Goal: Task Accomplishment & Management: Manage account settings

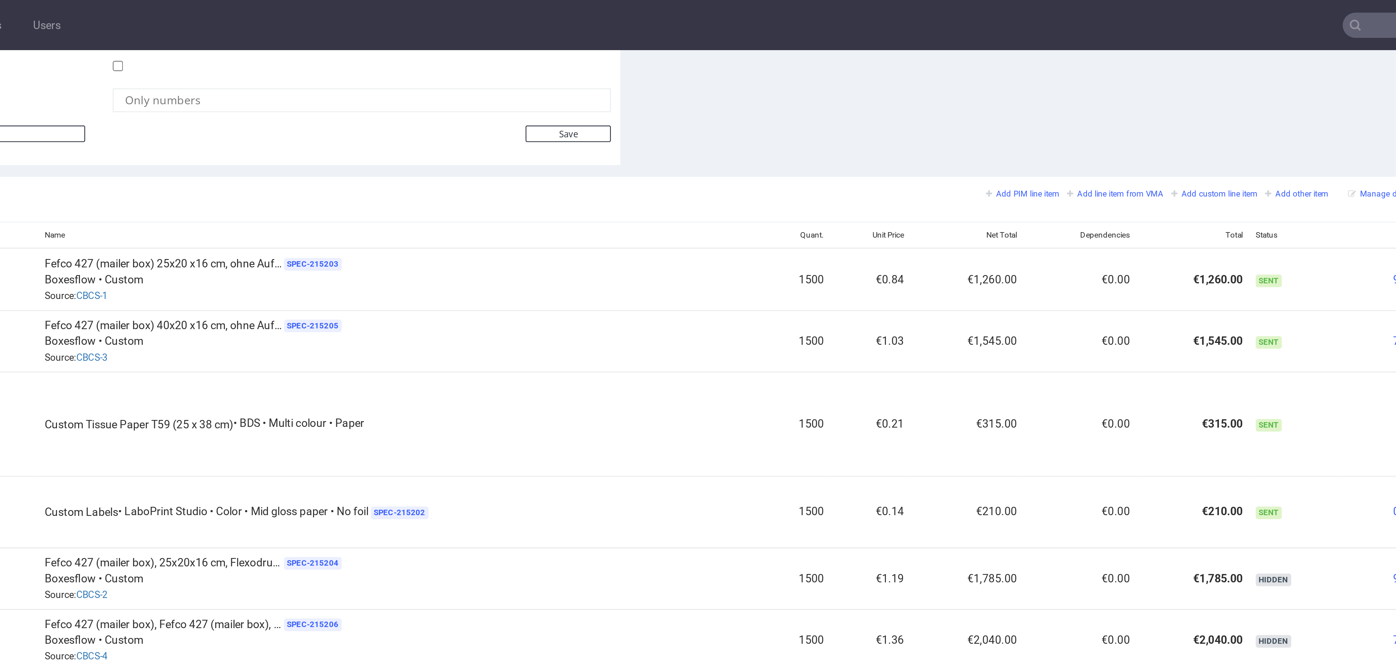
scroll to position [236, 0]
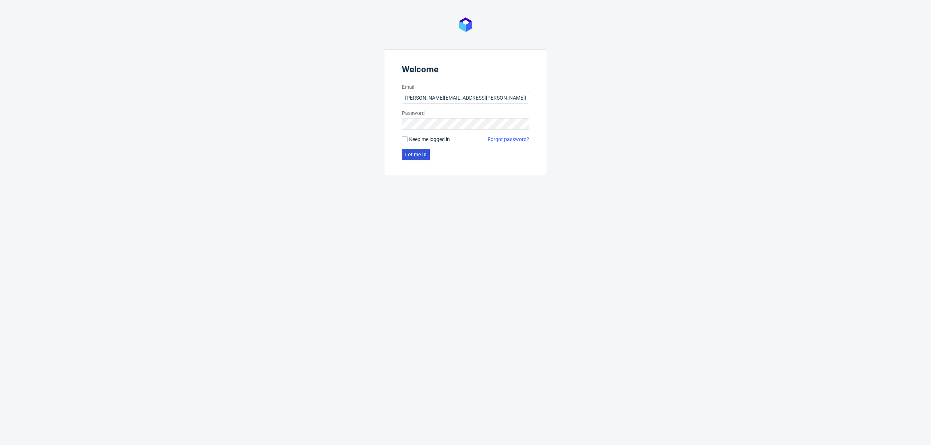
click at [414, 160] on button "Let me in" at bounding box center [416, 155] width 28 height 12
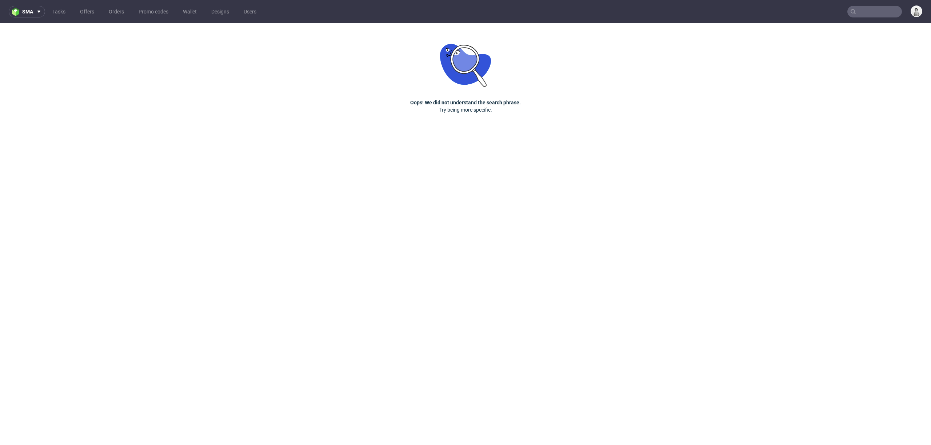
click at [868, 18] on nav "sma Tasks Offers Orders Promo codes Wallet Designs Users" at bounding box center [465, 11] width 931 height 23
click at [878, 8] on input "text" at bounding box center [874, 12] width 55 height 12
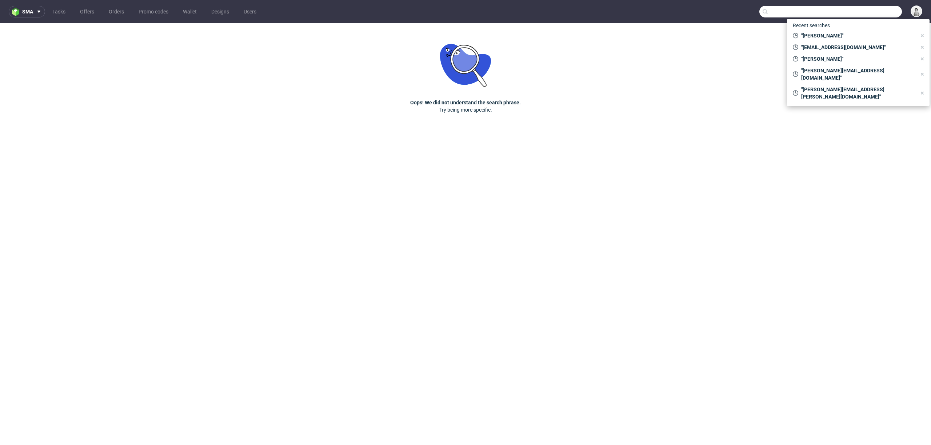
paste input "admin@tjasadorelay.com"
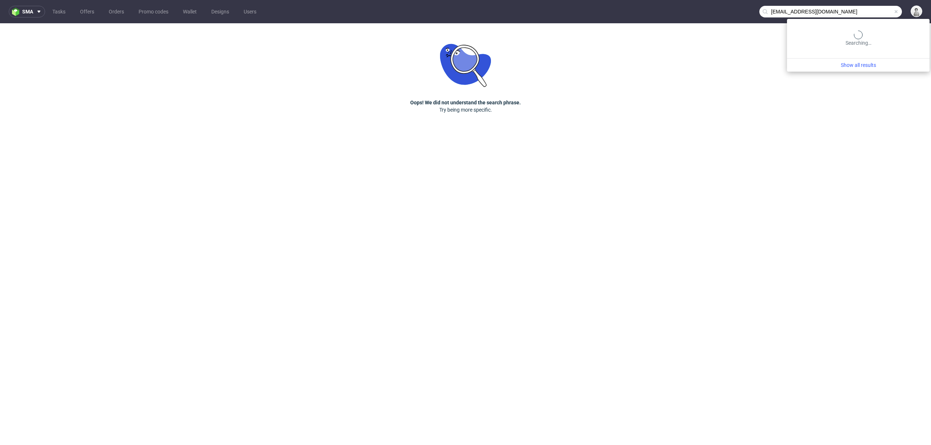
type input "admin@tjasadorelay.com"
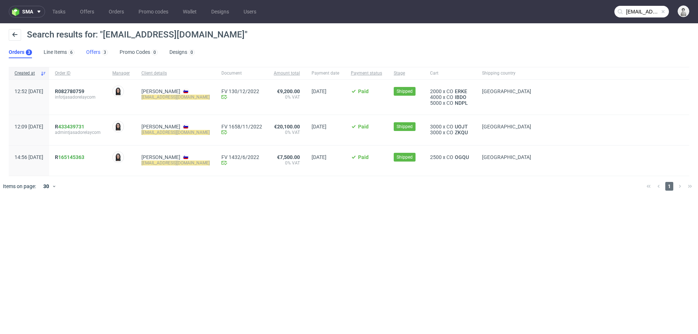
click at [91, 53] on link "Offers 3" at bounding box center [97, 53] width 22 height 12
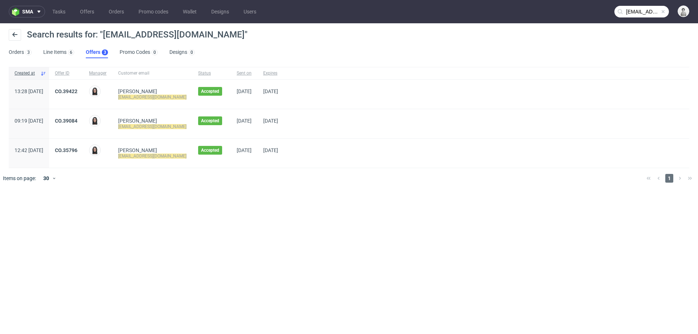
click at [643, 15] on input "admin@tjasadorelay.com" at bounding box center [641, 12] width 55 height 12
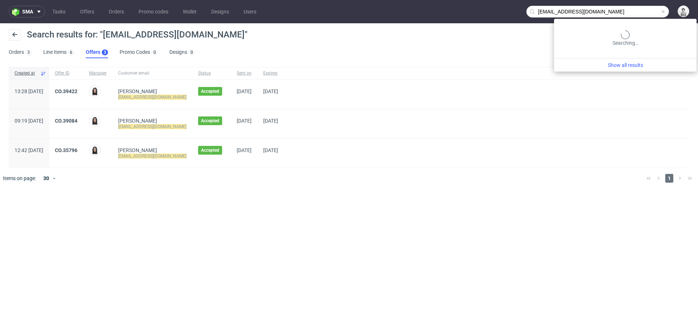
click at [643, 15] on input "admin@tjasadorelay.com" at bounding box center [597, 12] width 142 height 12
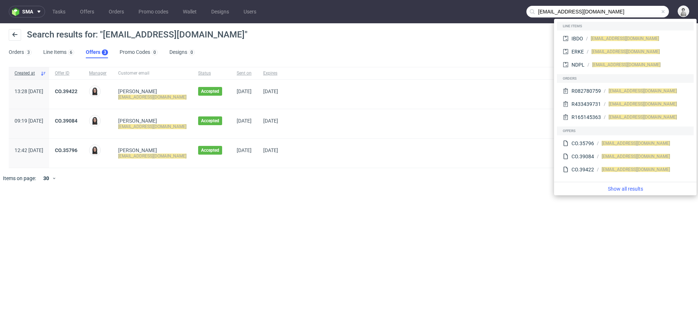
click at [643, 15] on input "admin@tjasadorelay.com" at bounding box center [597, 12] width 142 height 12
click at [182, 261] on div "sma Tasks Offers Orders Promo codes Wallet Designs Users admin@tjasadorelay.com…" at bounding box center [349, 167] width 698 height 334
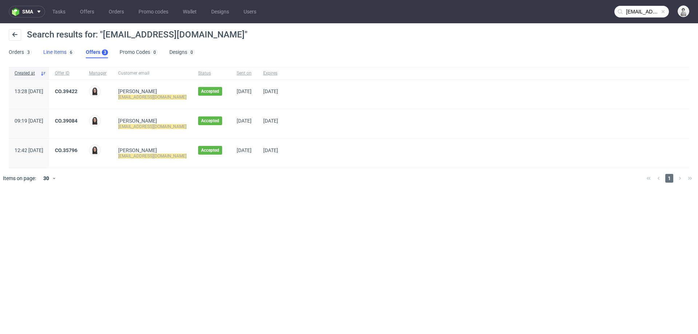
click at [52, 53] on link "Line Items 6" at bounding box center [58, 53] width 31 height 12
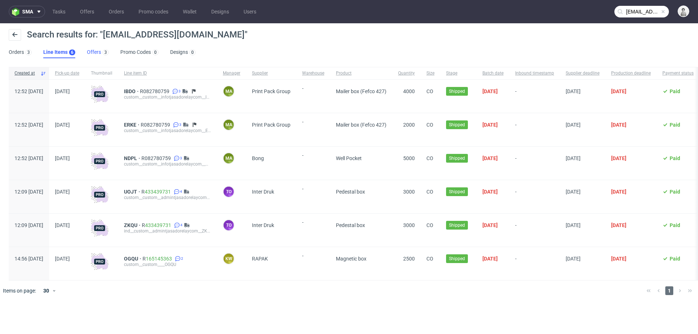
click at [91, 52] on link "Offers 3" at bounding box center [98, 53] width 22 height 12
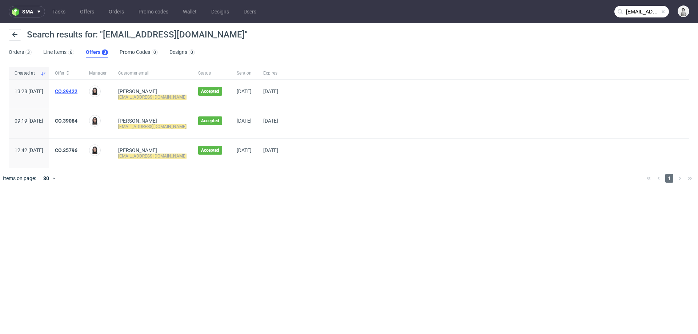
click at [77, 89] on link "CO.39422" at bounding box center [66, 91] width 23 height 6
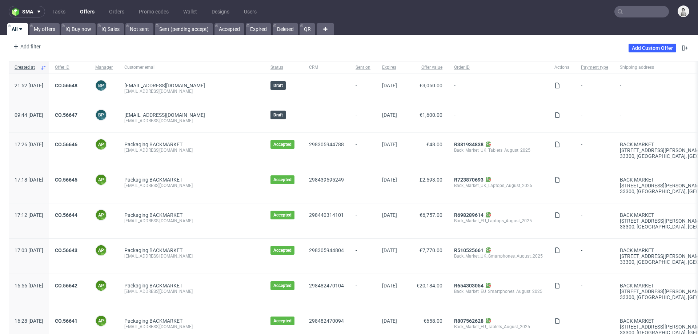
click at [465, 12] on input "text" at bounding box center [641, 12] width 55 height 12
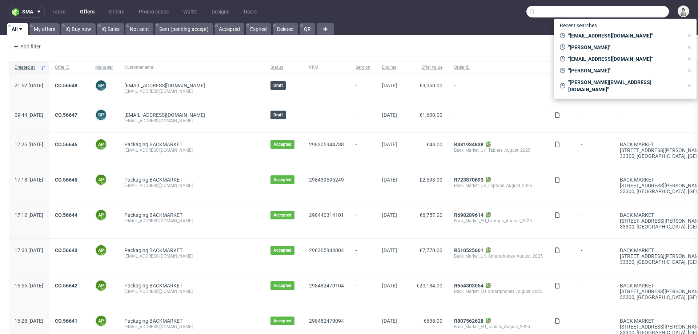
paste input "maria-anna.eberhard@autogrill.net"
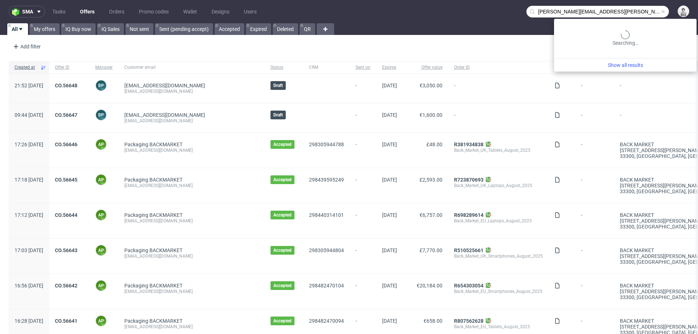
type input "maria-anna.eberhard@autogrill.net"
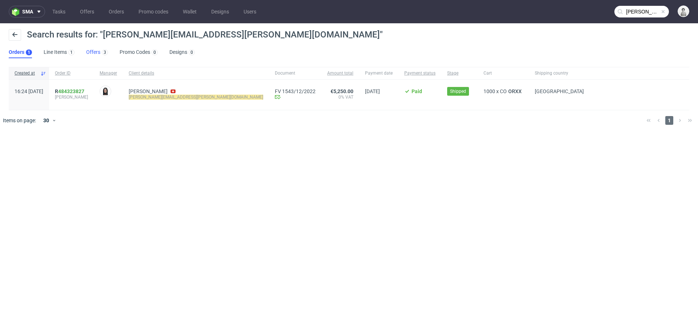
click at [91, 54] on link "Offers 3" at bounding box center [97, 53] width 22 height 12
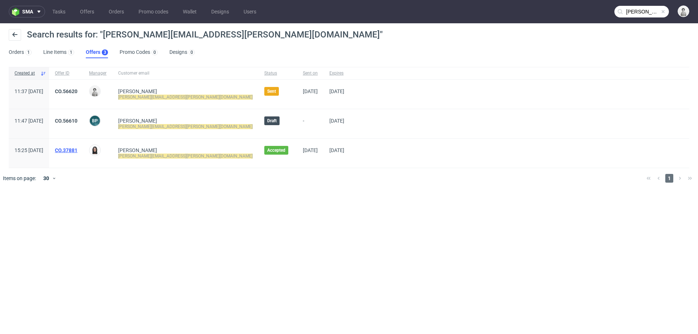
click at [77, 150] on link "CO.37881" at bounding box center [66, 150] width 23 height 6
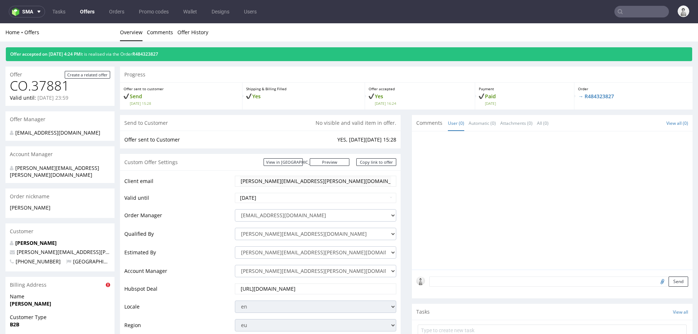
type input "maria-anna.eberhard@autogrill.net"
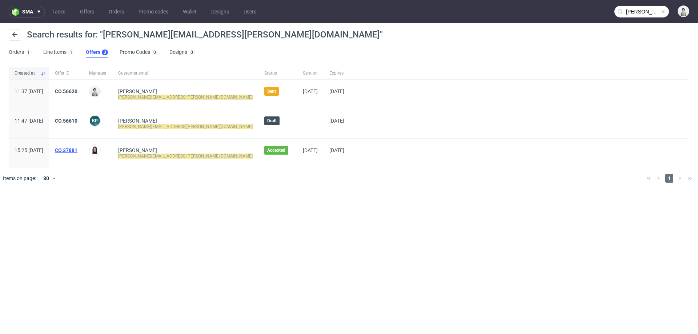
click at [77, 149] on link "CO.37881" at bounding box center [66, 150] width 23 height 6
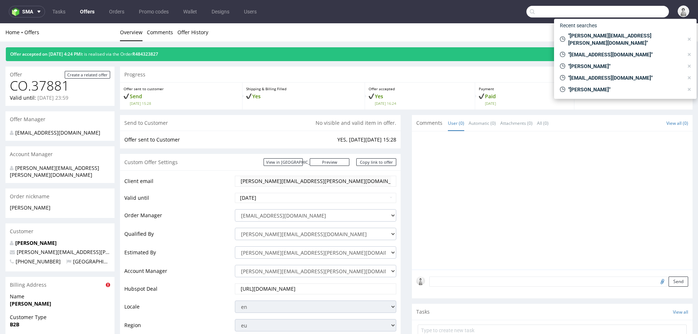
click at [465, 15] on input "text" at bounding box center [597, 12] width 142 height 12
paste input "[PERSON_NAME][EMAIL_ADDRESS][PERSON_NAME][DOMAIN_NAME]"
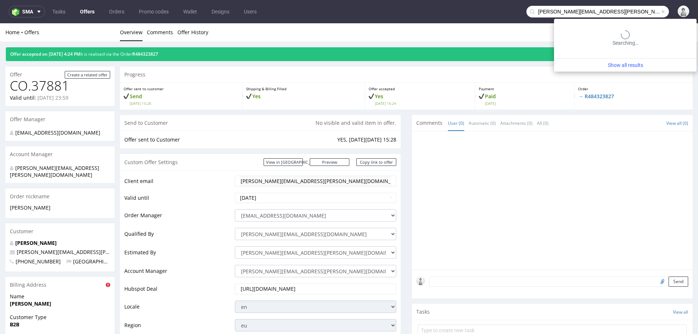
type input "[PERSON_NAME][EMAIL_ADDRESS][PERSON_NAME][DOMAIN_NAME]"
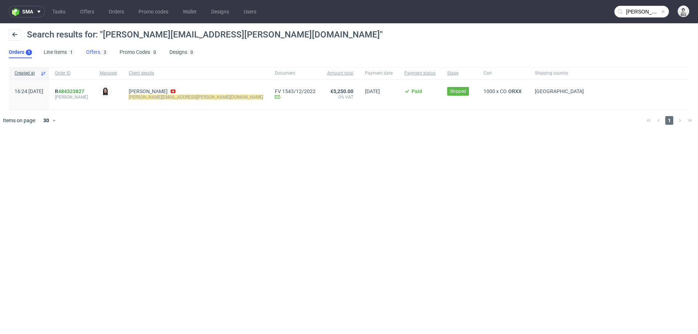
click at [92, 54] on link "Offers 3" at bounding box center [97, 53] width 22 height 12
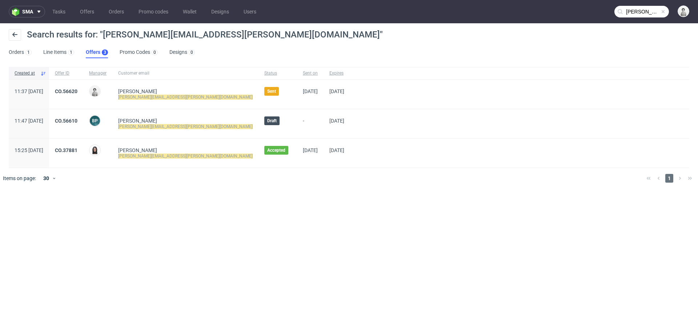
click at [83, 146] on div "CO.37881" at bounding box center [66, 152] width 34 height 29
click at [77, 148] on link "CO.37881" at bounding box center [66, 150] width 23 height 6
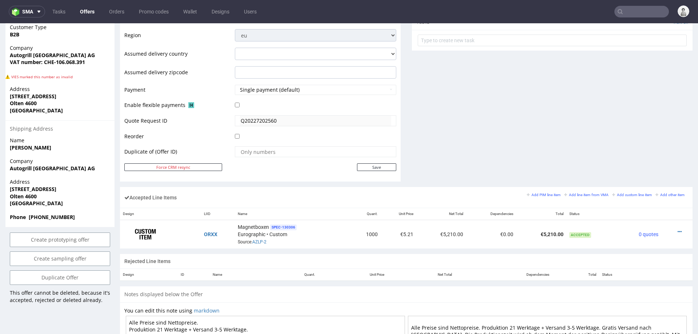
scroll to position [286, 0]
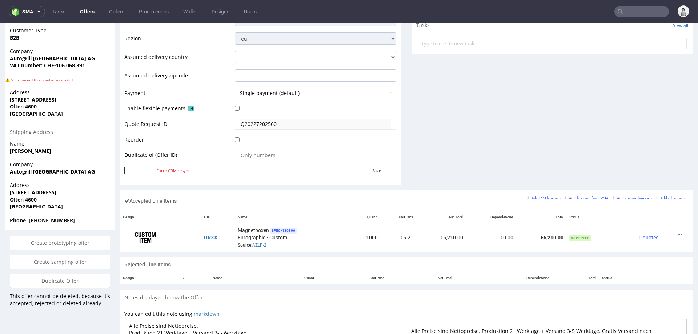
type input "maria-anna.eberhard@autogrill.net"
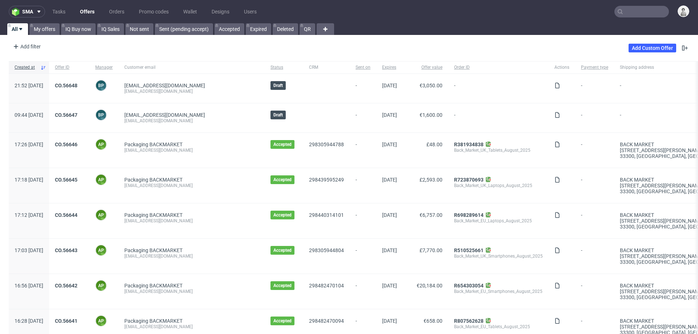
click at [465, 10] on input "text" at bounding box center [641, 12] width 55 height 12
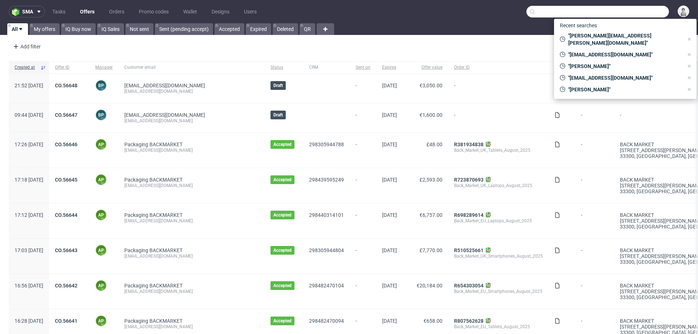
paste input "events@tjasadorelay.com"
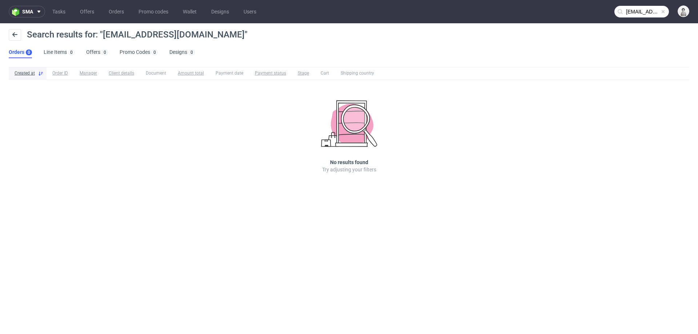
click at [465, 14] on input "events@tjasadorelay.com" at bounding box center [641, 12] width 55 height 12
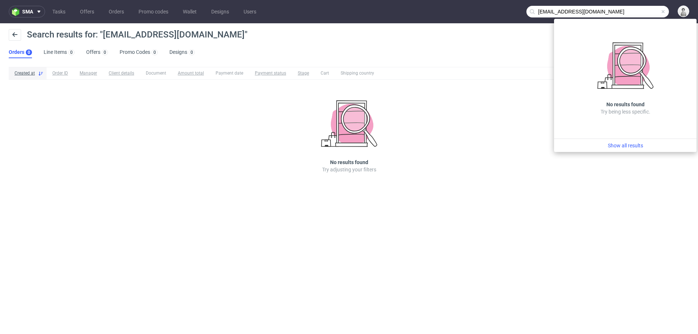
click at [465, 12] on input "events@tjasadorelay.com" at bounding box center [597, 12] width 142 height 12
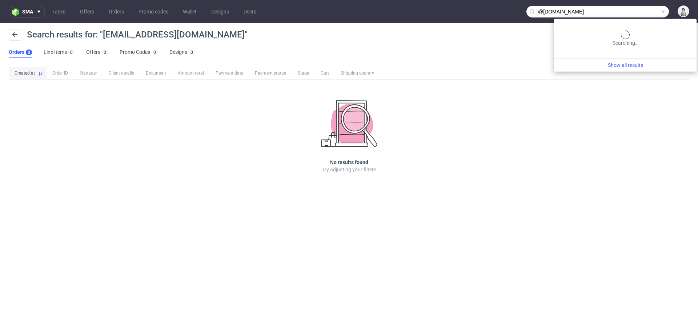
type input "@tjasadorelay.com"
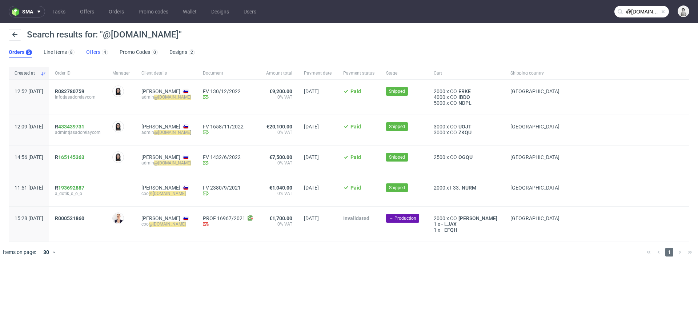
click at [95, 52] on link "Offers 4" at bounding box center [97, 53] width 22 height 12
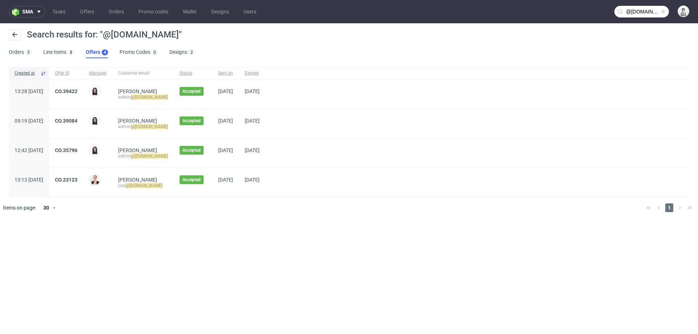
click at [83, 87] on div "CO.39422" at bounding box center [66, 94] width 34 height 29
click at [77, 92] on link "CO.39422" at bounding box center [66, 91] width 23 height 6
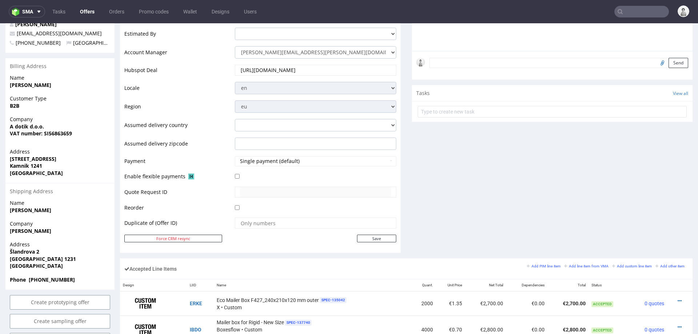
scroll to position [23, 0]
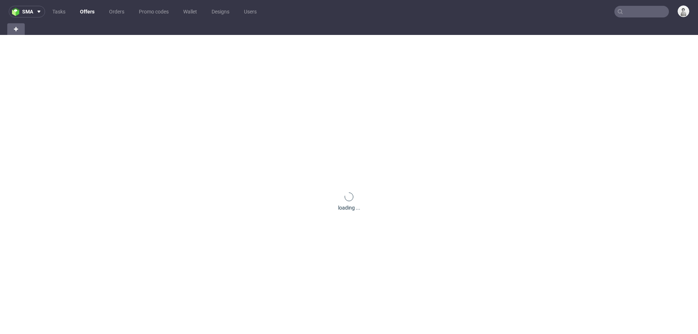
click at [632, 16] on input "text" at bounding box center [641, 12] width 55 height 12
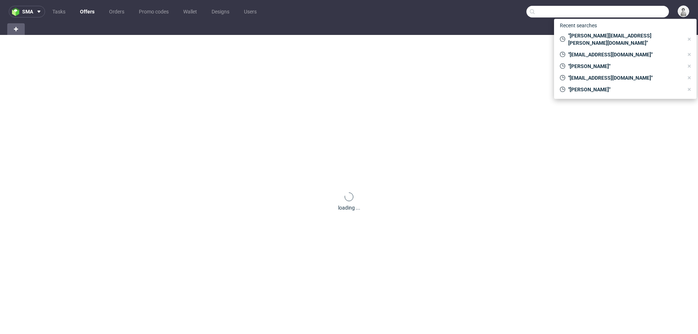
paste input "[EMAIL_ADDRESS][DOMAIN_NAME]"
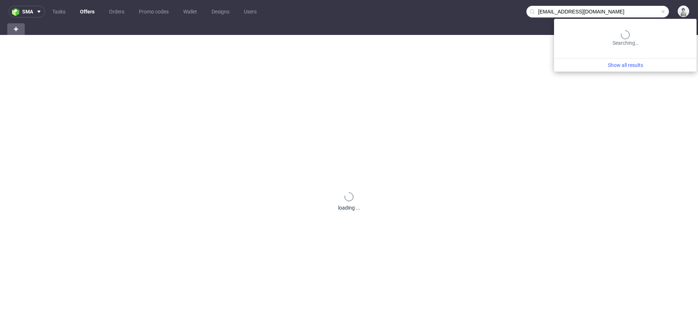
type input "[EMAIL_ADDRESS][DOMAIN_NAME]"
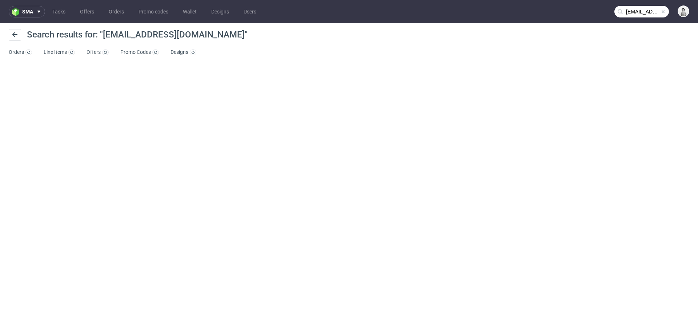
click at [631, 11] on input "[EMAIL_ADDRESS][DOMAIN_NAME]" at bounding box center [641, 12] width 55 height 12
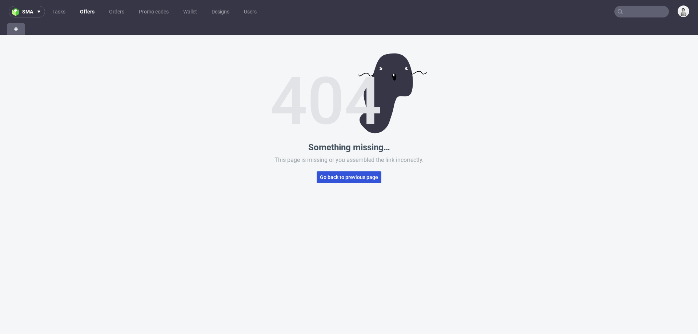
click at [328, 179] on span "Go back to previous page" at bounding box center [349, 176] width 58 height 5
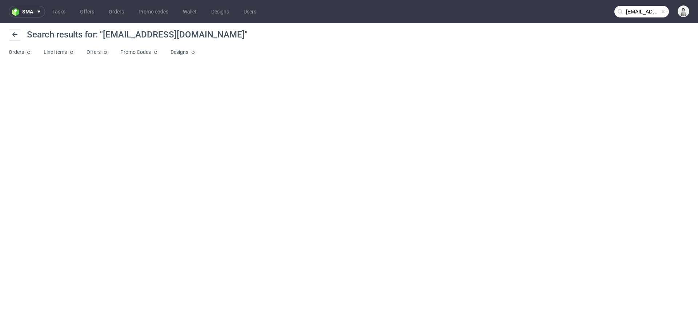
click at [638, 12] on input "info@kiyustore.de" at bounding box center [641, 12] width 55 height 12
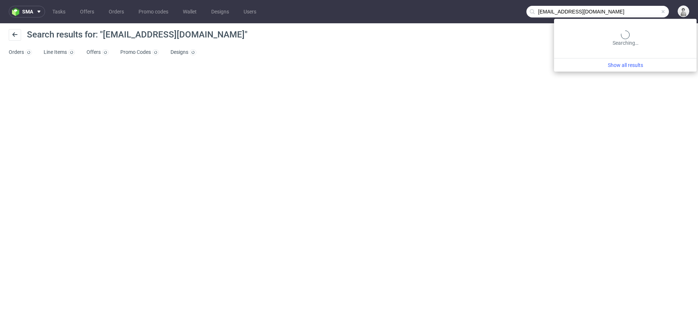
click at [544, 10] on input "info@kiyustore.de" at bounding box center [597, 12] width 142 height 12
type input "@kiyustore.de"
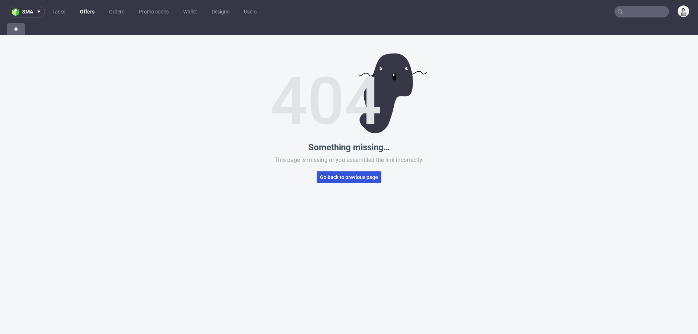
click at [352, 174] on span "Go back to previous page" at bounding box center [349, 176] width 58 height 5
click at [350, 169] on div "Something missing… This page is missing or you assembled the link incorrectly. …" at bounding box center [349, 202] width 698 height 334
click at [349, 179] on span "Go back to previous page" at bounding box center [349, 176] width 58 height 5
click at [345, 178] on span "Go back to previous page" at bounding box center [349, 176] width 58 height 5
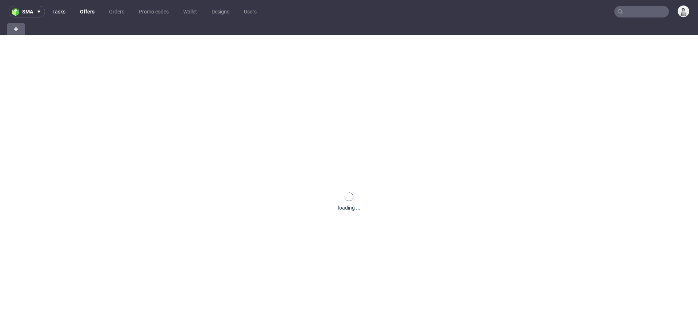
click at [58, 12] on link "Tasks" at bounding box center [59, 12] width 22 height 12
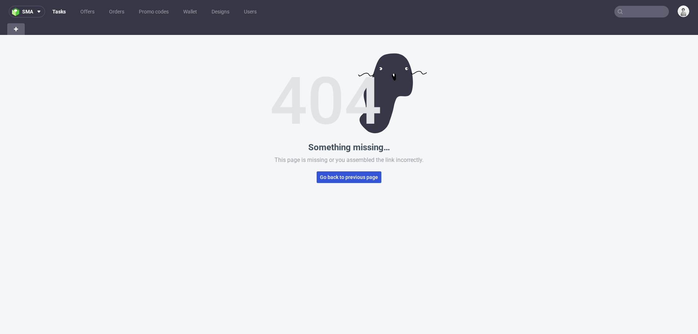
click at [336, 182] on button "Go back to previous page" at bounding box center [349, 177] width 65 height 12
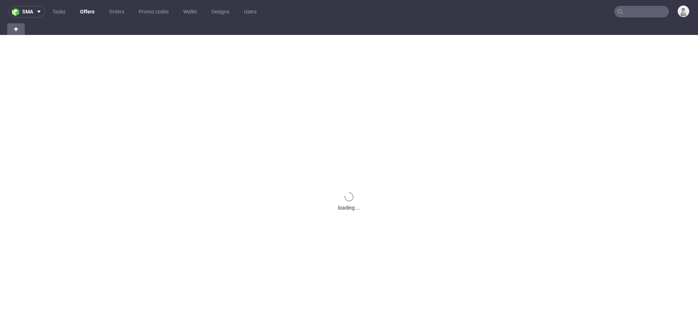
click at [336, 182] on div "loading ..." at bounding box center [349, 202] width 698 height 334
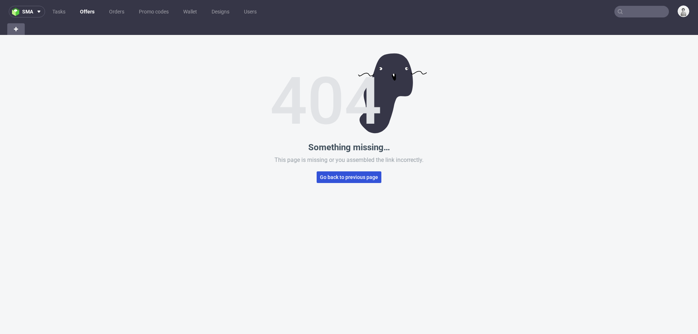
click at [338, 172] on button "Go back to previous page" at bounding box center [349, 177] width 65 height 12
click at [366, 182] on button "Go back to previous page" at bounding box center [349, 177] width 65 height 12
click at [334, 177] on span "Go back to previous page" at bounding box center [349, 176] width 58 height 5
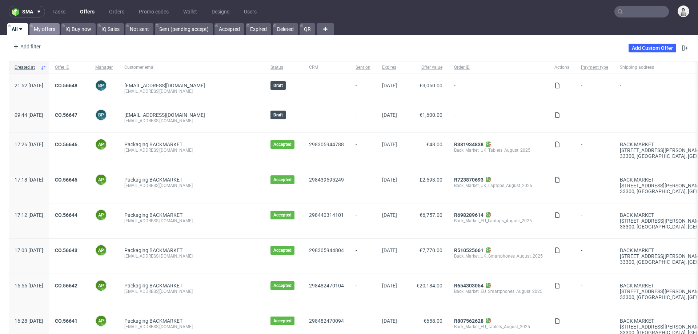
click at [47, 29] on link "My offers" at bounding box center [44, 29] width 30 height 12
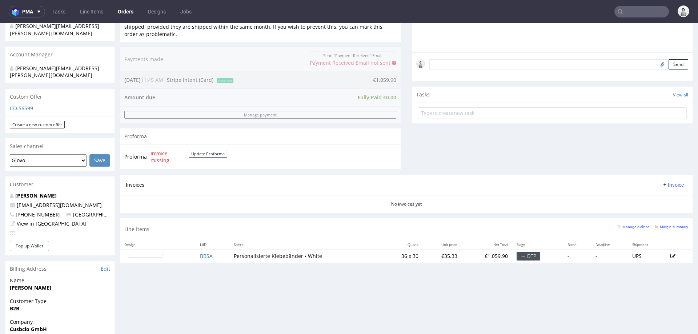
scroll to position [204, 0]
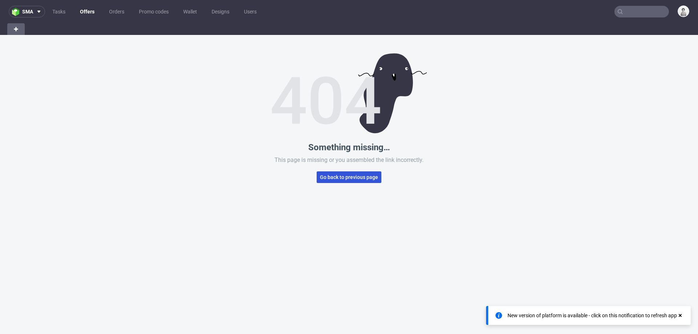
click at [339, 178] on span "Go back to previous page" at bounding box center [349, 176] width 58 height 5
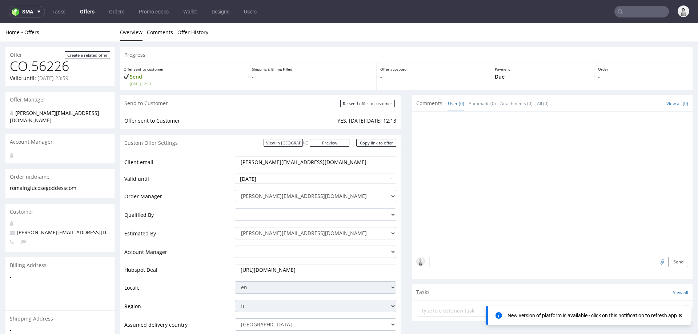
scroll to position [338, 0]
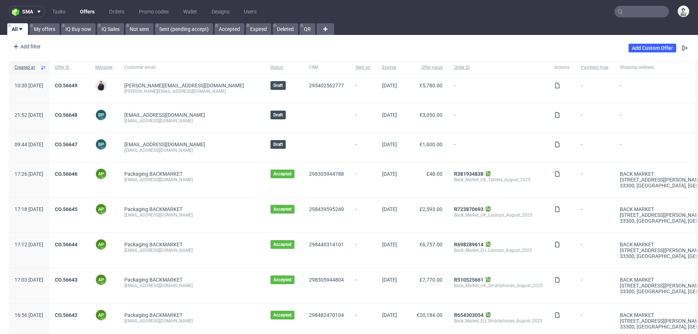
click at [636, 8] on input "text" at bounding box center [641, 12] width 55 height 12
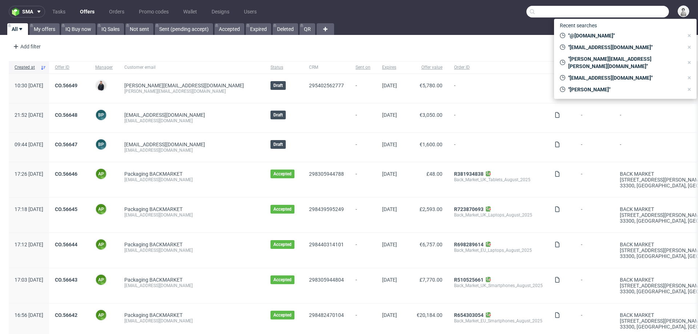
paste input "[EMAIL_ADDRESS][DOMAIN_NAME]"
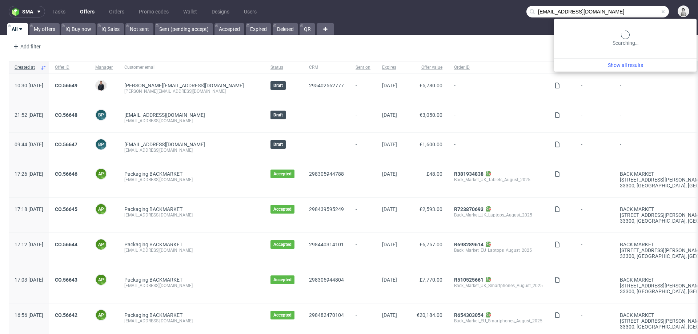
type input "[EMAIL_ADDRESS][DOMAIN_NAME]"
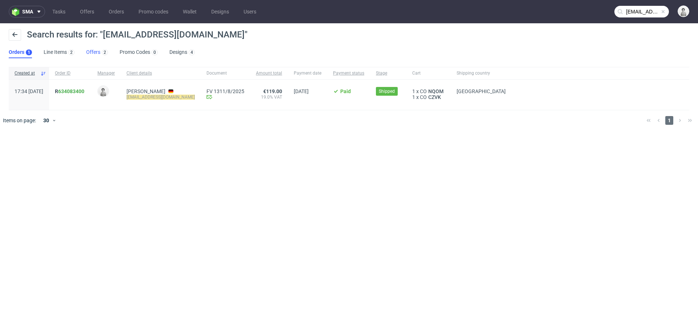
click at [91, 51] on link "Offers 2" at bounding box center [97, 53] width 22 height 12
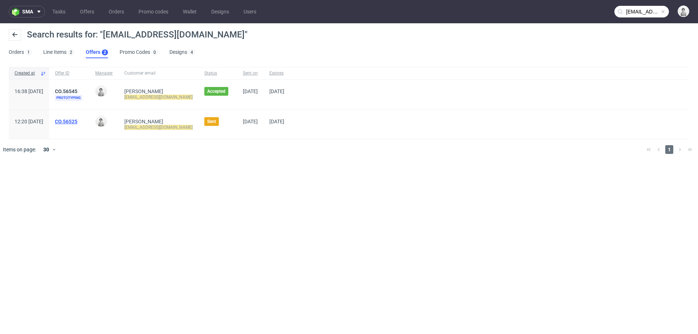
click at [77, 121] on link "CO.56525" at bounding box center [66, 122] width 23 height 6
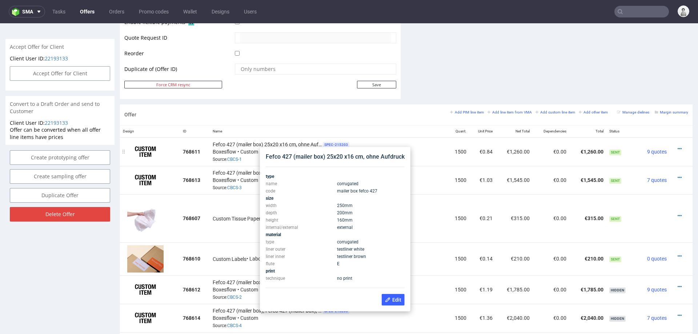
scroll to position [349, 0]
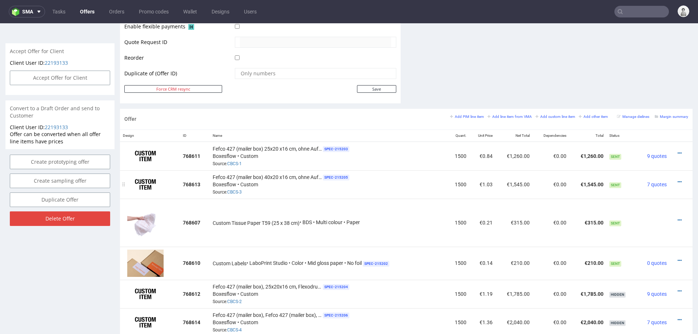
click at [328, 192] on div "Fefco 427 (mailer box) 40x20 x16 cm, ohne Aufdruck SPEC- 215205 Boxesflow • Cus…" at bounding box center [328, 184] width 231 height 23
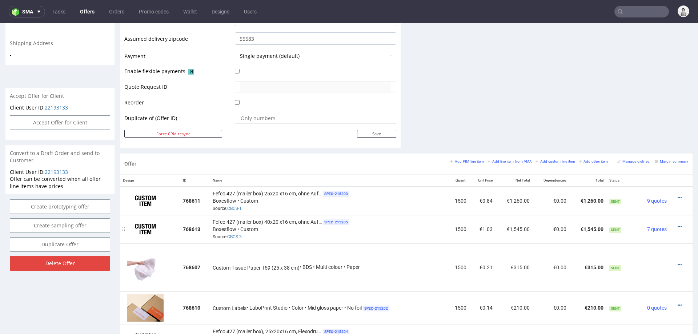
scroll to position [0, 0]
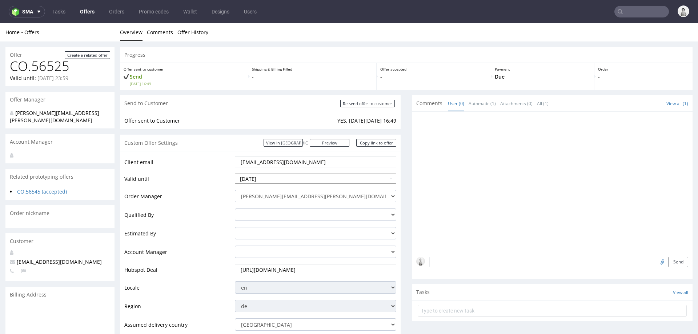
click at [268, 178] on input "[DATE]" at bounding box center [315, 178] width 161 height 10
click at [345, 159] on input "[EMAIL_ADDRESS][DOMAIN_NAME]" at bounding box center [315, 162] width 151 height 10
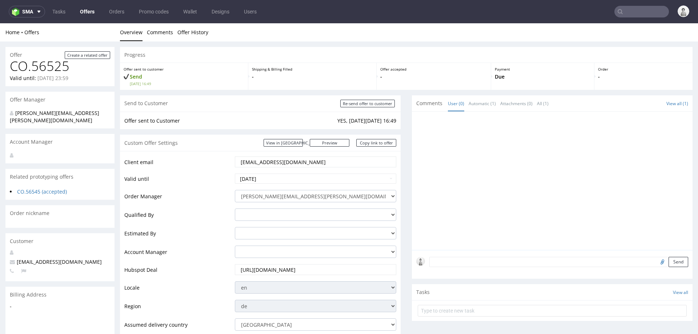
click at [345, 159] on input "[EMAIL_ADDRESS][DOMAIN_NAME]" at bounding box center [315, 162] width 151 height 10
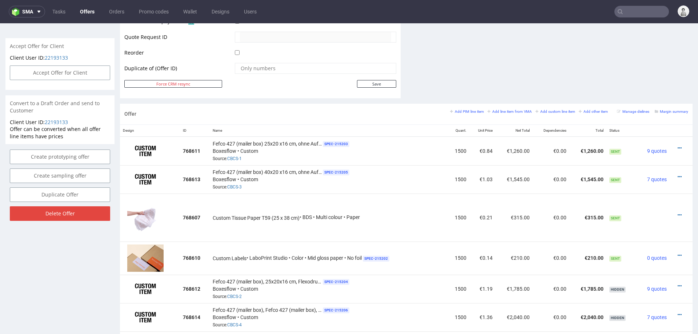
scroll to position [353, 0]
click at [506, 112] on small "Add line item from VMA" at bounding box center [509, 112] width 44 height 4
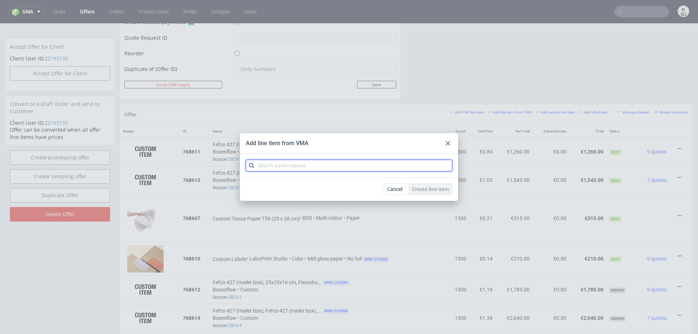
click at [407, 165] on input "text" at bounding box center [349, 166] width 206 height 12
type input "cbcs"
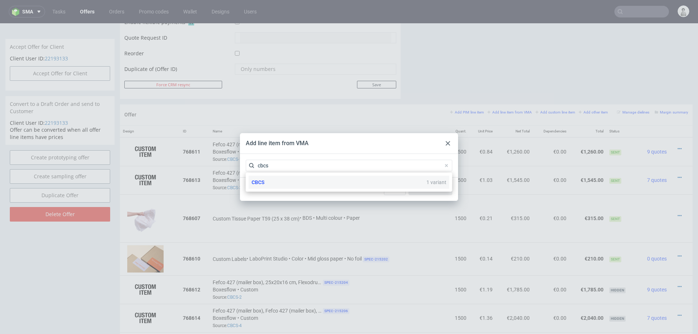
click at [301, 178] on div "CBCS 1 variant" at bounding box center [349, 182] width 201 height 13
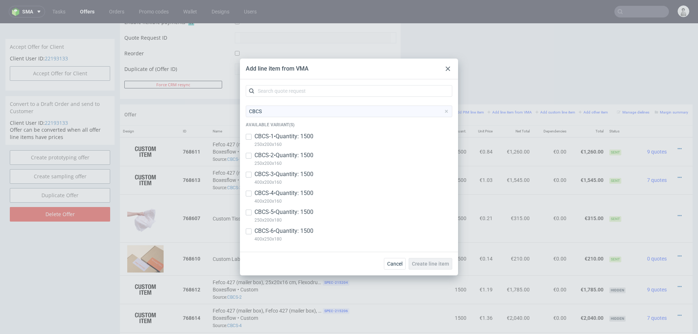
click at [271, 232] on p "CBCS-6 • Quantity: 1500" at bounding box center [283, 231] width 59 height 8
checkbox input "true"
click at [269, 212] on p "CBCS-5 • Quantity: 1500" at bounding box center [283, 212] width 59 height 8
checkbox input "true"
click at [427, 262] on span "Create line item" at bounding box center [430, 263] width 37 height 5
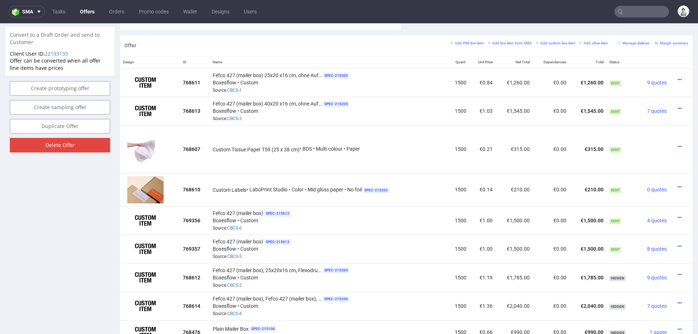
scroll to position [430, 0]
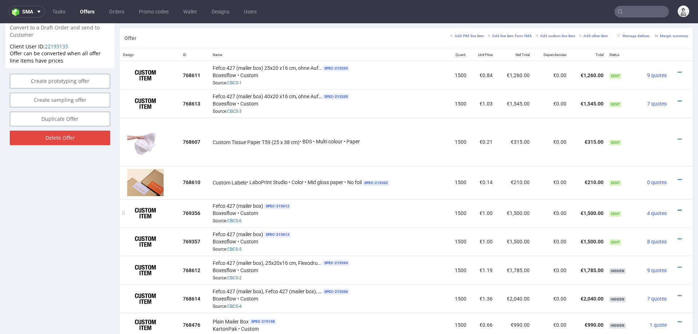
click at [678, 208] on icon at bounding box center [680, 210] width 4 height 5
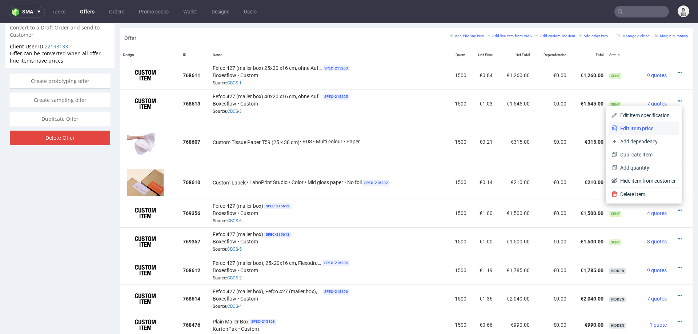
click at [641, 129] on span "Edit item price" at bounding box center [646, 128] width 59 height 7
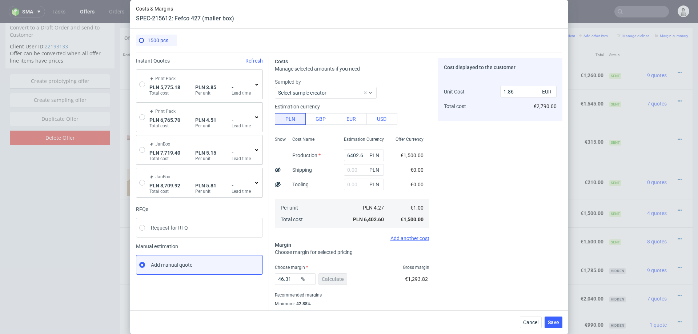
click at [138, 85] on div "Print Pack PLN 5,775.18 Total cost PLN 3.85 Per unit - Lead time" at bounding box center [199, 84] width 126 height 29
click at [255, 83] on icon at bounding box center [257, 84] width 6 height 6
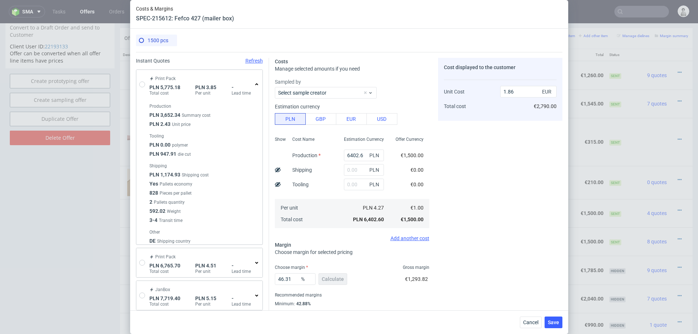
scroll to position [12, 0]
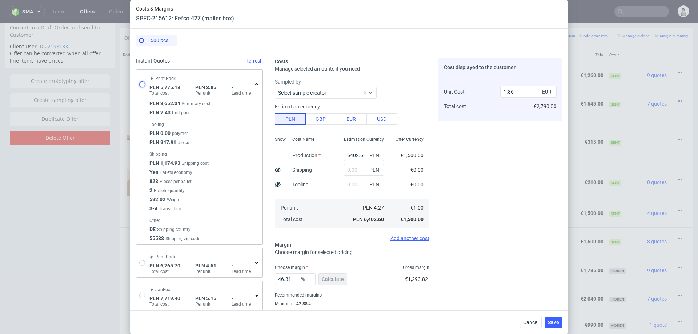
click at [143, 82] on input "radio" at bounding box center [142, 84] width 6 height 6
radio input "true"
radio input "false"
type input "3652.34"
type input "1174.93"
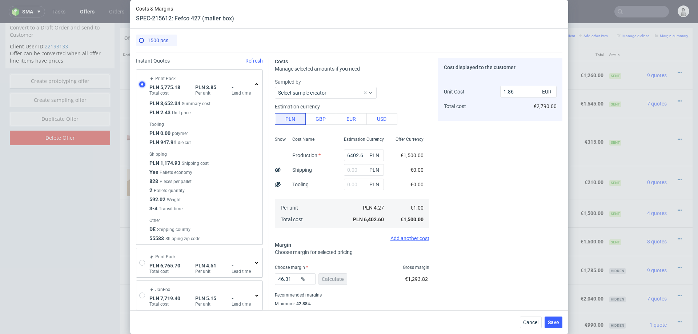
type input "947.91"
type input "0.9"
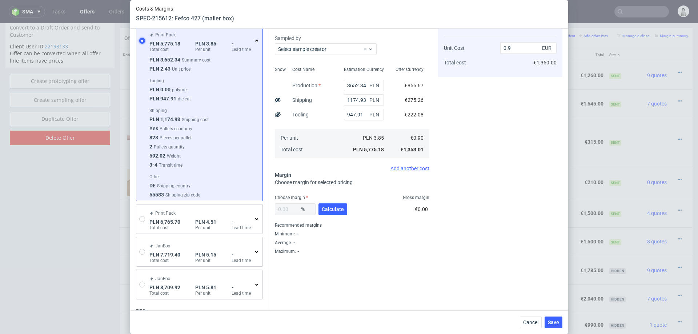
scroll to position [0, 0]
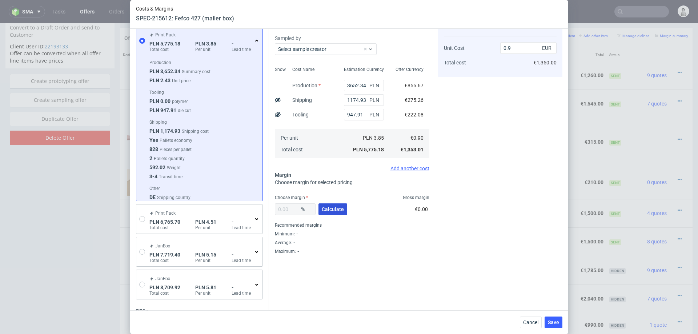
click at [339, 208] on span "Calculate" at bounding box center [333, 208] width 22 height 5
type input "37.33"
type input "1.44"
click at [293, 211] on input "37.33" at bounding box center [295, 209] width 41 height 12
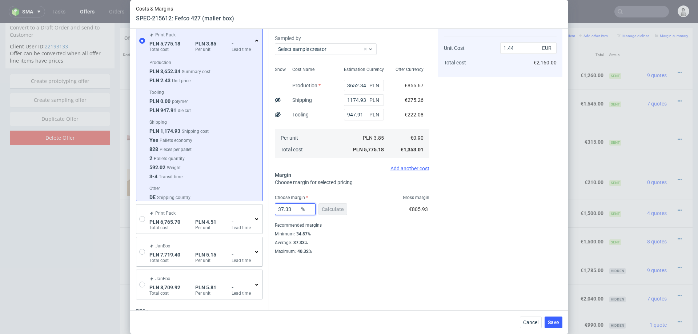
click at [293, 211] on input "37.33" at bounding box center [295, 209] width 41 height 12
type input "35"
type input "1.39"
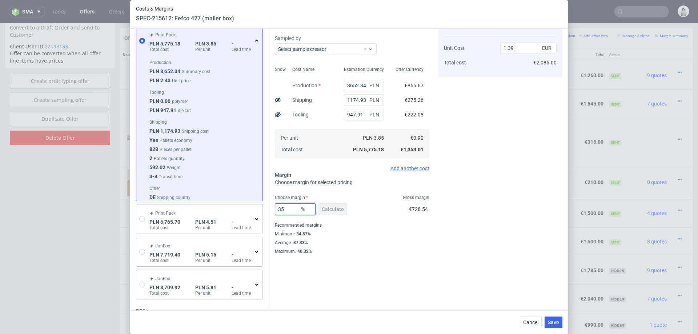
type input "35"
click at [440, 252] on div "Cost displayed to the customer Unit Cost Total cost 1.39 EUR €2,085.00" at bounding box center [500, 134] width 124 height 240
click at [361, 100] on input "1174.93" at bounding box center [364, 100] width 40 height 12
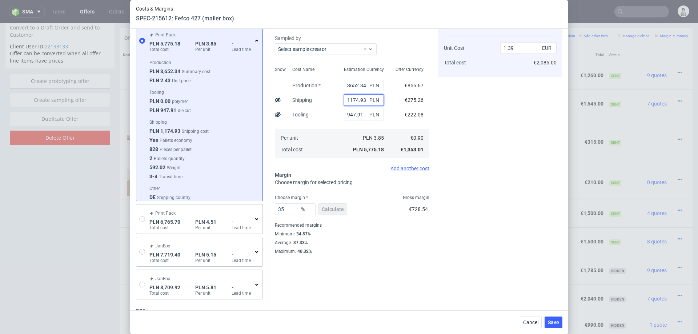
click at [361, 100] on input "1174.93" at bounding box center [364, 100] width 40 height 12
type input "65"
type input "1.12"
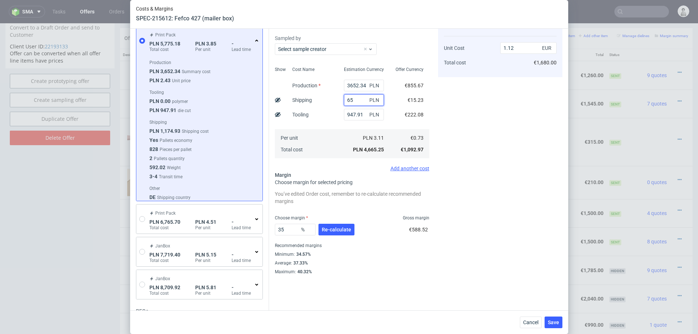
type input "650"
type input "1.26"
type input "650"
click at [554, 176] on div "Cost displayed to the customer Unit Cost Total cost 1.26 EUR €1,890.00" at bounding box center [500, 144] width 124 height 260
click at [543, 178] on div "Cost displayed to the customer Unit Cost Total cost 1.26 EUR €1,890.00" at bounding box center [500, 144] width 124 height 260
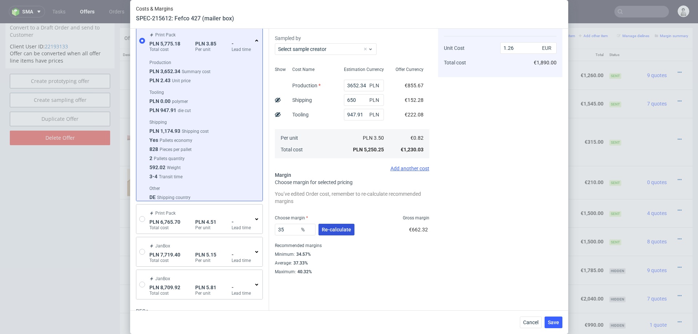
click at [346, 230] on span "Re-calculate" at bounding box center [336, 229] width 29 height 5
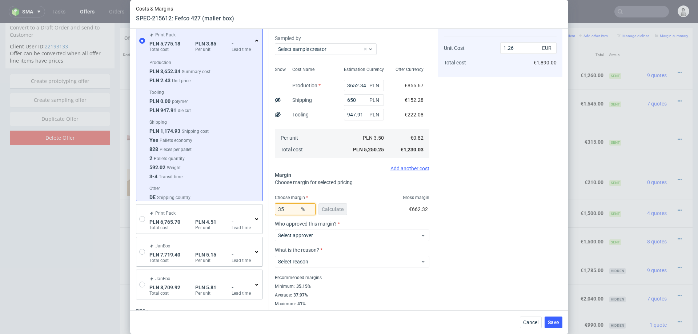
click at [292, 210] on input "35" at bounding box center [295, 209] width 41 height 12
type input "36"
type input "1.28"
type input "36"
click at [492, 213] on div "Cost displayed to the customer Unit Cost Total cost 1.28 EUR €1,920.00" at bounding box center [500, 134] width 124 height 240
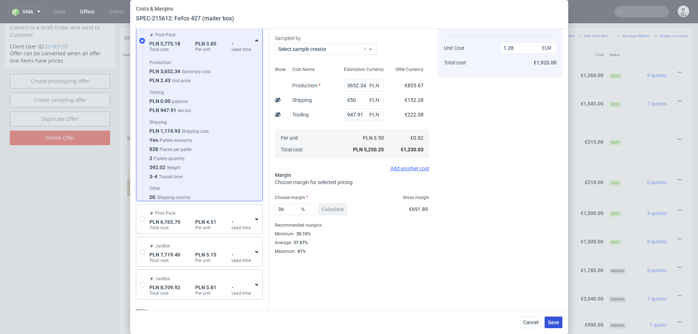
click at [555, 325] on button "Save" at bounding box center [554, 322] width 18 height 12
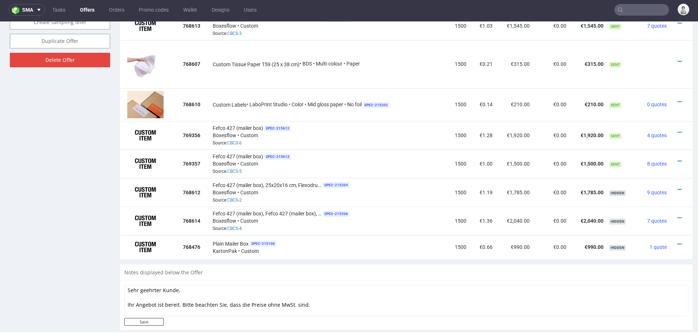
scroll to position [520, 0]
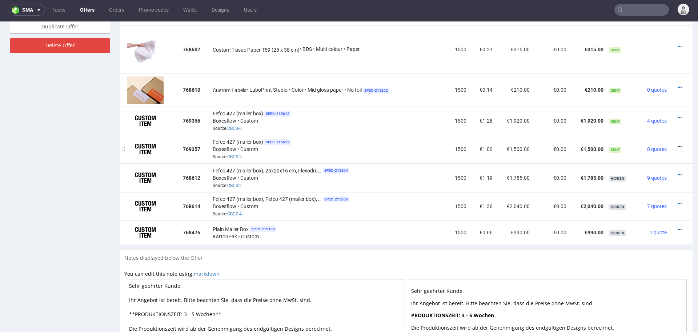
click at [678, 144] on icon at bounding box center [680, 146] width 4 height 5
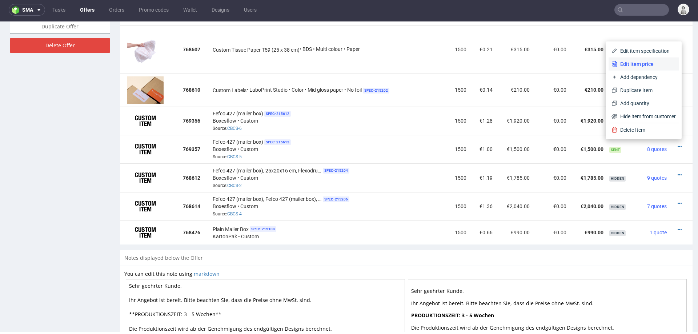
click at [635, 64] on span "Edit item price" at bounding box center [646, 63] width 59 height 7
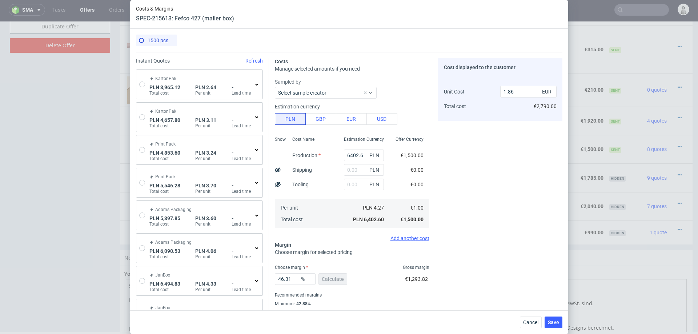
click at [144, 80] on div "KartonPak PLN 3,965.12 Total cost PLN 2.64 Per unit - Lead time" at bounding box center [199, 84] width 126 height 29
click at [142, 85] on input "radio" at bounding box center [142, 84] width 6 height 6
radio input "true"
radio input "false"
type input "2571.38"
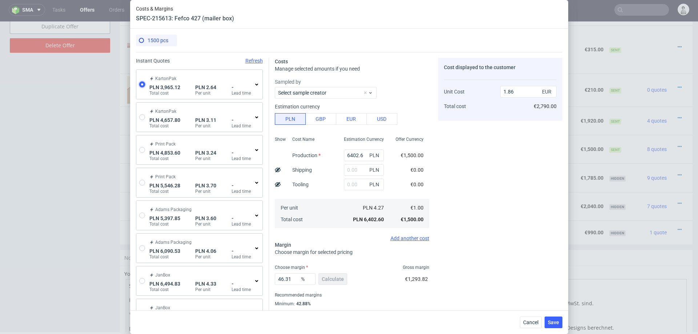
type input "859.72"
type input "534.02"
type input "0.61"
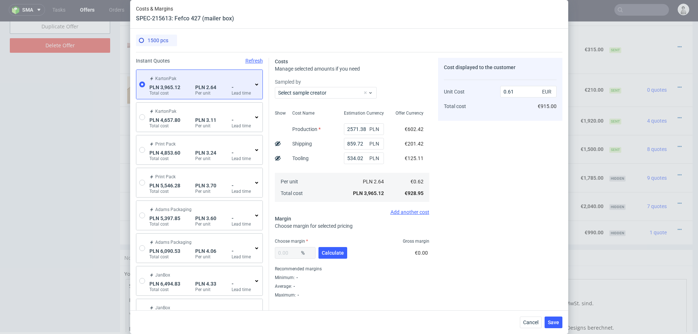
click at [338, 260] on div "% Calculate" at bounding box center [312, 254] width 74 height 20
click at [338, 251] on span "Calculate" at bounding box center [333, 252] width 22 height 5
type input "39.84"
type input "1.02"
click at [257, 85] on icon at bounding box center [257, 84] width 6 height 6
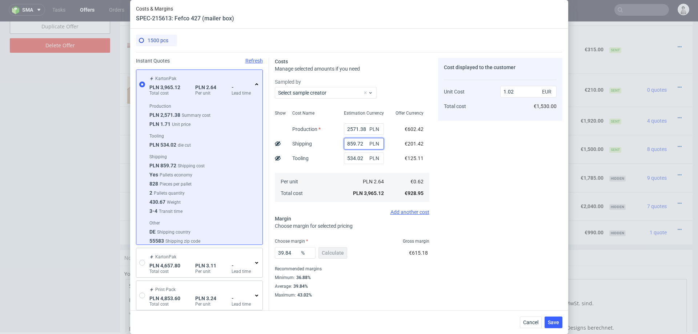
click at [353, 143] on input "859.72" at bounding box center [364, 144] width 40 height 12
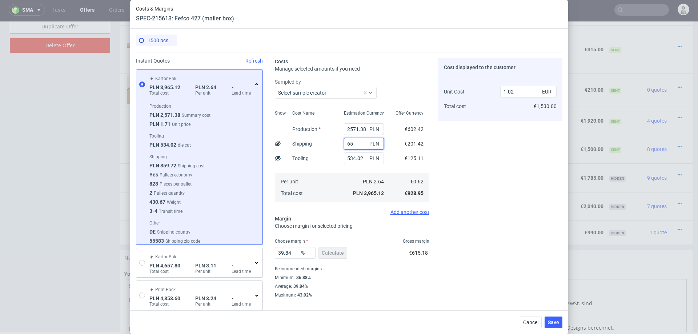
type input "650"
type input "0.97"
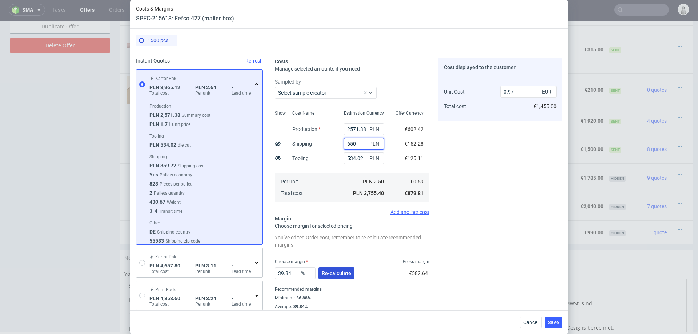
type input "650"
click at [333, 272] on span "Re-calculate" at bounding box center [336, 272] width 29 height 5
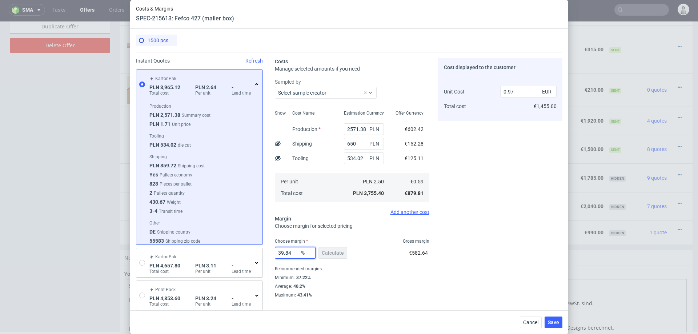
click at [292, 251] on input "39.84" at bounding box center [295, 253] width 41 height 12
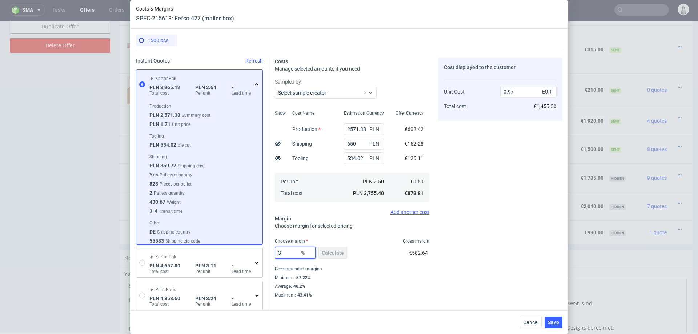
type input "38"
type input "0.94"
type input "38"
click at [410, 276] on div "Minimum : 37.22%" at bounding box center [352, 277] width 154 height 9
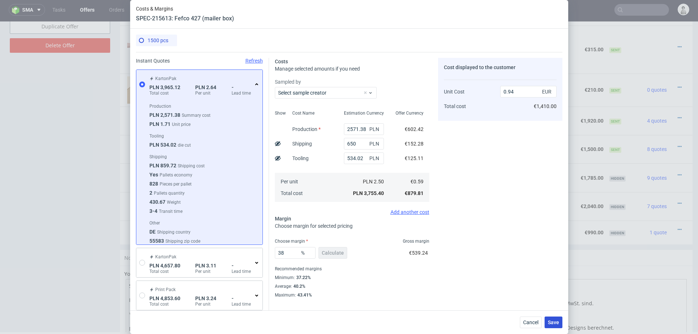
click at [552, 322] on span "Save" at bounding box center [553, 322] width 11 height 5
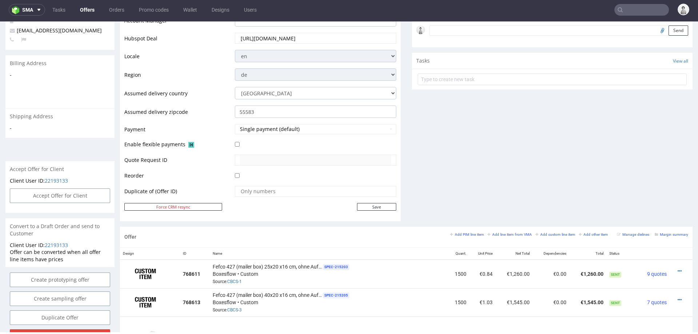
scroll to position [304, 0]
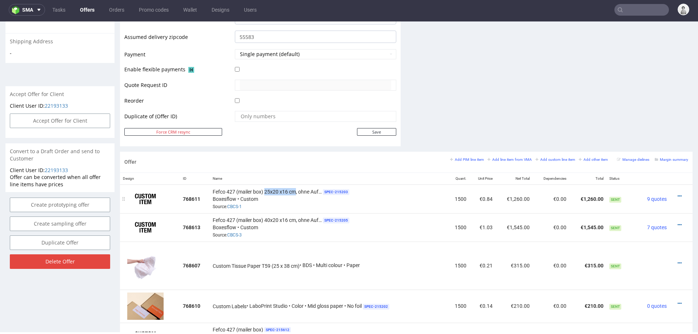
drag, startPoint x: 264, startPoint y: 189, endPoint x: 294, endPoint y: 190, distance: 30.9
click at [294, 190] on span "Fefco 427 (mailer box) 25x20 x16 cm, ohne Aufdruck" at bounding box center [267, 191] width 109 height 7
copy span "25x20 x16 cm"
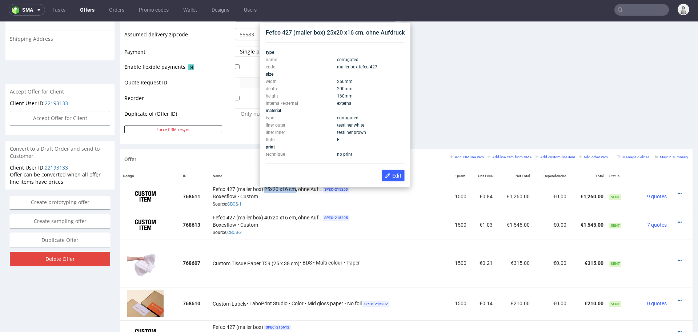
scroll to position [301, 0]
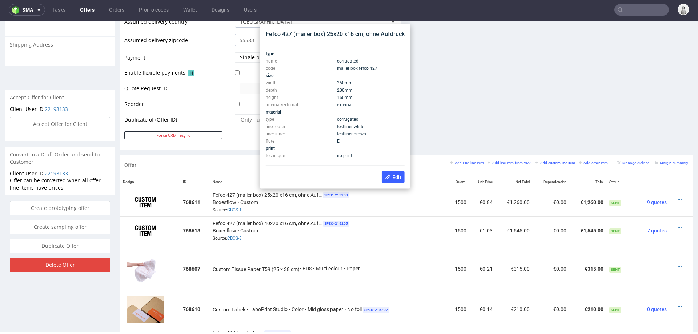
click at [334, 35] on div "Fefco 427 (mailer box) 25x20 x16 cm, ohne Aufdruck" at bounding box center [335, 34] width 139 height 8
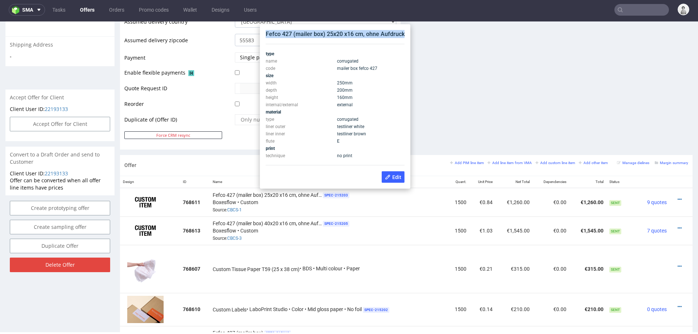
click at [334, 35] on div "Fefco 427 (mailer box) 25x20 x16 cm, ohne Aufdruck" at bounding box center [335, 34] width 139 height 8
copy div "Fefco 427 (mailer box) 25x20 x16 cm, ohne Aufdruck"
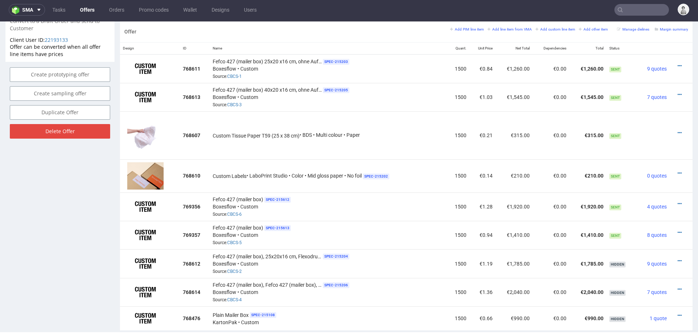
scroll to position [433, 0]
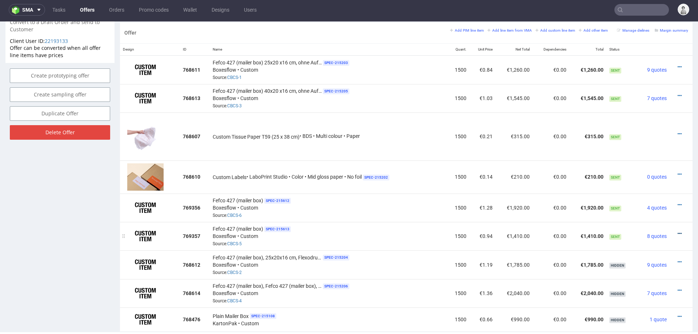
click at [678, 231] on icon at bounding box center [680, 233] width 4 height 5
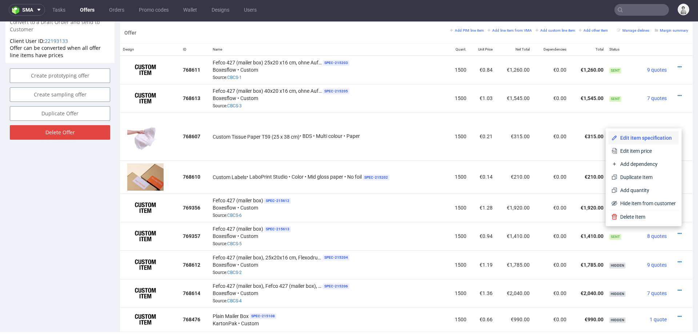
click at [650, 138] on span "Edit item specification" at bounding box center [646, 137] width 59 height 7
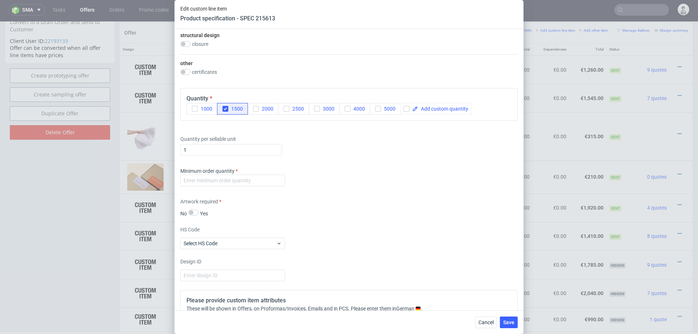
scroll to position [386, 0]
click at [278, 179] on input "number" at bounding box center [232, 179] width 105 height 12
click at [278, 179] on input "100" at bounding box center [232, 179] width 105 height 12
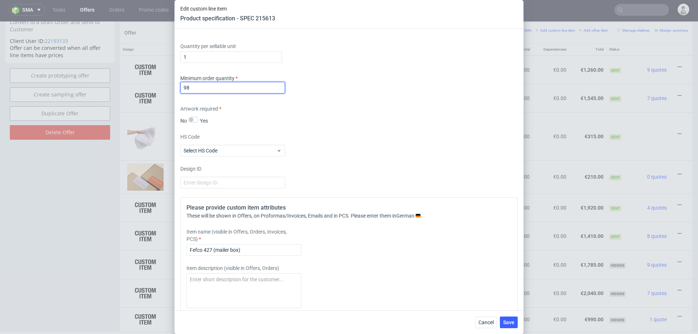
scroll to position [482, 0]
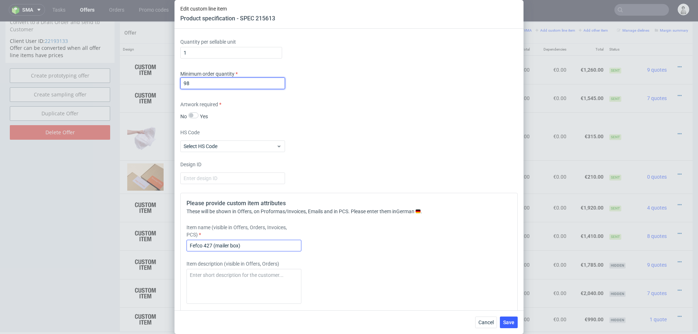
type input "98"
click at [236, 247] on input "Fefco 427 (mailer box)" at bounding box center [243, 246] width 115 height 12
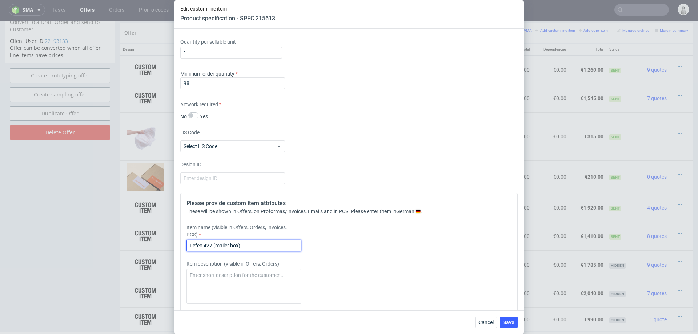
click at [236, 247] on input "Fefco 427 (mailer box)" at bounding box center [243, 246] width 115 height 12
paste input "25x20 x16 cm, ohne Aufdruck"
click at [254, 245] on input "Fefco 427 (mailer box) 25x20 x16 cm, ohne Aufdruck" at bounding box center [243, 246] width 115 height 12
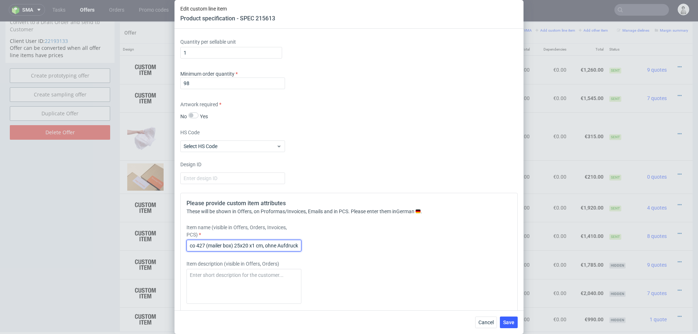
scroll to position [0, 8]
type input "Fefco 427 (mailer box) 25x20 x18 cm, ohne Aufdruck"
click at [351, 248] on div "Item name (visible in Offers, Orders, Invoices, PCS) Fefco 427 (mailer box) 25x…" at bounding box center [306, 238] width 241 height 28
click at [513, 322] on span "Save" at bounding box center [508, 322] width 11 height 5
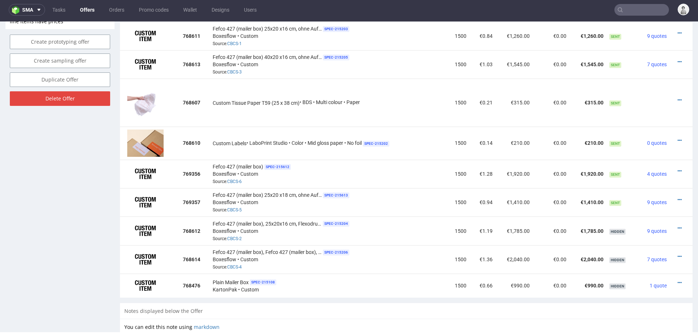
scroll to position [474, 0]
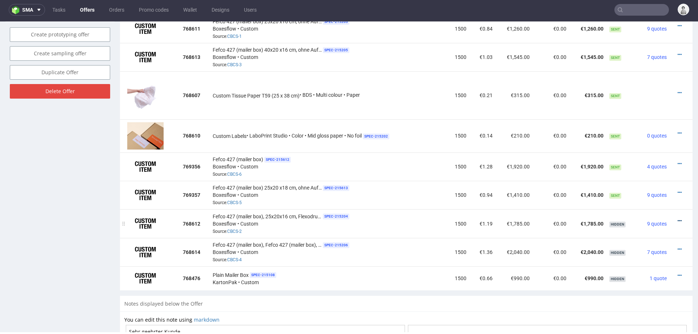
click at [678, 218] on icon at bounding box center [680, 220] width 4 height 5
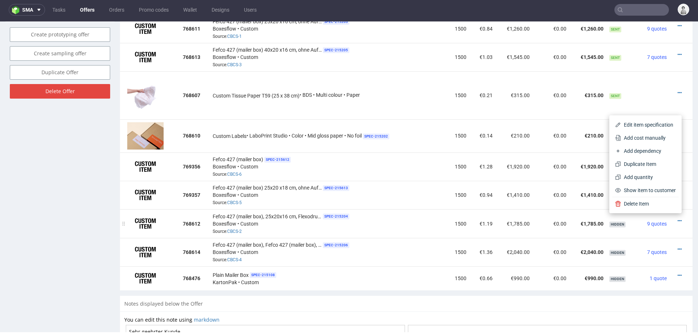
click at [503, 233] on td "€1,785.00" at bounding box center [513, 223] width 37 height 28
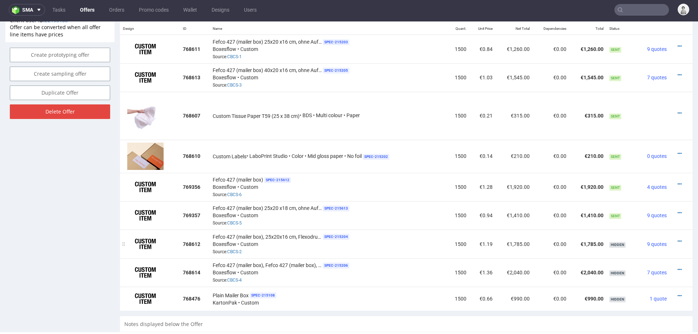
scroll to position [454, 0]
click at [678, 182] on icon at bounding box center [680, 184] width 4 height 5
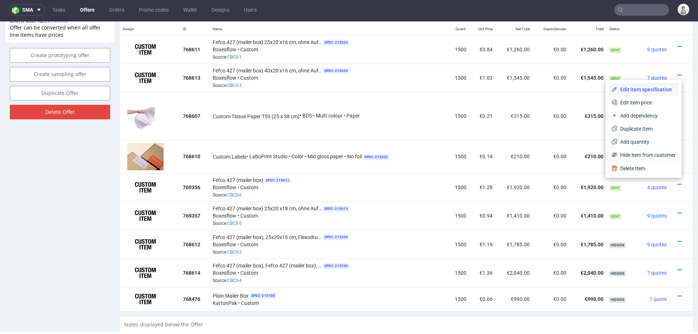
click at [639, 91] on span "Edit item specification" at bounding box center [646, 89] width 59 height 7
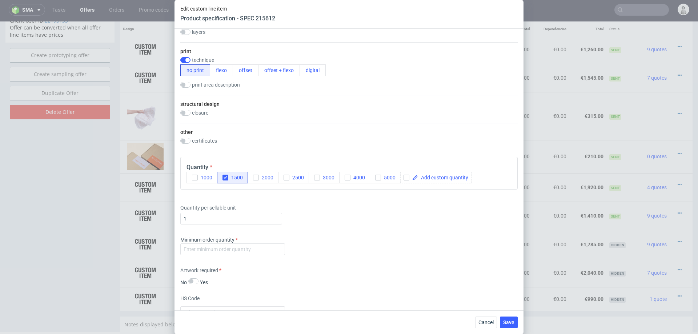
scroll to position [317, 0]
click at [275, 243] on input "number" at bounding box center [232, 249] width 105 height 12
type input "100"
click at [371, 250] on div "Minimum order quantity 100" at bounding box center [348, 247] width 337 height 22
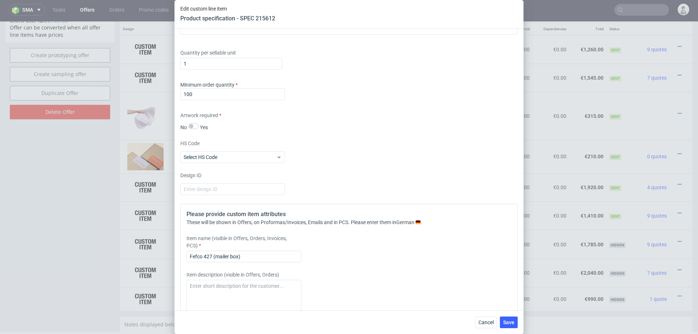
scroll to position [471, 0]
click at [269, 258] on input "Fefco 427 (mailer box)" at bounding box center [243, 256] width 115 height 12
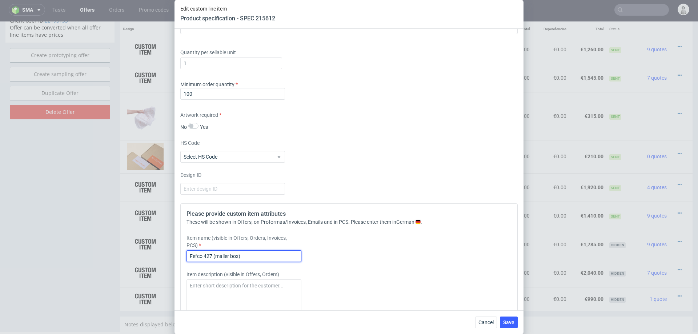
click at [269, 258] on input "Fefco 427 (mailer box)" at bounding box center [243, 256] width 115 height 12
paste input "25x20 x16 cm, ohne Aufdruck"
click at [237, 254] on input "Fefco 427 (mailer box) 25x20 x16 cm, ohne Aufdruck" at bounding box center [243, 256] width 115 height 12
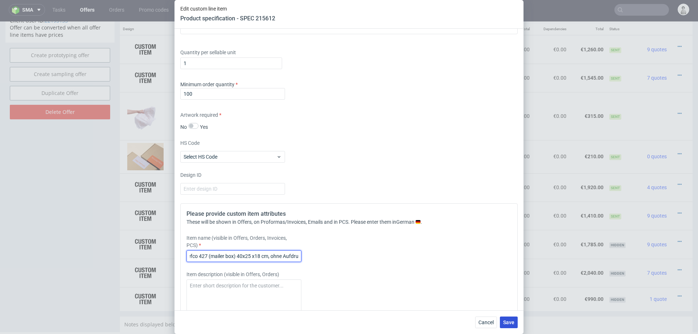
type input "Fefco 427 (mailer box) 40x25 x18 cm, ohne Aufdruck"
click at [512, 323] on span "Save" at bounding box center [508, 322] width 11 height 5
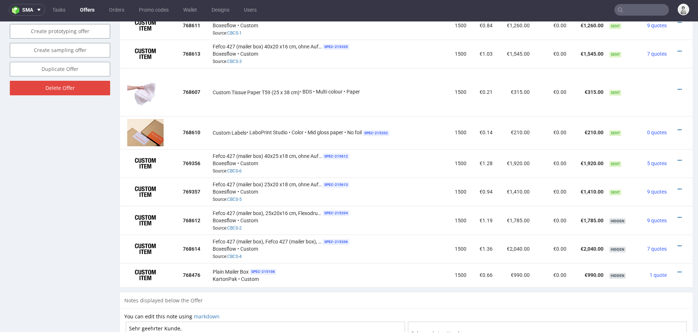
scroll to position [494, 0]
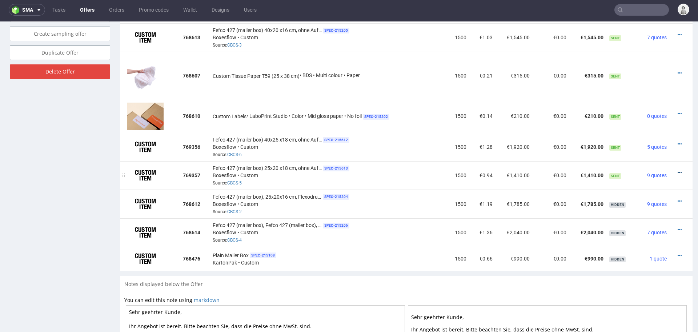
click at [678, 170] on icon at bounding box center [680, 172] width 4 height 5
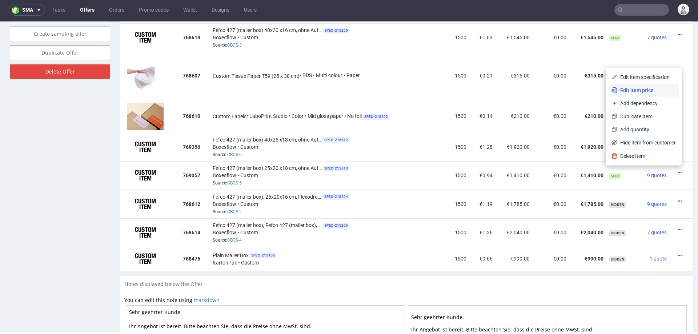
click at [639, 90] on span "Edit item price" at bounding box center [646, 90] width 59 height 7
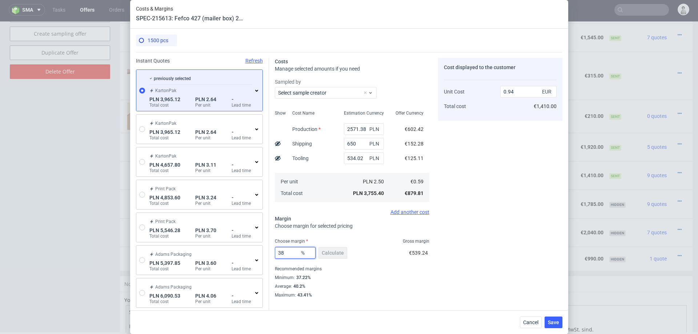
click at [288, 253] on input "38" at bounding box center [295, 253] width 41 height 12
type input "35"
type input "0.9"
type input "34"
type input "0.88"
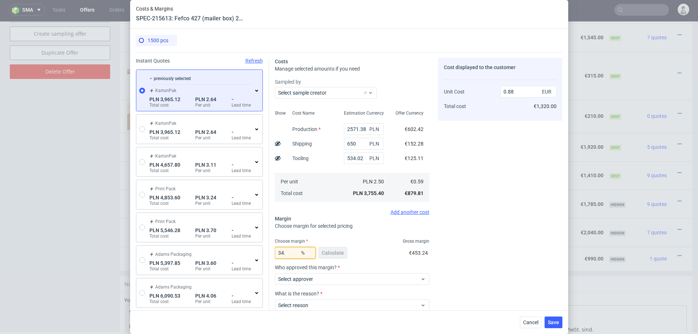
type input "34.4"
type input "0.89"
type input "34.4"
click at [504, 211] on div "Cost displayed to the customer Unit Cost Total cost 0.89 EUR €1,335.00" at bounding box center [500, 204] width 124 height 292
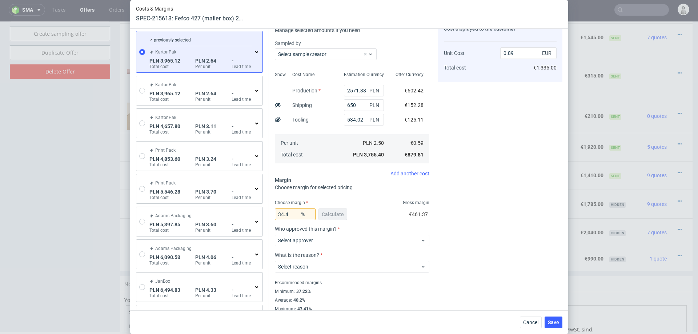
scroll to position [39, 0]
click at [376, 242] on span "Select approver" at bounding box center [349, 239] width 142 height 7
type input "pawel"
click at [368, 261] on div "[EMAIL_ADDRESS][DOMAIN_NAME]" at bounding box center [351, 256] width 149 height 13
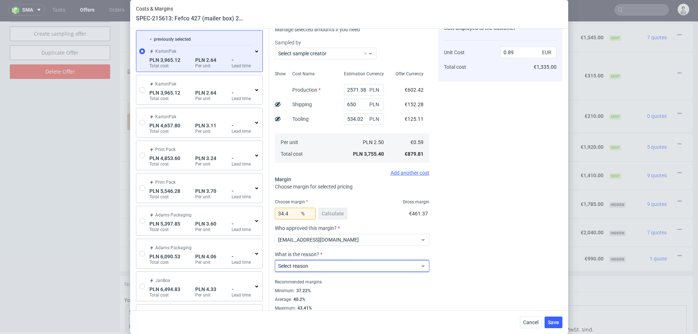
click at [368, 261] on div "Select reason" at bounding box center [352, 266] width 154 height 12
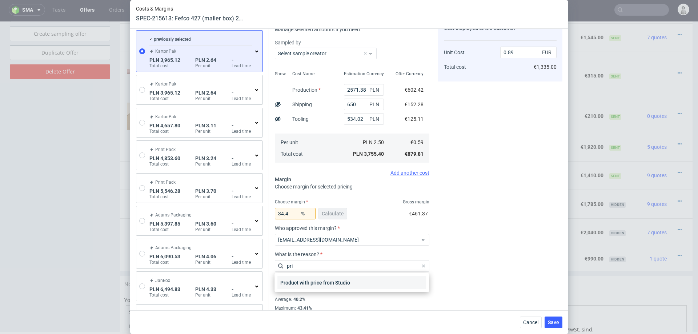
type input "pri"
click at [334, 282] on div "Product with price from Studio" at bounding box center [351, 282] width 149 height 13
click at [334, 282] on div "Recommended margins" at bounding box center [352, 281] width 154 height 9
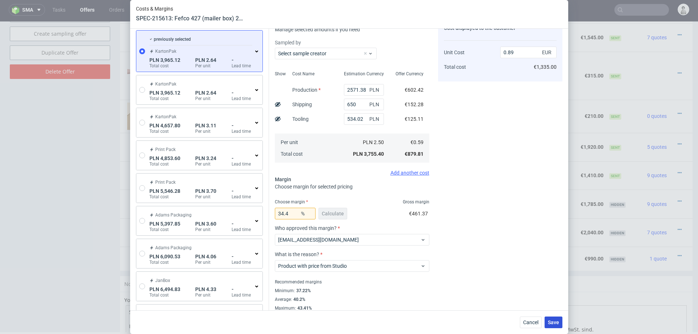
click at [551, 325] on button "Save" at bounding box center [554, 322] width 18 height 12
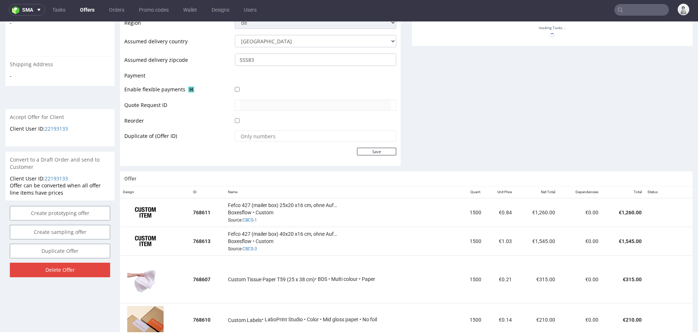
scroll to position [283, 0]
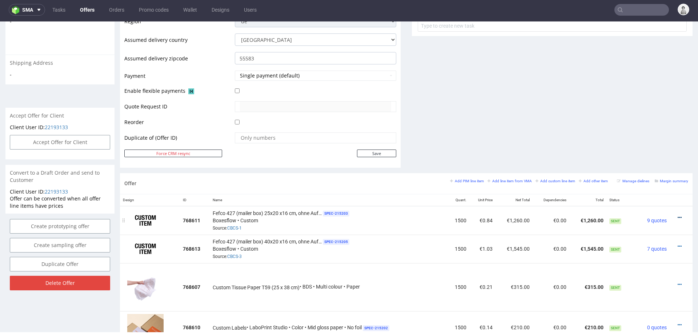
click at [678, 215] on icon at bounding box center [680, 217] width 4 height 5
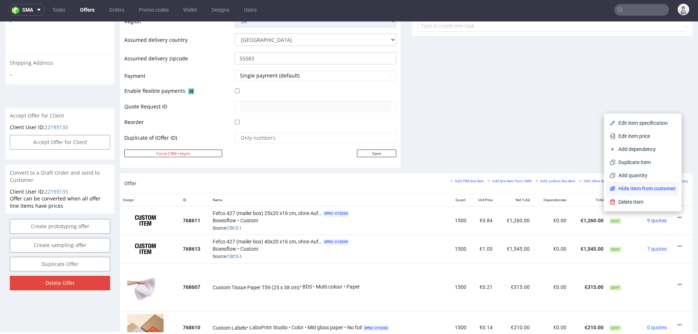
click at [654, 190] on span "Hide item from customer" at bounding box center [645, 188] width 60 height 7
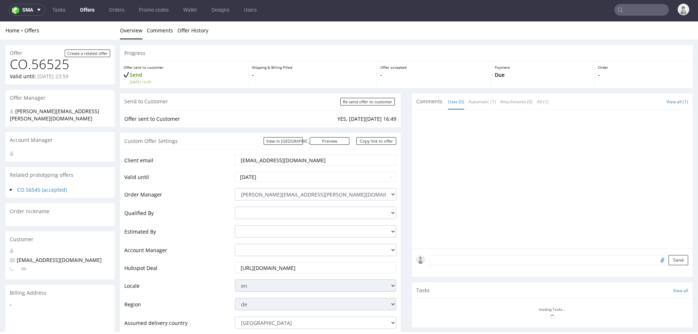
scroll to position [343, 0]
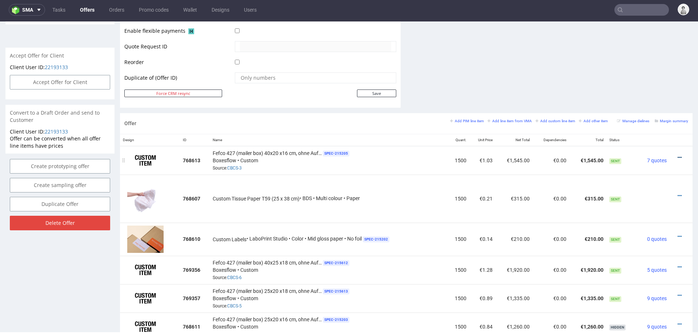
click at [678, 155] on icon at bounding box center [680, 157] width 4 height 5
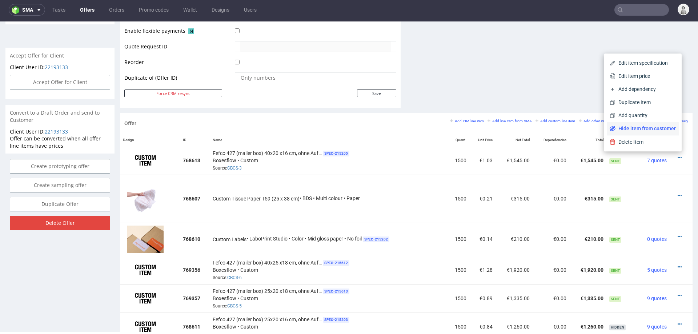
click at [659, 129] on span "Hide item from customer" at bounding box center [645, 128] width 60 height 7
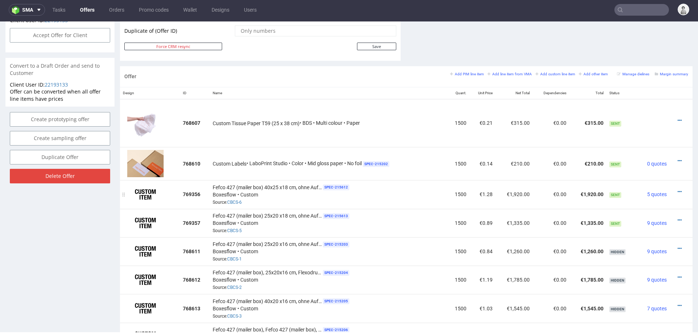
scroll to position [375, 0]
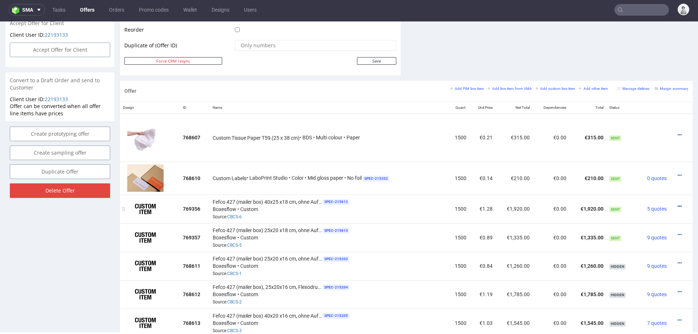
click at [678, 204] on icon at bounding box center [680, 206] width 4 height 5
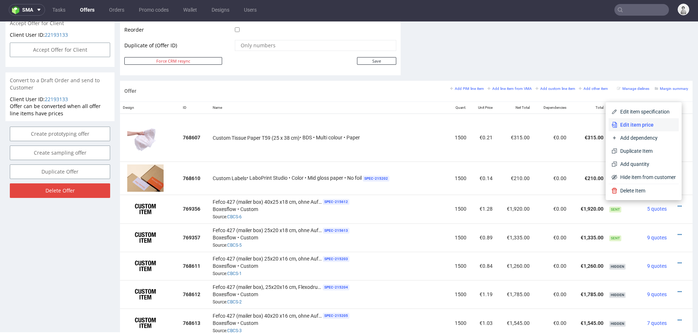
click at [646, 126] on span "Edit item price" at bounding box center [646, 124] width 59 height 7
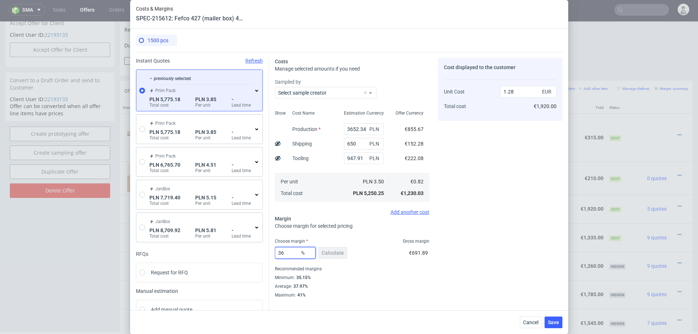
click at [290, 253] on input "36" at bounding box center [295, 253] width 41 height 12
type input "33"
type input "1.22"
type input "34"
type input "1.24"
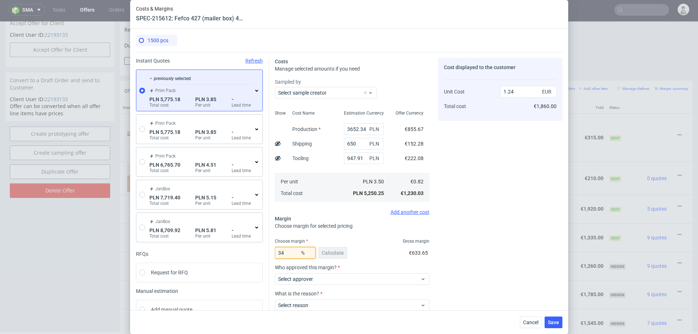
type input "3"
type input "0.85"
type input "32"
type input "1.21"
type input "33"
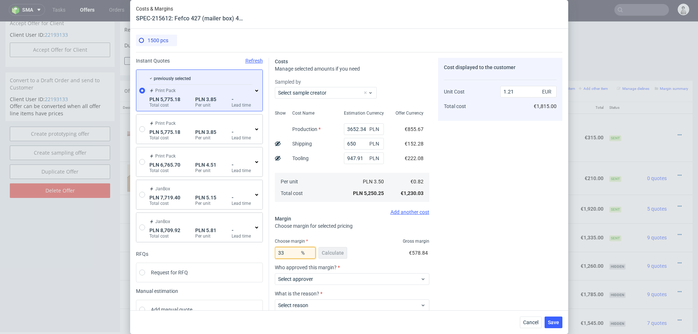
type input "1.22"
type input "33.4"
type input "1.23"
click at [491, 229] on div "Cost displayed to the customer Unit Cost Total cost 1.23 EUR €1,845.00" at bounding box center [500, 204] width 124 height 292
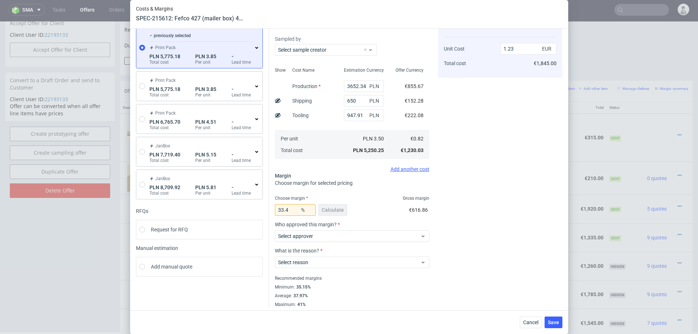
scroll to position [45, 0]
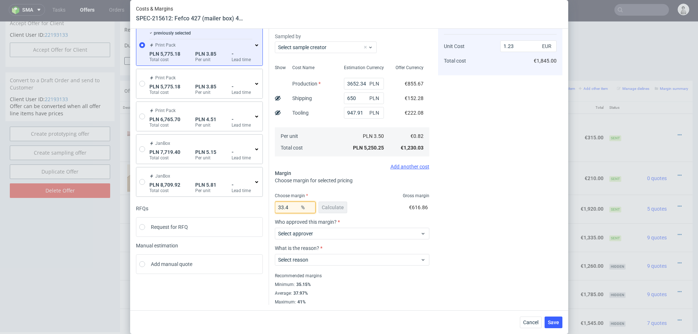
click at [292, 207] on input "33.4" at bounding box center [295, 207] width 41 height 12
type input "33"
type input "1.22"
type input "33"
click at [516, 222] on div "Cost displayed to the customer Unit Cost Total cost 1.22 EUR €1,830.00" at bounding box center [500, 158] width 124 height 292
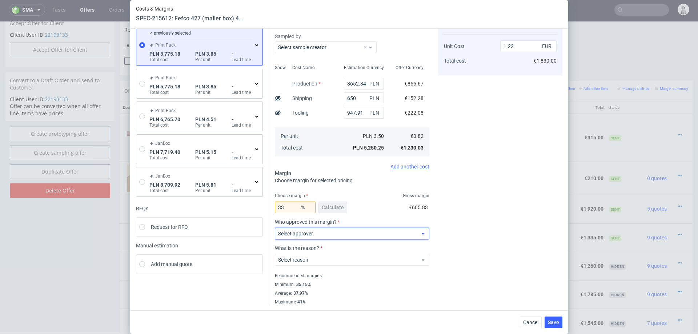
click at [330, 236] on span "Select approver" at bounding box center [349, 233] width 142 height 7
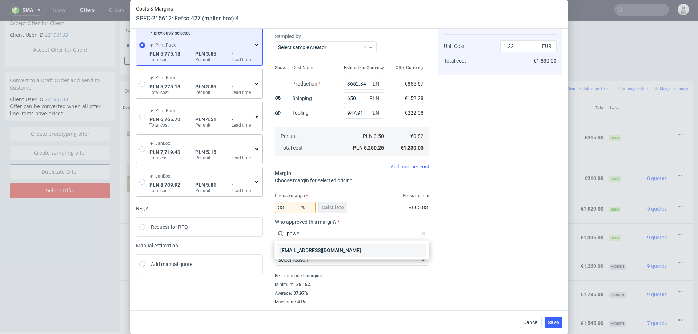
type input "pawe"
click at [289, 253] on div "pawel.grygierczyk@packhelp.com" at bounding box center [351, 250] width 149 height 13
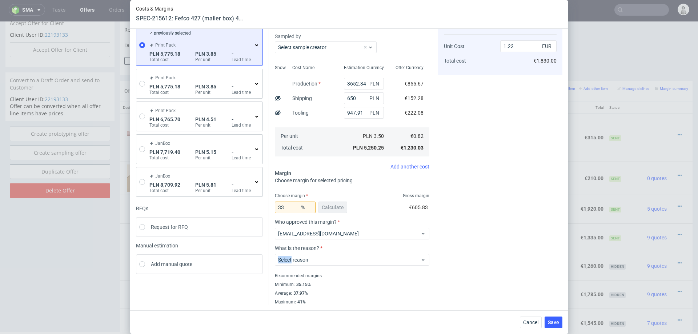
click at [289, 253] on div "Select reason" at bounding box center [352, 258] width 154 height 15
click at [315, 259] on span "Select reason" at bounding box center [349, 259] width 142 height 7
type input "pri"
click at [324, 281] on div "Product with price from Studio" at bounding box center [351, 276] width 149 height 13
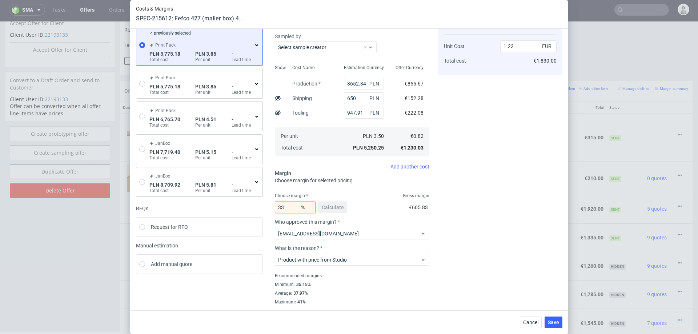
click at [294, 206] on input "33" at bounding box center [295, 207] width 41 height 12
click at [556, 322] on span "Save" at bounding box center [553, 322] width 11 height 5
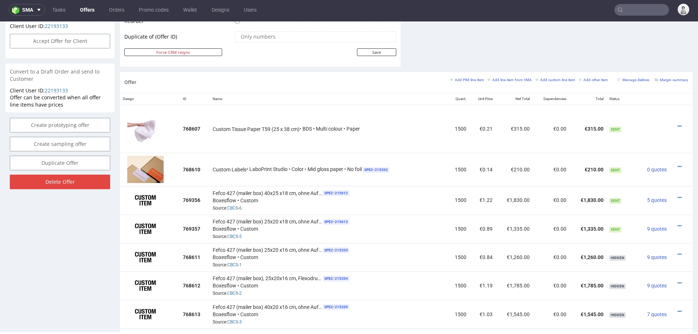
scroll to position [383, 0]
click at [678, 224] on icon at bounding box center [680, 226] width 4 height 5
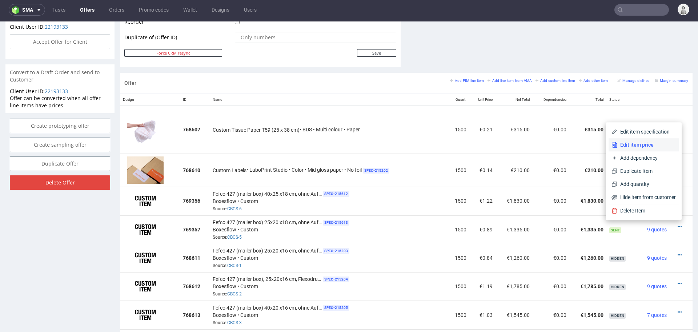
click at [642, 145] on span "Edit item price" at bounding box center [646, 144] width 59 height 7
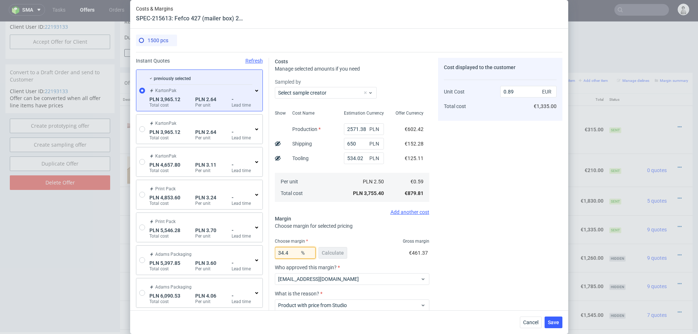
click at [292, 253] on input "34.4" at bounding box center [295, 253] width 41 height 12
type input "34"
type input "0.88"
type input "34"
click at [459, 252] on div "Cost displayed to the customer Unit Cost Total cost 0.88 EUR €1,320.00" at bounding box center [500, 204] width 124 height 292
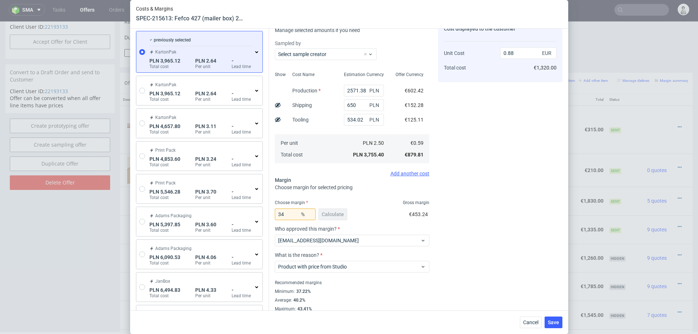
scroll to position [40, 0]
click at [551, 317] on button "Save" at bounding box center [554, 322] width 18 height 12
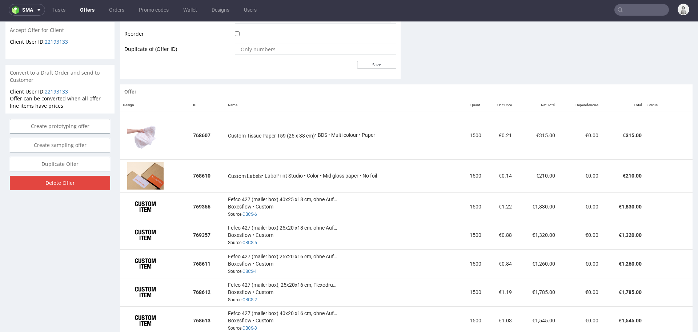
scroll to position [374, 0]
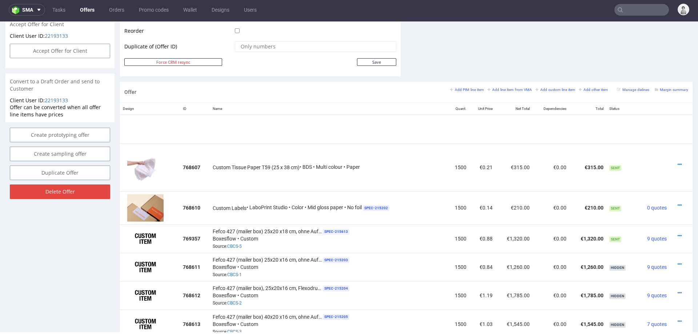
drag, startPoint x: 125, startPoint y: 209, endPoint x: 132, endPoint y: 137, distance: 73.0
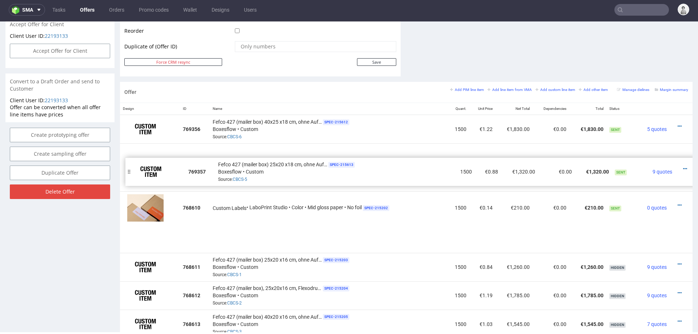
drag, startPoint x: 125, startPoint y: 239, endPoint x: 131, endPoint y: 172, distance: 67.1
click at [131, 172] on div at bounding box center [128, 171] width 7 height 28
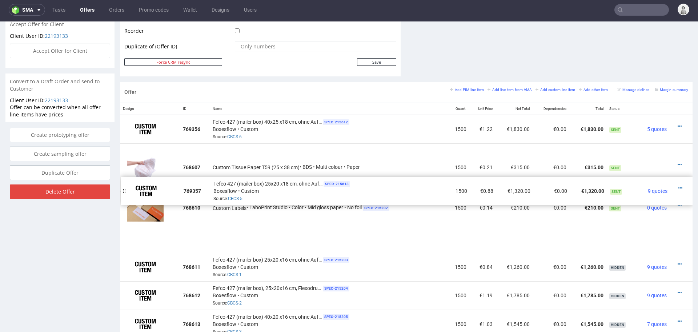
drag, startPoint x: 125, startPoint y: 238, endPoint x: 126, endPoint y: 190, distance: 47.6
click at [126, 190] on div at bounding box center [124, 191] width 7 height 28
drag, startPoint x: 126, startPoint y: 239, endPoint x: 127, endPoint y: 189, distance: 49.5
click at [127, 189] on div at bounding box center [124, 189] width 7 height 28
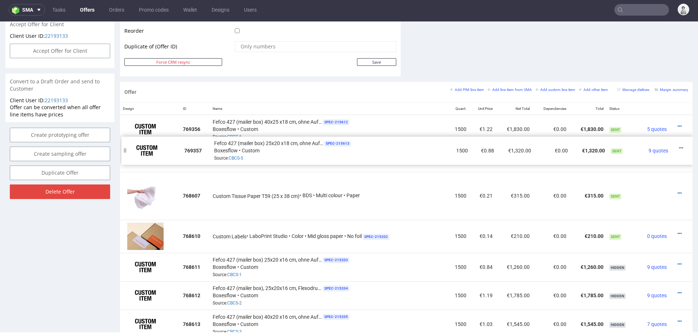
drag, startPoint x: 125, startPoint y: 234, endPoint x: 127, endPoint y: 146, distance: 88.0
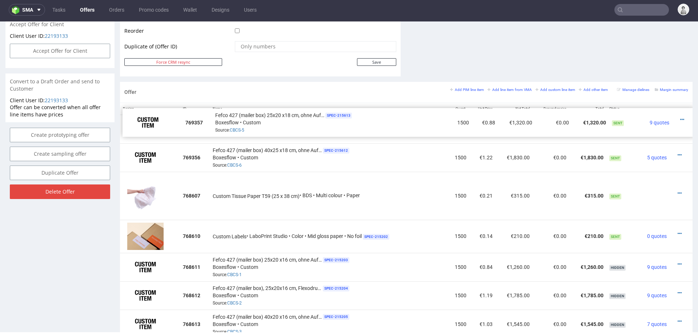
drag, startPoint x: 125, startPoint y: 155, endPoint x: 128, endPoint y: 120, distance: 35.0
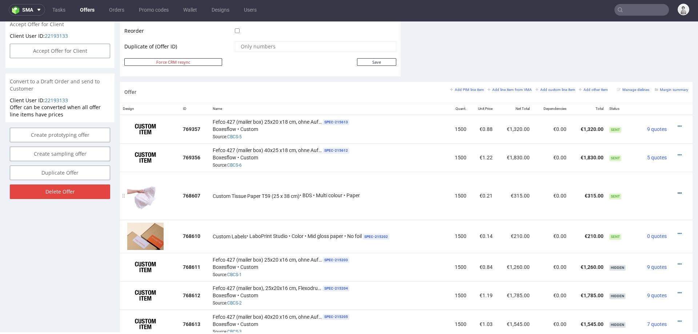
click at [678, 190] on icon at bounding box center [680, 192] width 4 height 5
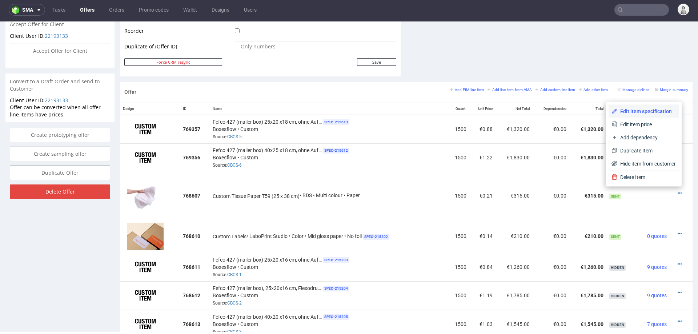
click at [647, 111] on span "Edit item specification" at bounding box center [646, 111] width 59 height 7
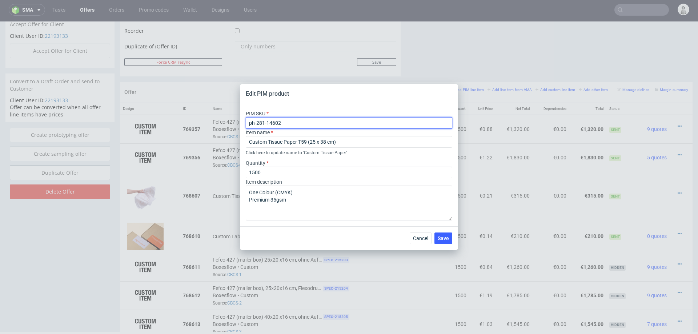
click at [315, 124] on input "ph-281-14602" at bounding box center [349, 123] width 206 height 12
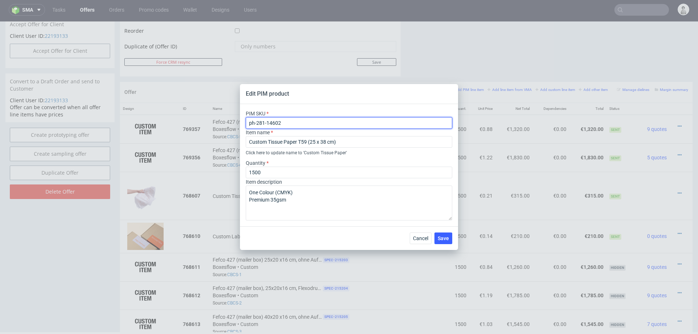
paste input "2005"
type input "ph-281-12005"
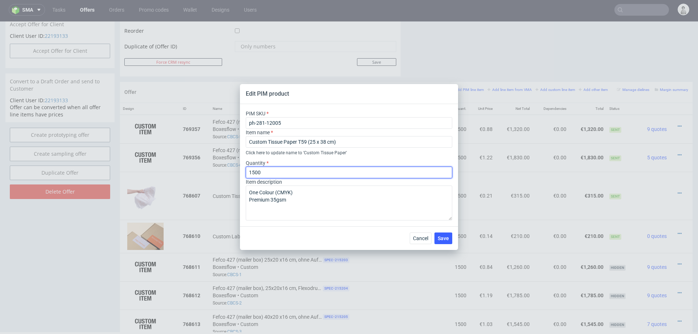
click at [308, 171] on input "1500" at bounding box center [349, 172] width 206 height 12
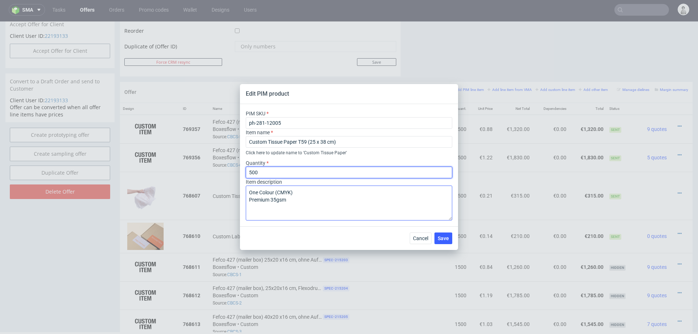
type input "500"
click at [276, 200] on textarea "One Colour (CMYK) Premium 35gsm" at bounding box center [349, 202] width 206 height 35
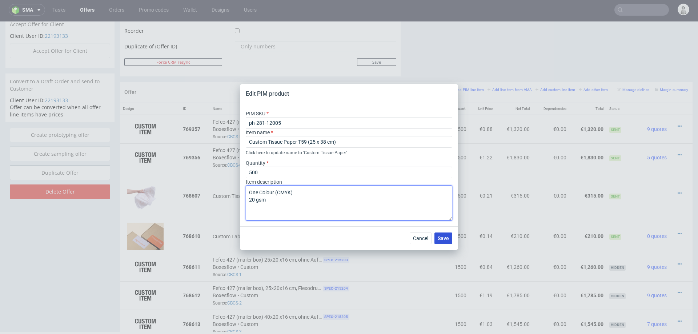
type textarea "One Colour (CMYK) 20 gsm"
click at [442, 238] on span "Save" at bounding box center [443, 238] width 11 height 5
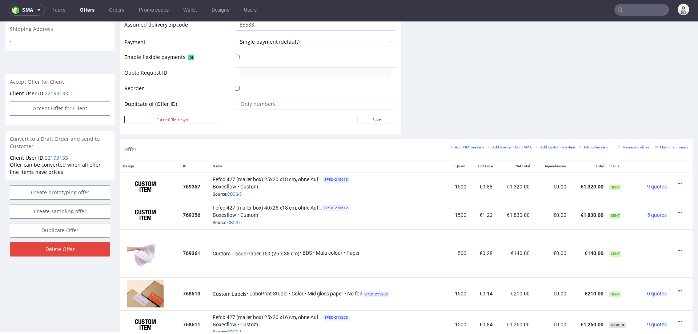
scroll to position [328, 0]
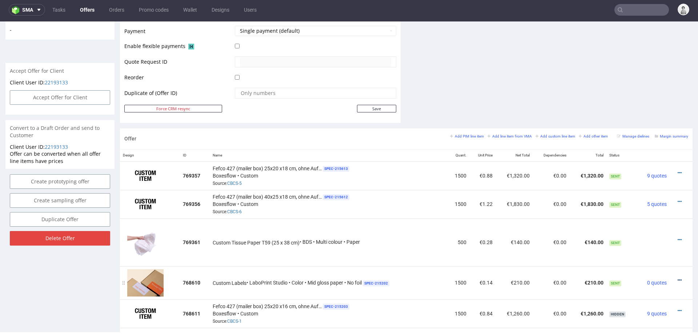
click at [678, 277] on icon at bounding box center [680, 279] width 4 height 5
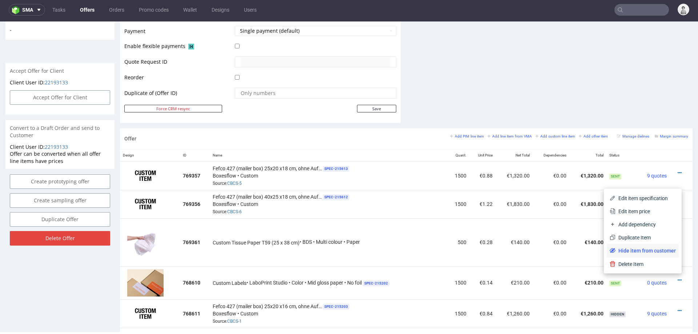
click at [658, 248] on span "Hide item from customer" at bounding box center [645, 250] width 60 height 7
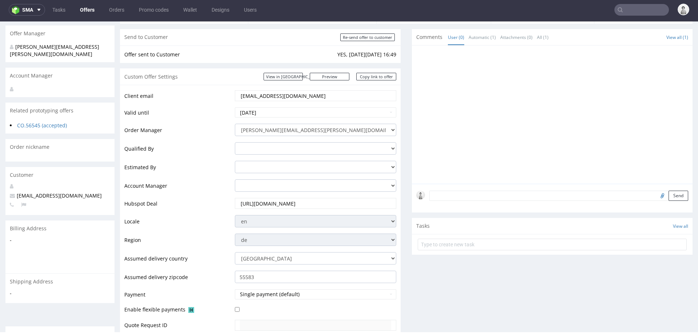
scroll to position [63, 0]
click at [371, 79] on link "Copy link to offer" at bounding box center [376, 78] width 40 height 8
click at [364, 39] on input "Re-send offer to customer" at bounding box center [367, 39] width 55 height 8
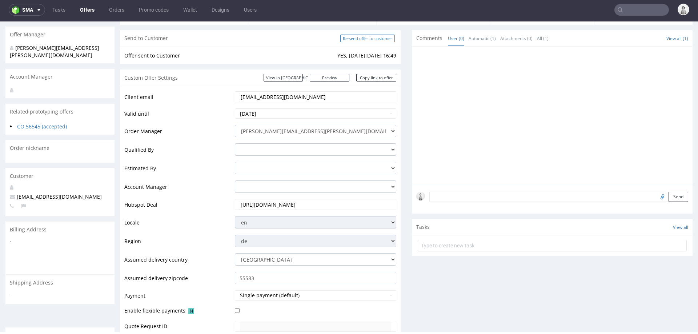
type input "In progress..."
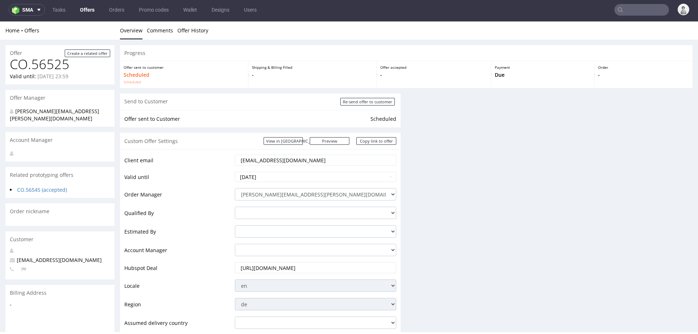
scroll to position [0, 0]
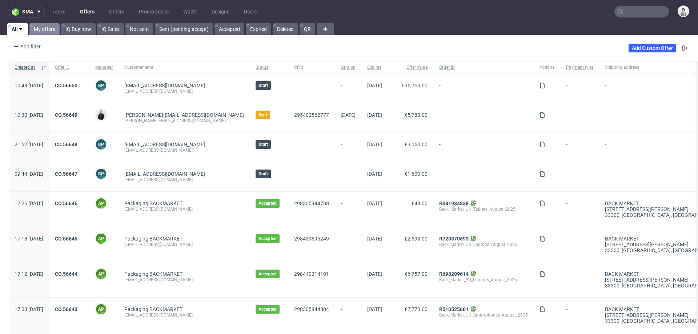
click at [46, 26] on link "My offers" at bounding box center [44, 29] width 30 height 12
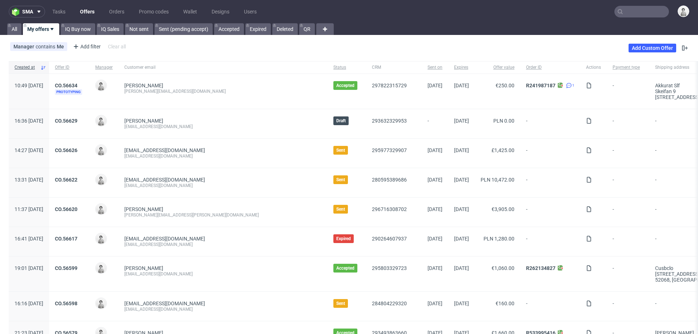
click at [624, 12] on input "text" at bounding box center [641, 12] width 55 height 12
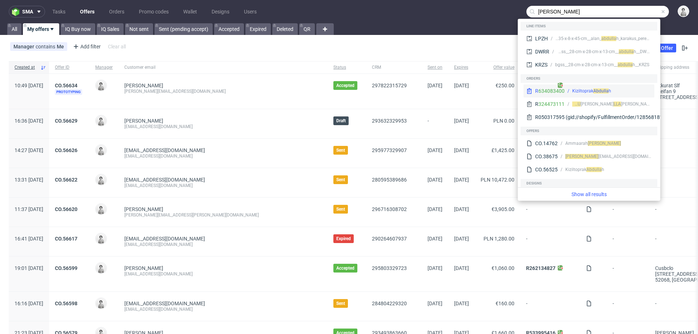
type input "[PERSON_NAME]"
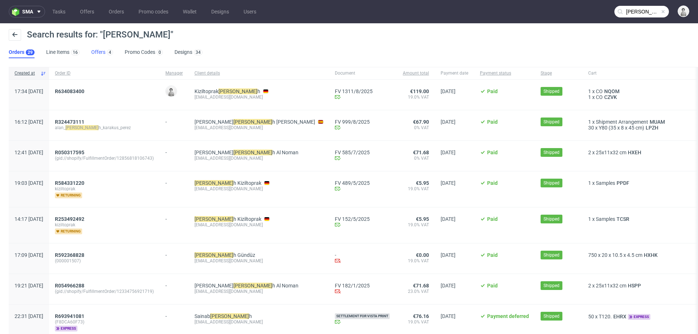
click at [94, 50] on link "Offers 4" at bounding box center [102, 53] width 22 height 12
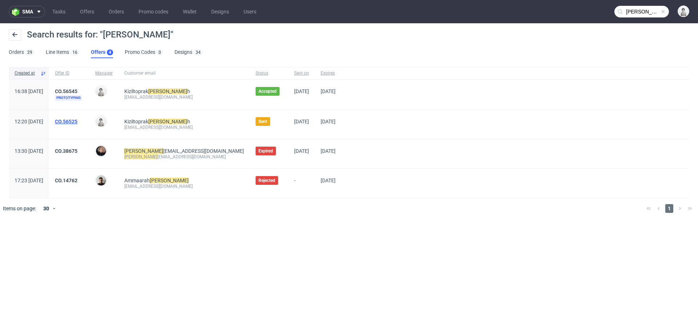
click at [77, 121] on link "CO.56525" at bounding box center [66, 122] width 23 height 6
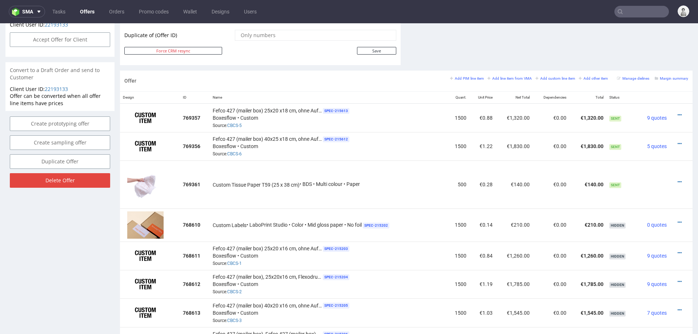
scroll to position [385, 0]
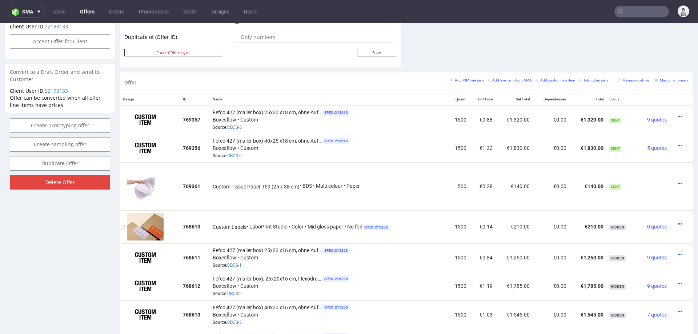
click at [678, 221] on icon at bounding box center [680, 223] width 4 height 5
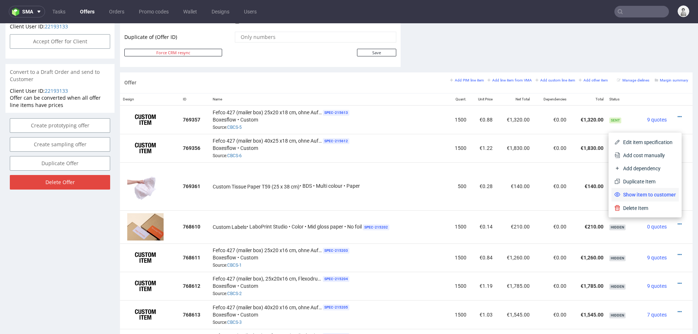
click at [651, 193] on span "Show item to customer" at bounding box center [648, 194] width 56 height 7
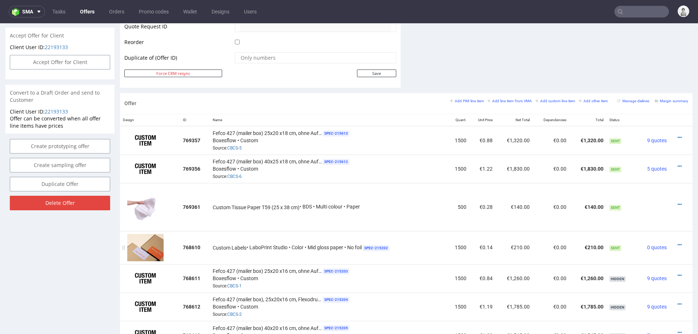
scroll to position [364, 0]
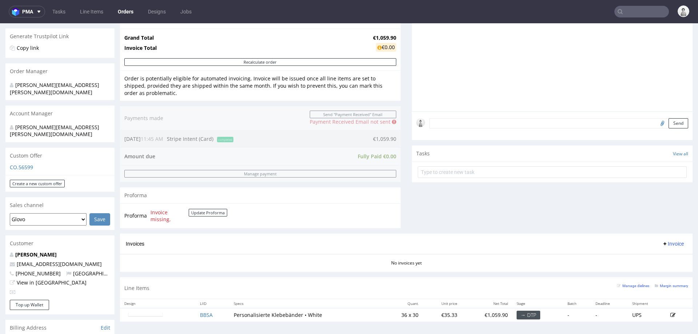
scroll to position [140, 0]
drag, startPoint x: 73, startPoint y: 250, endPoint x: 650, endPoint y: 38, distance: 614.3
click at [31, 259] on p "[EMAIL_ADDRESS][DOMAIN_NAME]" at bounding box center [60, 262] width 100 height 7
copy link "[DOMAIN_NAME]"
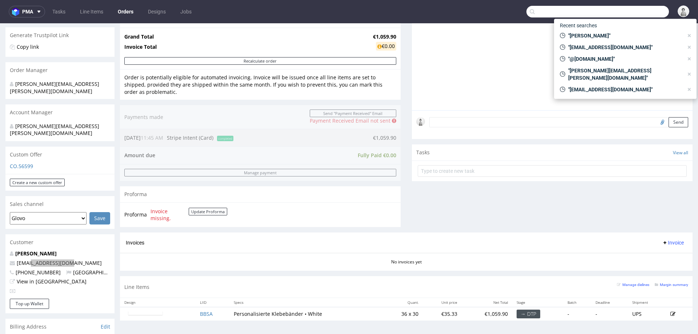
click at [650, 15] on input "text" at bounding box center [597, 12] width 142 height 12
paste input "[DOMAIN_NAME]"
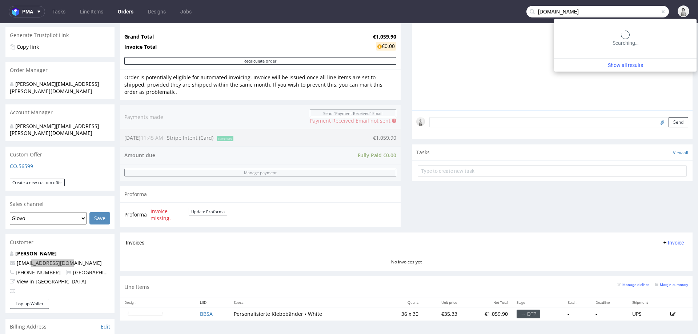
type input "[DOMAIN_NAME]"
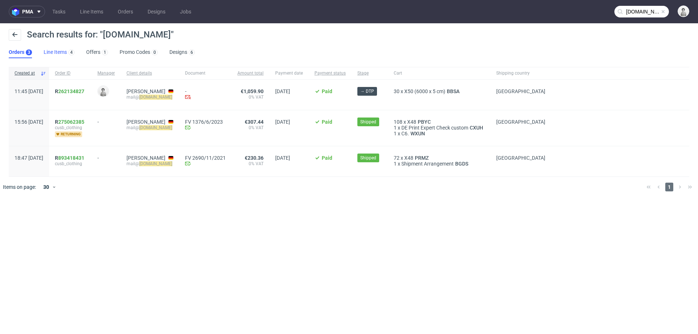
click at [52, 49] on link "Line Items 4" at bounding box center [59, 53] width 31 height 12
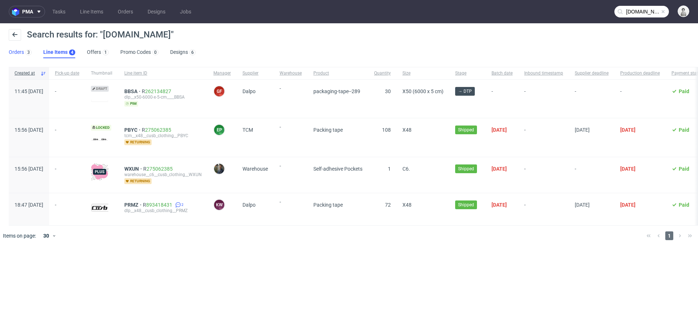
click at [17, 55] on link "Orders 3" at bounding box center [20, 53] width 23 height 12
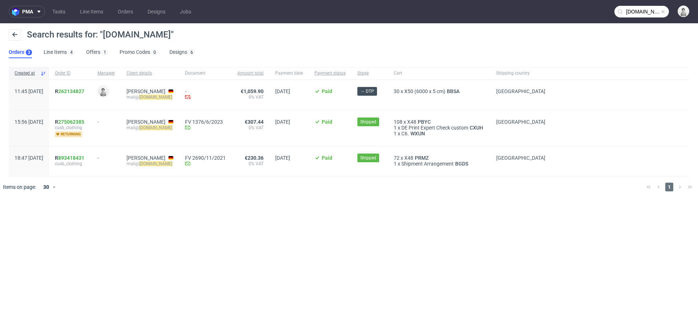
click at [92, 118] on div "R 275062385 cusb_clothing returning" at bounding box center [70, 128] width 43 height 36
click at [84, 120] on link "275062385" at bounding box center [71, 122] width 26 height 6
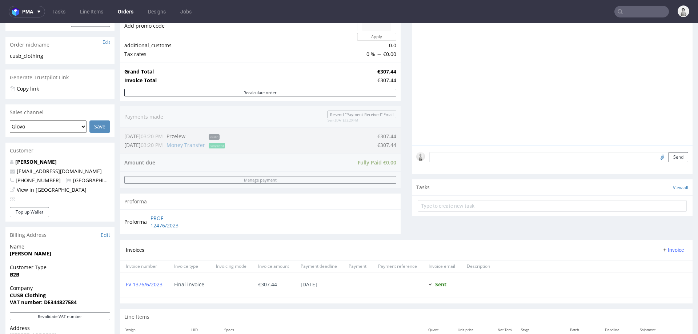
scroll to position [245, 0]
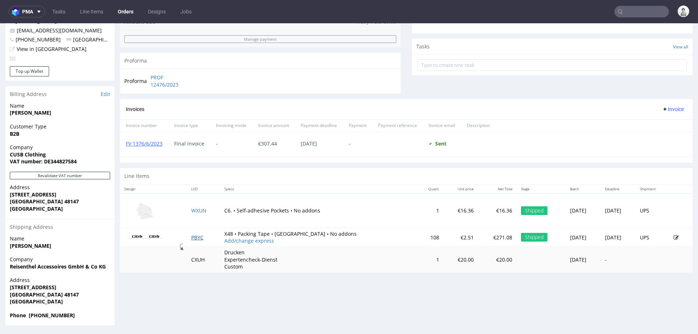
drag, startPoint x: 205, startPoint y: 235, endPoint x: 191, endPoint y: 236, distance: 13.8
click at [191, 236] on td "PBYC" at bounding box center [203, 237] width 33 height 19
copy link "PBYC"
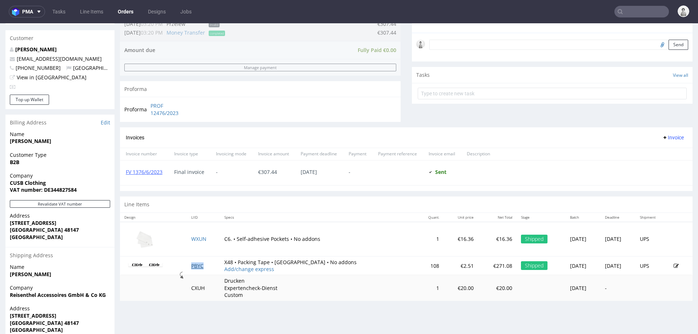
scroll to position [0, 0]
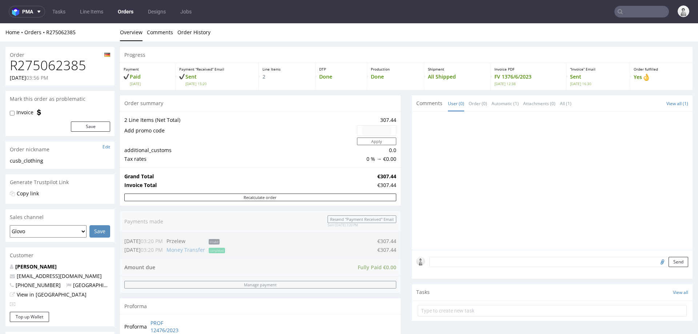
type input "katjahorst.com"
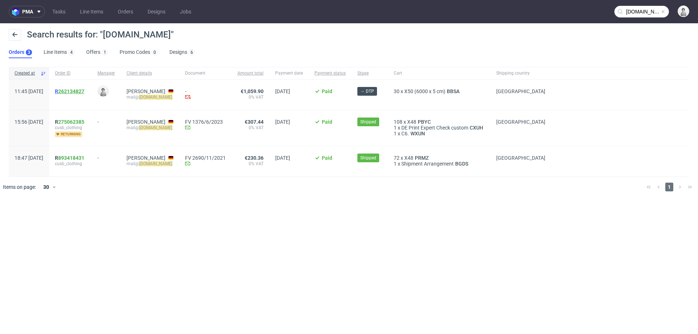
click at [84, 92] on link "262134827" at bounding box center [71, 91] width 26 height 6
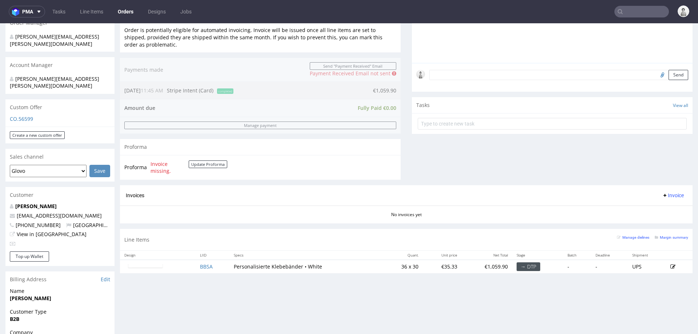
scroll to position [188, 0]
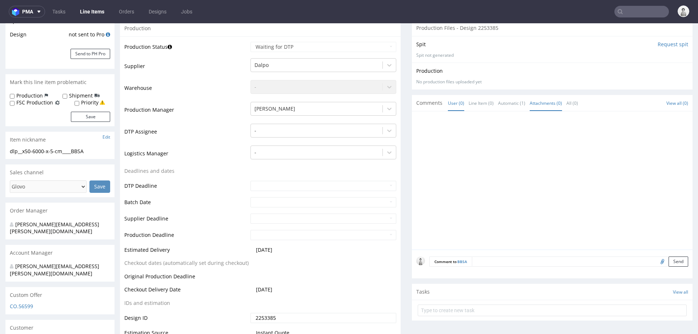
scroll to position [125, 0]
click at [510, 257] on form "Comment to BBSA Send" at bounding box center [558, 260] width 259 height 11
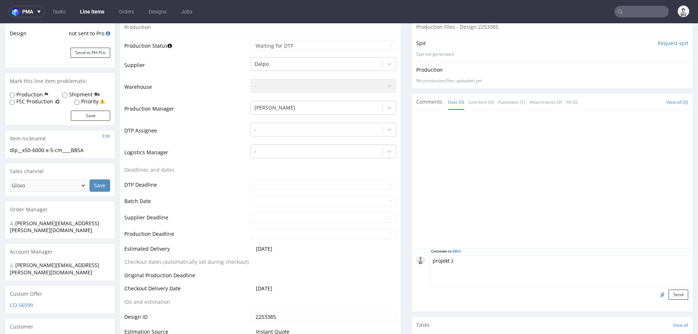
paste textarea "PBYC"
type textarea "projekt z PBYC"
click at [671, 293] on button "Send" at bounding box center [679, 294] width 20 height 10
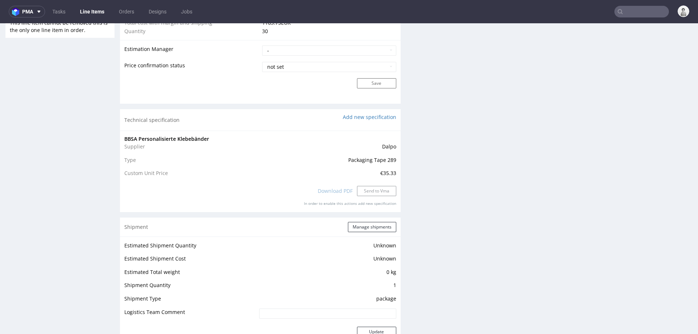
scroll to position [594, 0]
click at [357, 117] on link "Add new specification" at bounding box center [369, 116] width 53 height 7
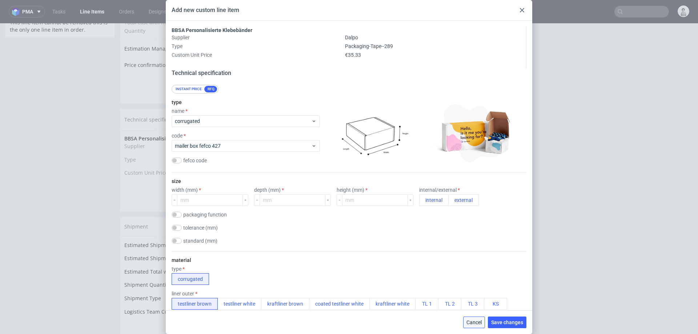
click at [468, 321] on span "Cancel" at bounding box center [473, 322] width 15 height 5
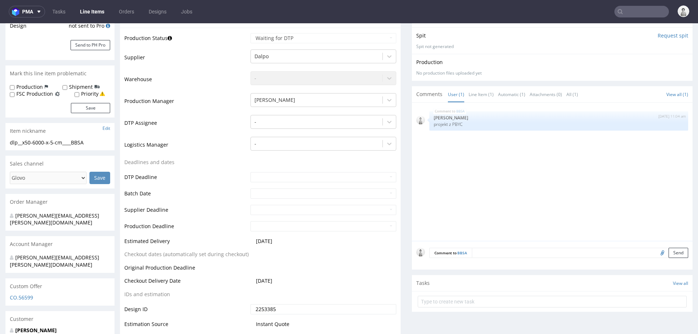
scroll to position [0, 0]
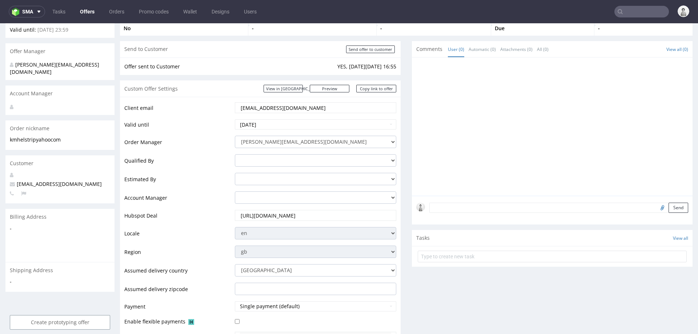
scroll to position [60, 0]
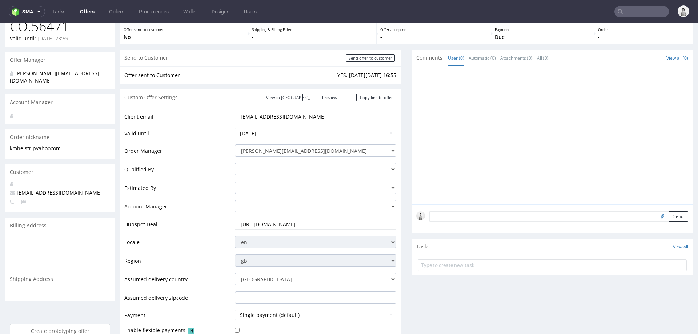
click at [288, 115] on input "[EMAIL_ADDRESS][DOMAIN_NAME]" at bounding box center [315, 116] width 151 height 10
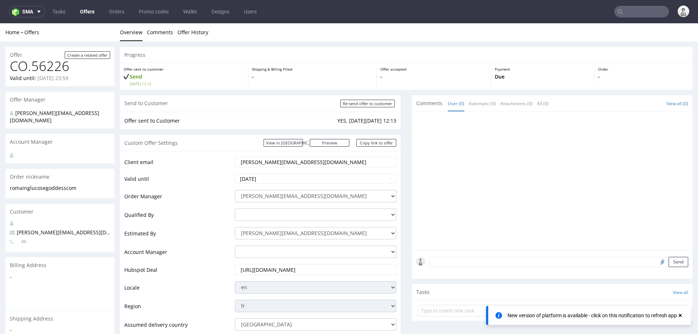
scroll to position [338, 0]
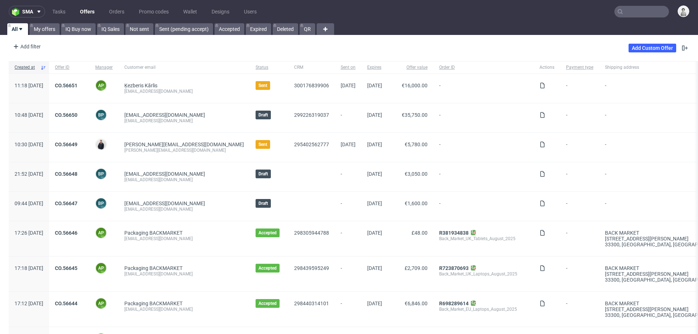
click at [633, 10] on input "text" at bounding box center [641, 12] width 55 height 12
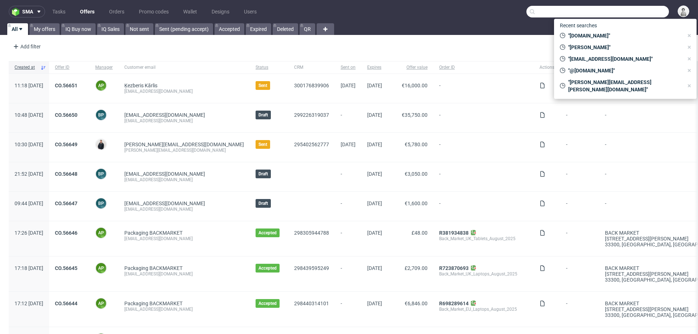
paste input "YAQC"
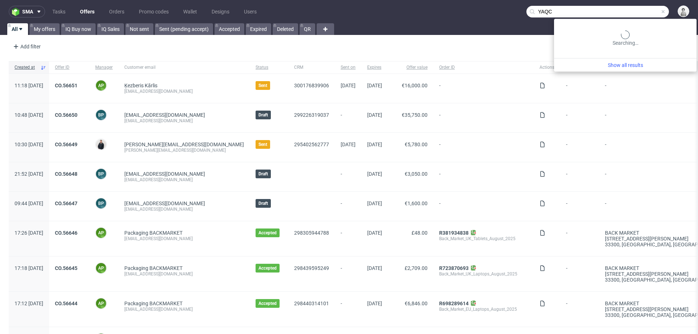
type input "YAQC"
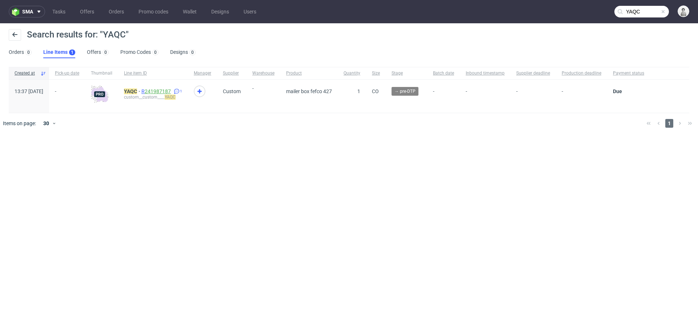
click at [166, 92] on link "241987187" at bounding box center [158, 91] width 26 height 6
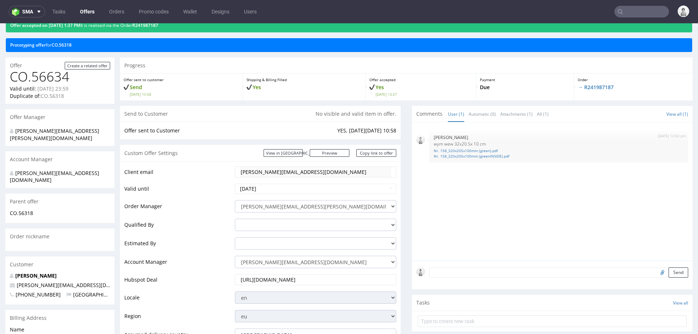
scroll to position [28, 0]
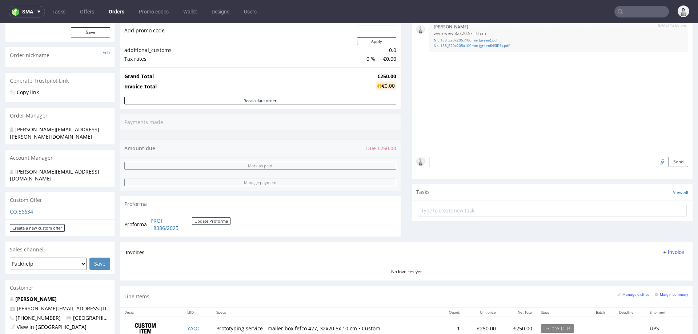
scroll to position [121, 0]
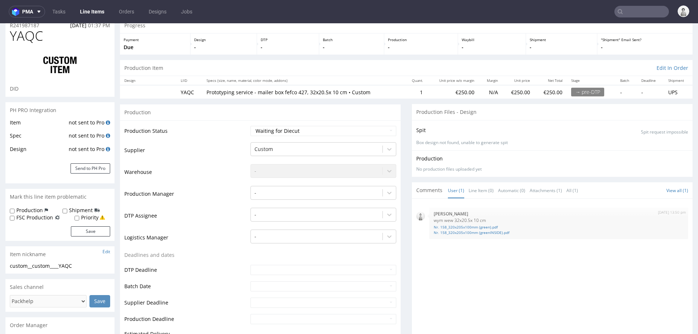
scroll to position [46, 0]
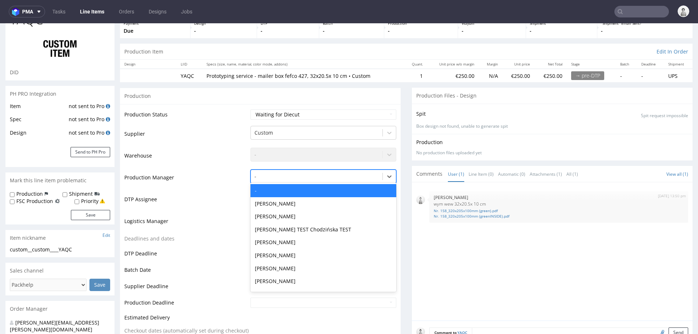
click at [274, 179] on div at bounding box center [316, 176] width 124 height 9
type input "se"
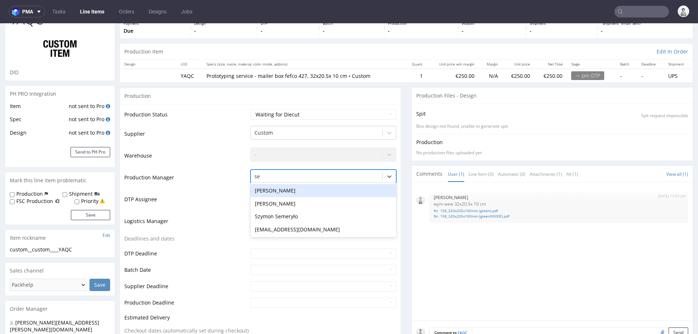
click at [263, 190] on div "[PERSON_NAME]" at bounding box center [323, 190] width 146 height 13
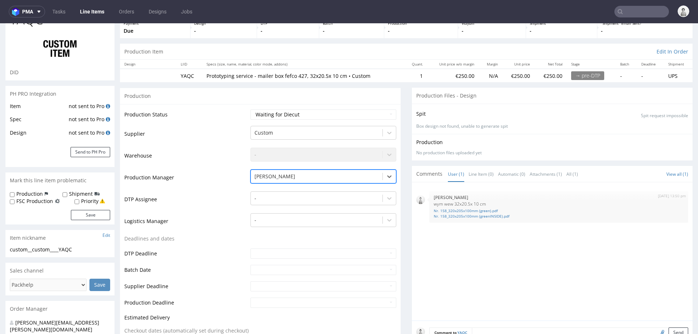
click at [221, 202] on td "DTP Assignee" at bounding box center [186, 201] width 124 height 22
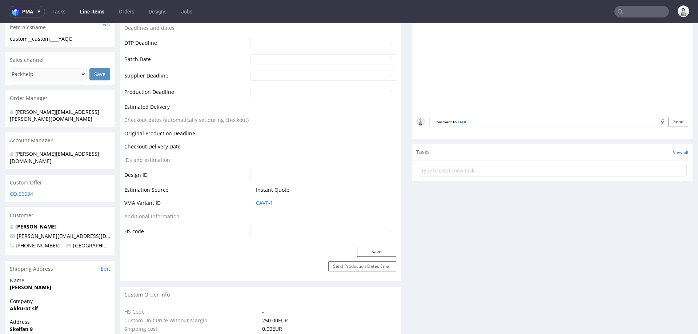
scroll to position [257, 0]
click at [373, 246] on button "Save" at bounding box center [376, 251] width 39 height 10
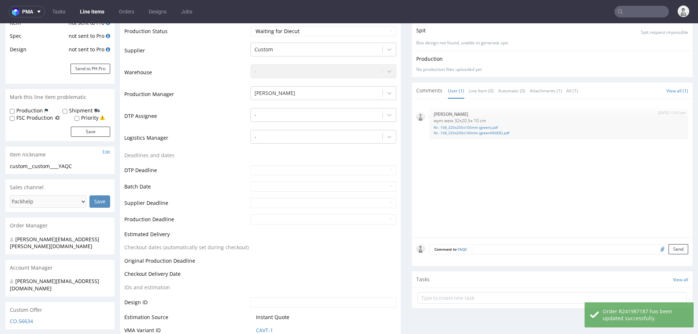
scroll to position [128, 0]
click at [534, 249] on form "Comment to YAQC Send" at bounding box center [558, 250] width 259 height 11
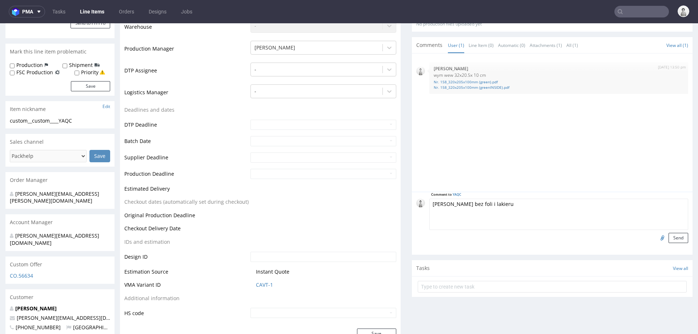
scroll to position [175, 0]
type textarea "samper bez foli i lakieru"
click at [670, 237] on button "Send" at bounding box center [679, 237] width 20 height 10
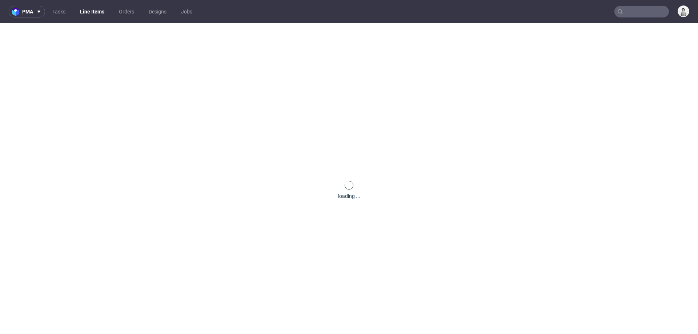
scroll to position [0, 0]
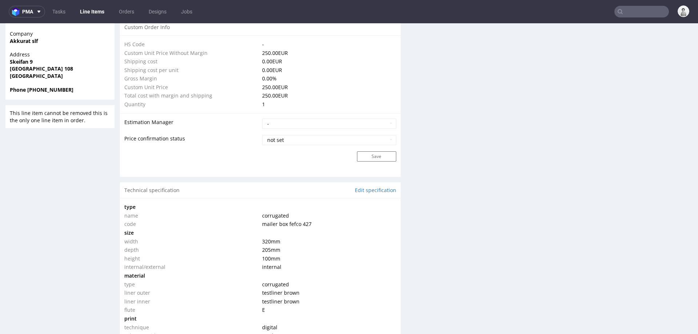
scroll to position [577, 0]
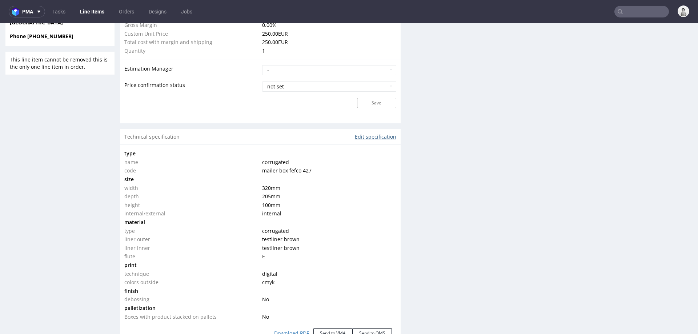
click at [380, 137] on link "Edit specification" at bounding box center [375, 136] width 41 height 7
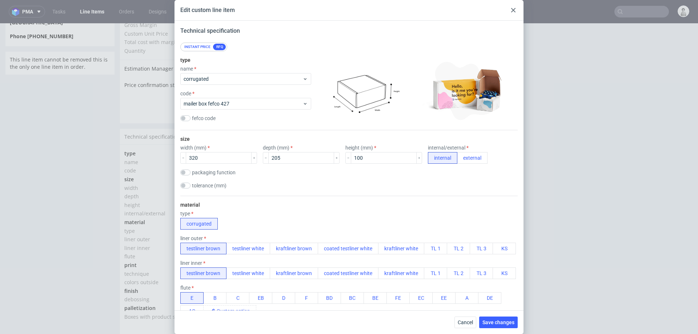
click at [264, 241] on div "liner outer testliner brown testliner white kraftliner brown coated testliner w…" at bounding box center [348, 244] width 336 height 19
click at [252, 249] on button "testliner white" at bounding box center [248, 248] width 44 height 12
click at [252, 272] on button "testliner white" at bounding box center [248, 273] width 44 height 12
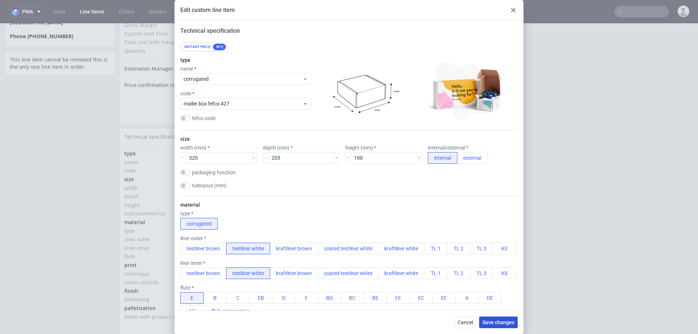
click at [506, 321] on span "Save changes" at bounding box center [498, 322] width 32 height 5
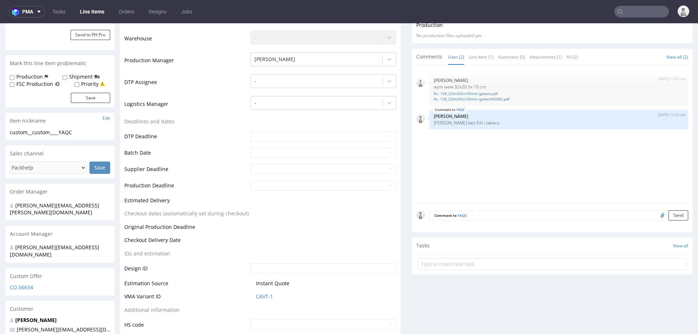
scroll to position [169, 0]
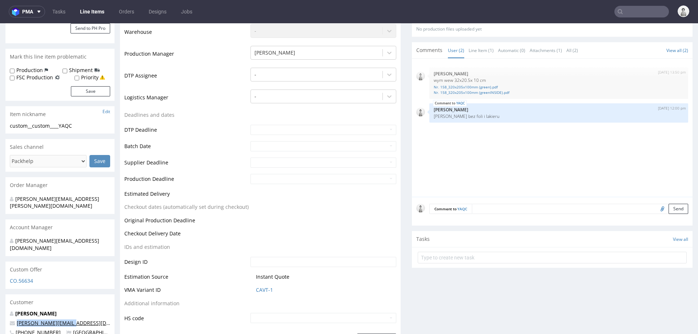
drag, startPoint x: 43, startPoint y: 309, endPoint x: 17, endPoint y: 308, distance: 25.8
click at [17, 319] on p "[PERSON_NAME][EMAIL_ADDRESS][DOMAIN_NAME]" at bounding box center [60, 322] width 100 height 7
copy link "[PERSON_NAME][EMAIL_ADDRESS][DOMAIN_NAME]"
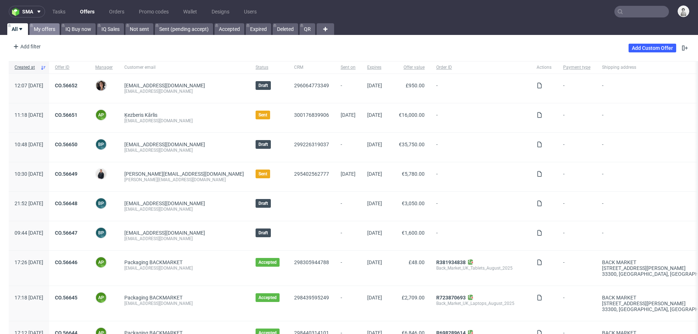
click at [41, 31] on link "My offers" at bounding box center [44, 29] width 30 height 12
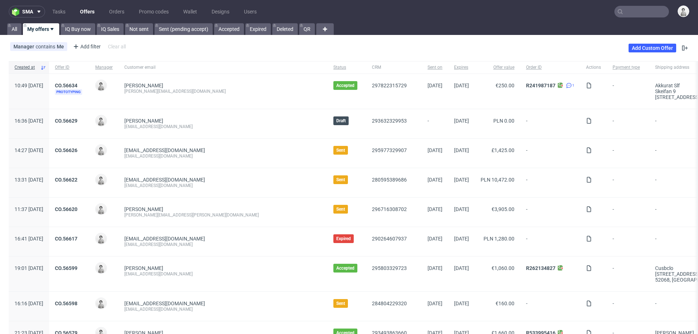
click at [623, 13] on input "text" at bounding box center [641, 12] width 55 height 12
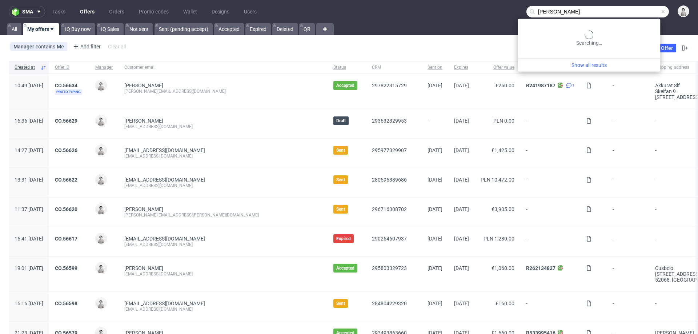
type input "[PERSON_NAME]"
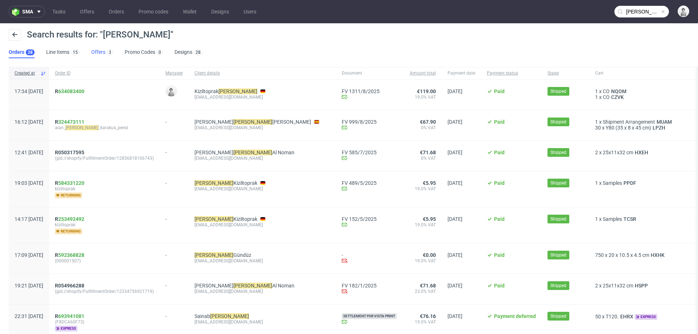
click at [99, 51] on link "Offers 3" at bounding box center [102, 53] width 22 height 12
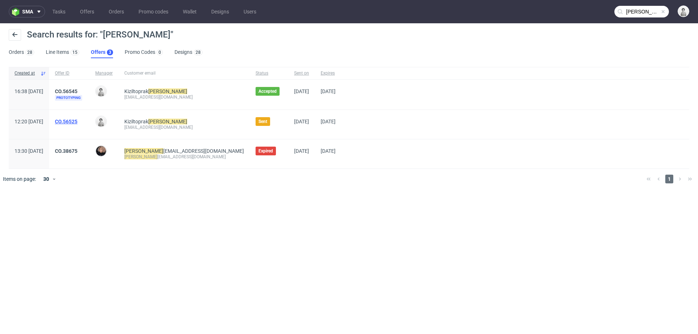
click at [77, 120] on link "CO.56525" at bounding box center [66, 122] width 23 height 6
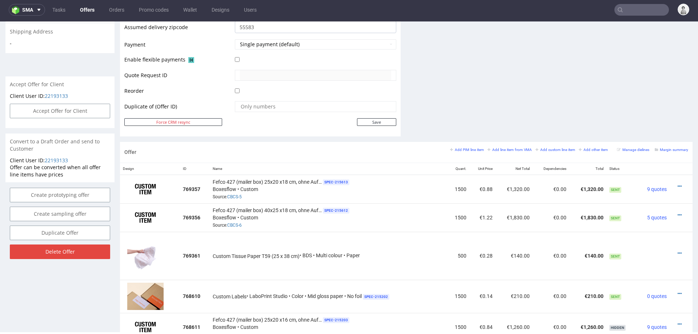
scroll to position [349, 0]
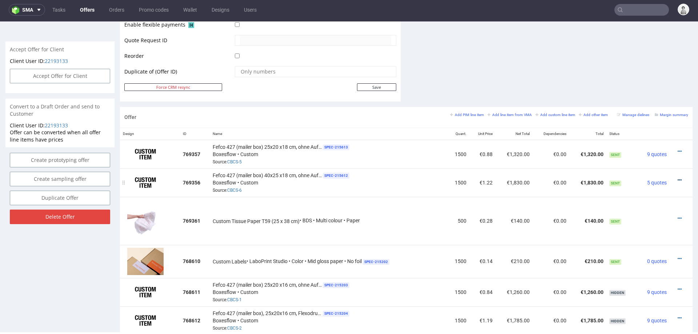
click at [678, 178] on icon at bounding box center [680, 179] width 4 height 5
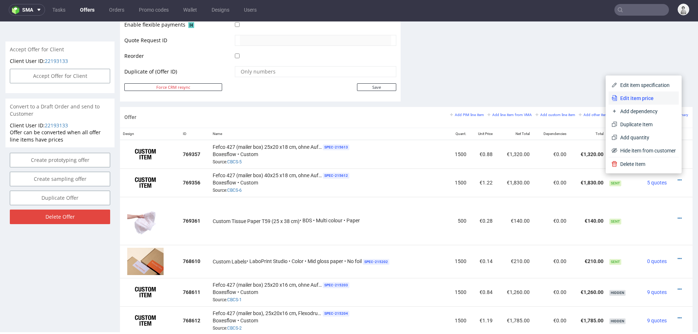
click at [630, 95] on span "Edit item price" at bounding box center [646, 98] width 59 height 7
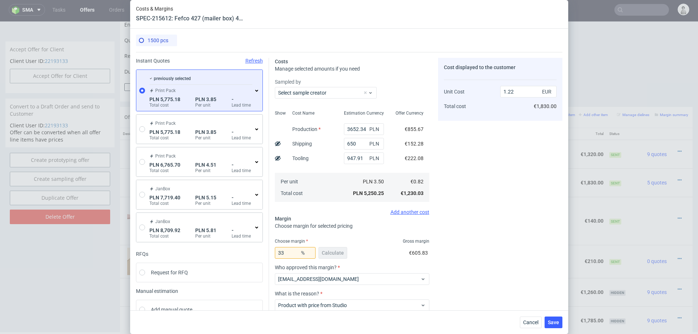
scroll to position [45, 0]
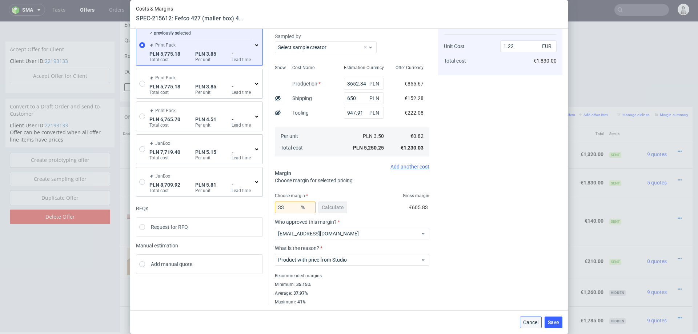
click at [526, 320] on span "Cancel" at bounding box center [530, 322] width 15 height 5
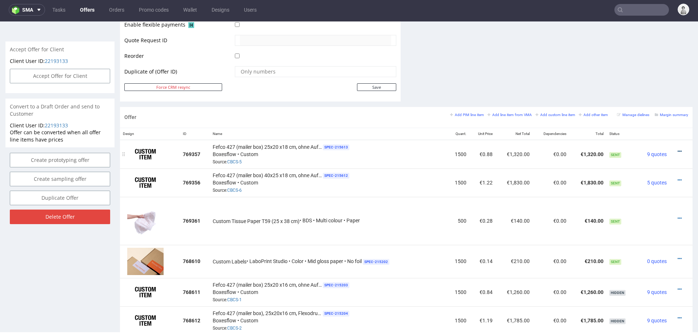
click at [678, 149] on icon at bounding box center [680, 151] width 4 height 5
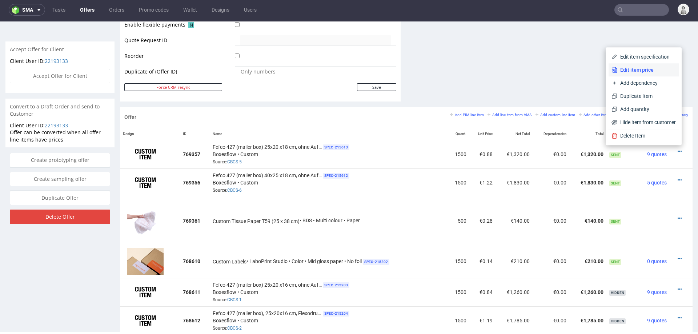
click at [634, 72] on span "Edit item price" at bounding box center [646, 69] width 59 height 7
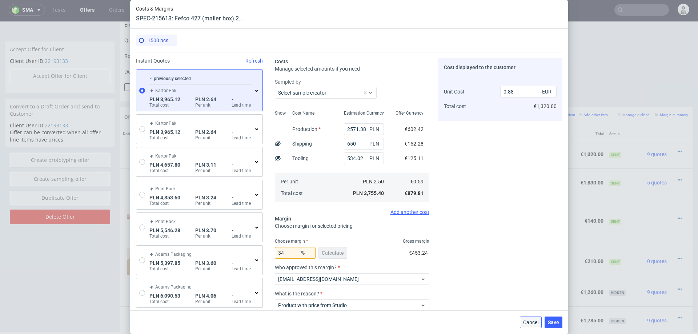
click at [522, 318] on button "Cancel" at bounding box center [531, 322] width 22 height 12
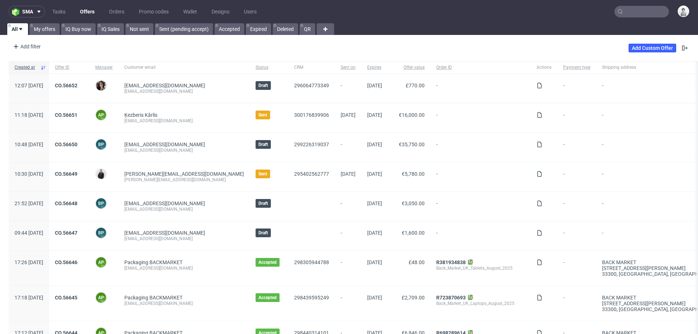
click at [636, 13] on input "text" at bounding box center [641, 12] width 55 height 12
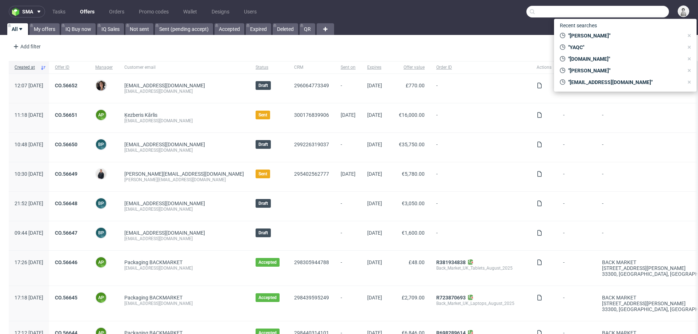
paste input "[EMAIL_ADDRESS][DOMAIN_NAME]"
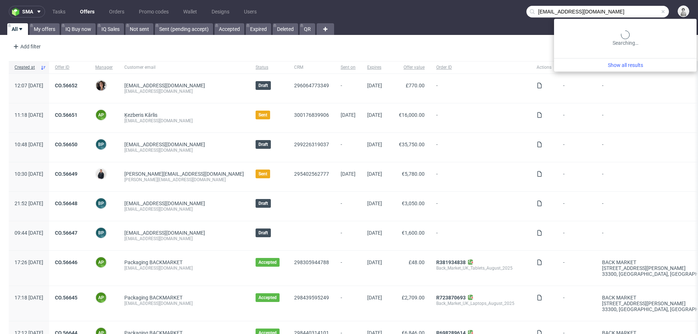
type input "[EMAIL_ADDRESS][DOMAIN_NAME]"
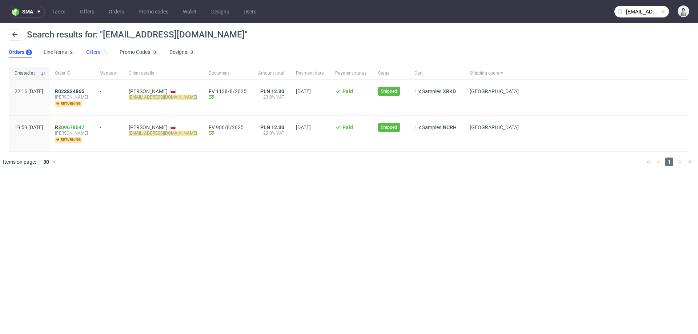
click at [94, 55] on link "Offers 1" at bounding box center [97, 53] width 22 height 12
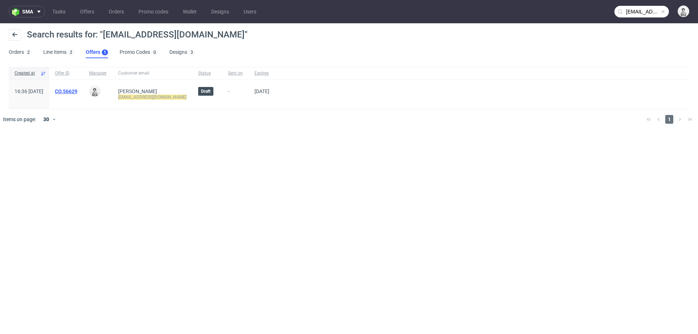
click at [77, 91] on link "CO.56629" at bounding box center [66, 91] width 23 height 6
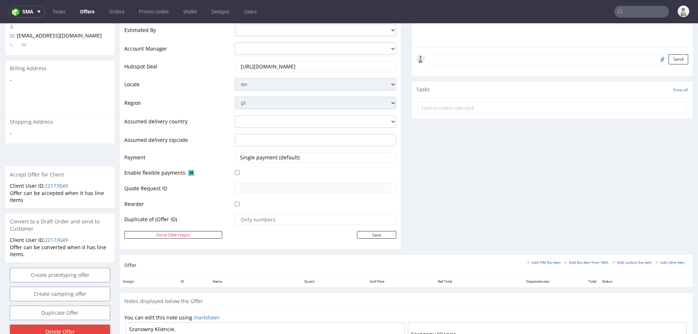
scroll to position [236, 0]
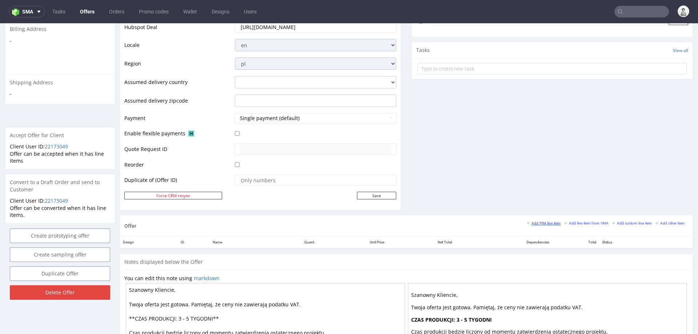
click at [541, 222] on small "Add PIM line item" at bounding box center [544, 223] width 34 height 4
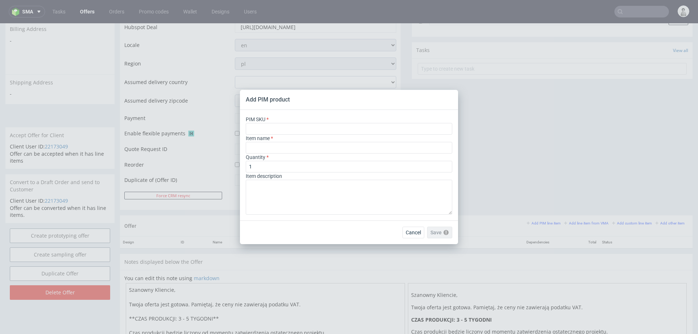
click at [393, 135] on div "Item name" at bounding box center [349, 144] width 206 height 19
click at [387, 123] on input "text" at bounding box center [349, 129] width 206 height 12
paste input "ph-1298-13979"
type input "ph-1298-13979"
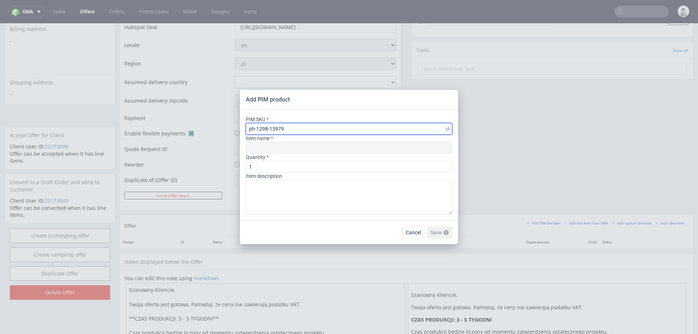
type input "Custom Drawer Box"
type input "ph-1298-13979"
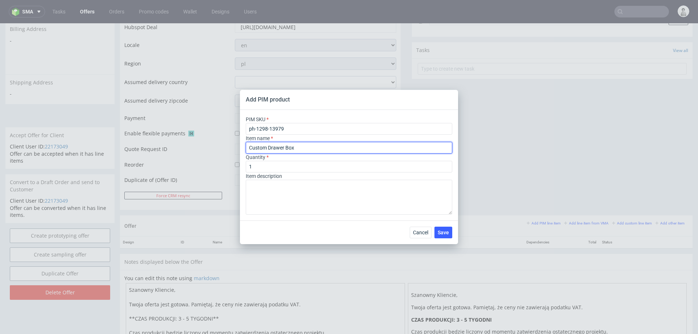
click at [340, 147] on input "Custom Drawer Box" at bounding box center [349, 148] width 206 height 12
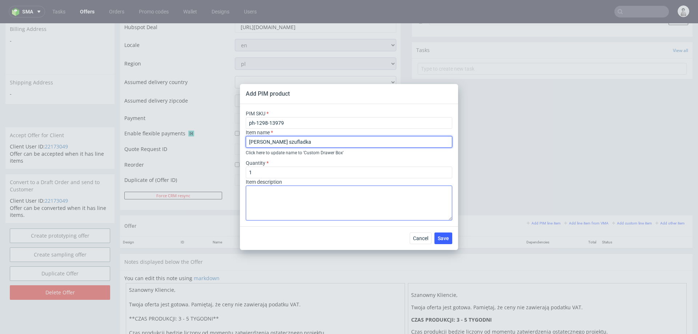
type input "Pudełko szufladka"
click at [312, 196] on textarea at bounding box center [349, 202] width 206 height 35
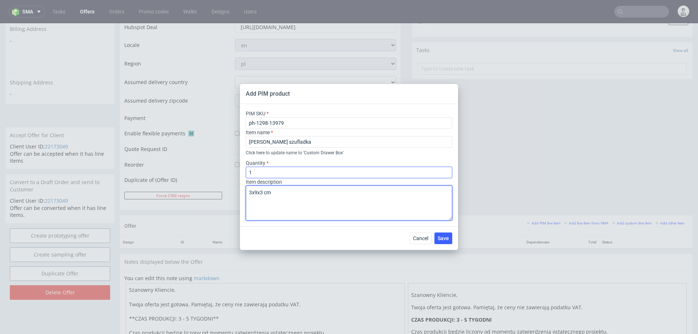
type textarea "3x9x3 cm"
click at [293, 174] on input "1" at bounding box center [349, 172] width 206 height 12
type input "1200"
click at [298, 202] on textarea "3x9x3 cm" at bounding box center [349, 202] width 206 height 35
paste textarea "Wielokolorowy - CMYK"
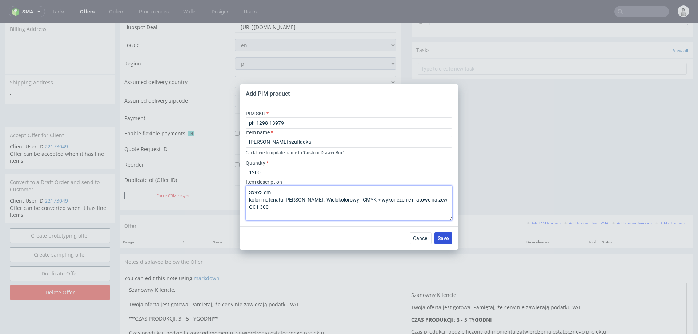
type textarea "3x9x3 cm kolor materiału biały , Wielokolorowy - CMYK + wykończenie matowe na z…"
click at [445, 243] on button "Save" at bounding box center [443, 238] width 18 height 12
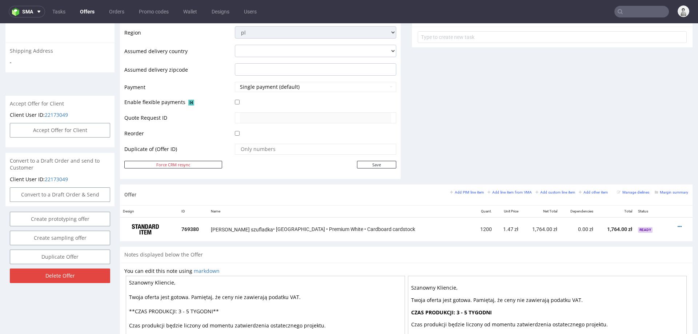
scroll to position [268, 0]
click at [678, 224] on icon at bounding box center [680, 225] width 4 height 5
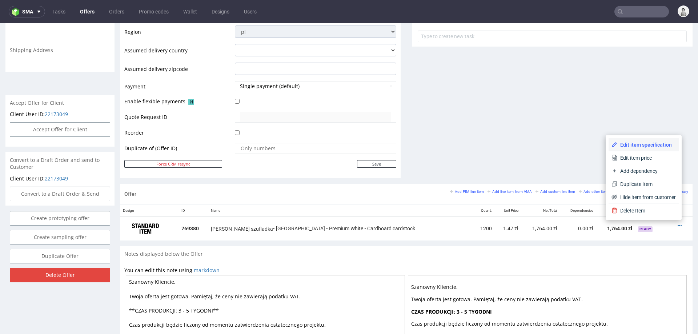
click at [650, 143] on span "Edit item specification" at bounding box center [646, 144] width 59 height 7
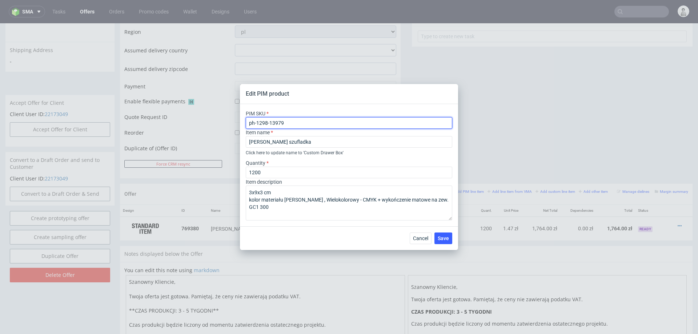
click at [293, 123] on input "ph-1298-13979" at bounding box center [349, 123] width 206 height 12
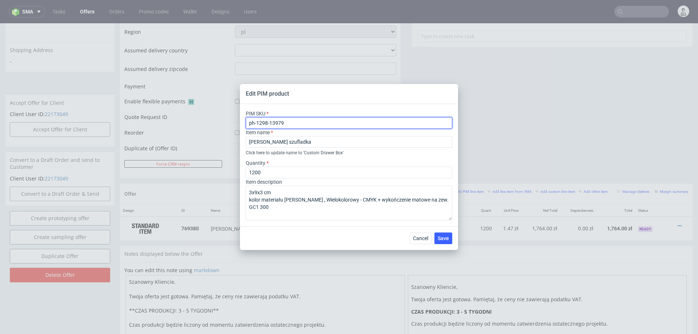
click at [293, 123] on input "ph-1298-13979" at bounding box center [349, 123] width 206 height 12
click at [416, 239] on span "Cancel" at bounding box center [420, 238] width 15 height 5
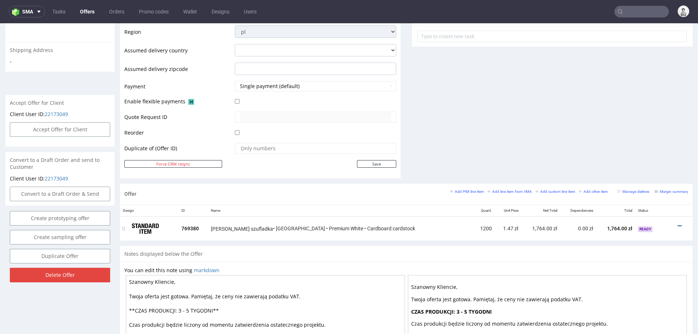
click at [678, 223] on icon at bounding box center [680, 225] width 4 height 5
click at [657, 160] on span "Edit item price" at bounding box center [646, 157] width 59 height 7
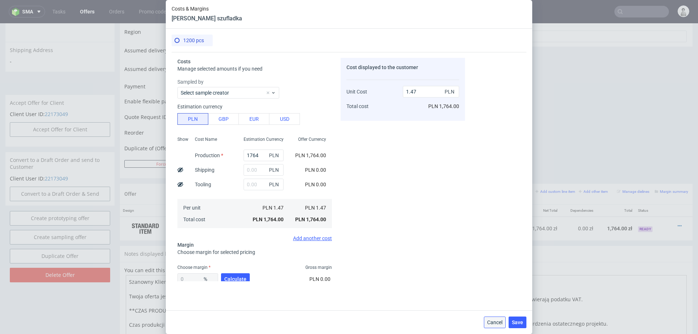
click at [494, 315] on span "Cancel" at bounding box center [494, 322] width 15 height 5
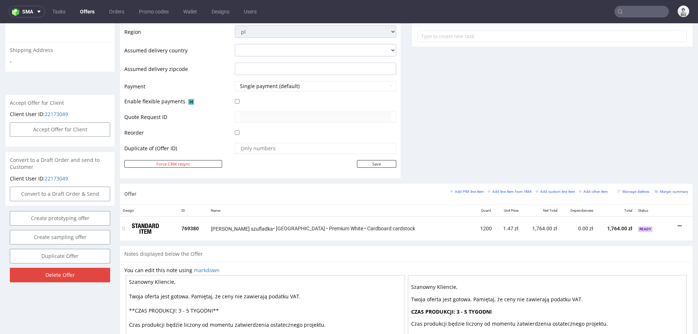
click at [678, 223] on icon at bounding box center [680, 225] width 4 height 5
click at [644, 157] on span "Edit item price" at bounding box center [646, 157] width 59 height 7
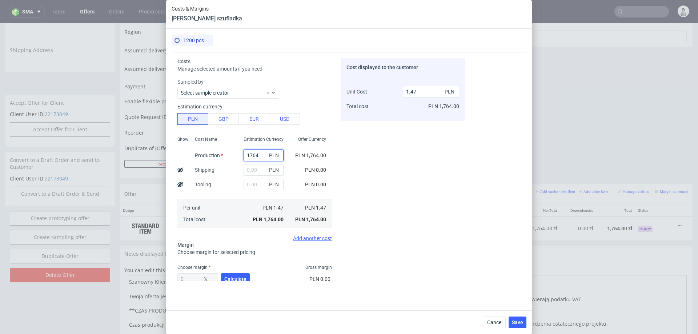
click at [253, 158] on input "1764" at bounding box center [264, 155] width 40 height 12
type input "200"
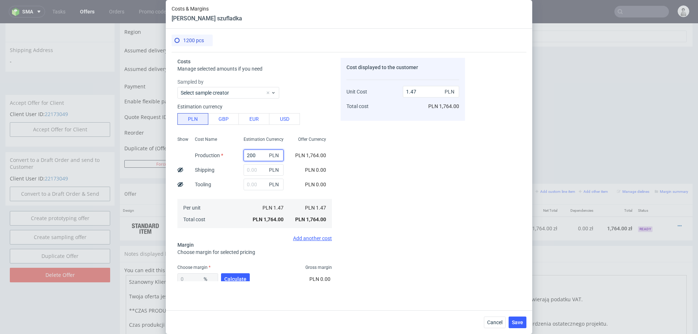
type input "0.17"
type input "2000"
type input "1.67"
type input "2000"
click at [235, 167] on div "Cost Name Production Shipping Tooling Per unit Total cost" at bounding box center [213, 181] width 49 height 96
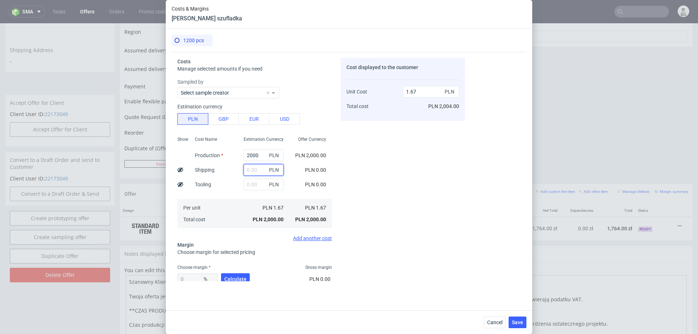
click at [257, 170] on input "text" at bounding box center [264, 170] width 40 height 12
type input "50"
type input "1.71"
type input "50"
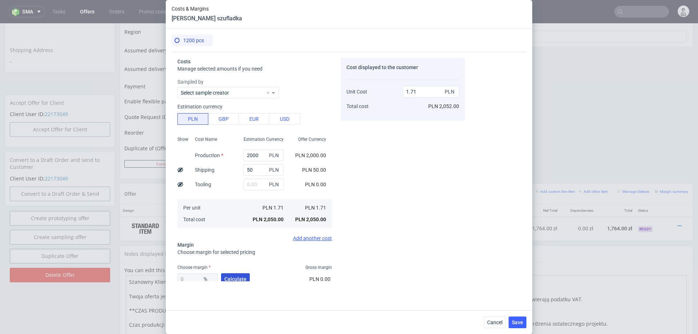
click at [232, 277] on span "Calculate" at bounding box center [235, 278] width 22 height 5
type input "44.23"
type input "3.06"
click at [232, 277] on div "44.23 % Calculate" at bounding box center [214, 280] width 74 height 20
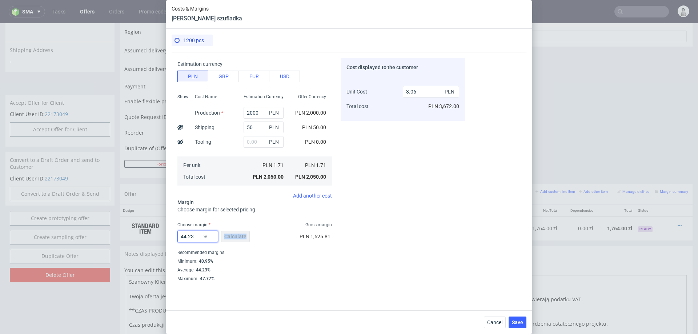
click at [194, 235] on input "44.23" at bounding box center [197, 236] width 41 height 12
type input "39"
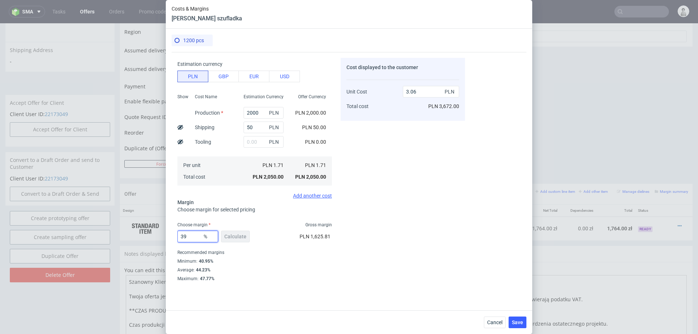
type input "2.8"
type input "39"
click at [393, 213] on div "Cost displayed to the customer Unit Cost Total cost 2.8 PLN PLN 3,360.00" at bounding box center [403, 169] width 124 height 223
click at [261, 112] on input "2000" at bounding box center [264, 113] width 40 height 12
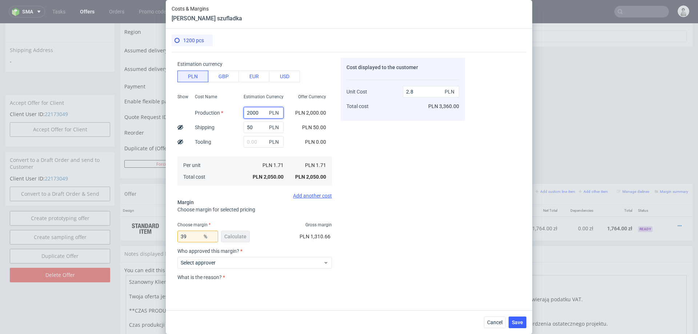
click at [261, 112] on input "2000" at bounding box center [264, 113] width 40 height 12
type input "15"
type input "0.09"
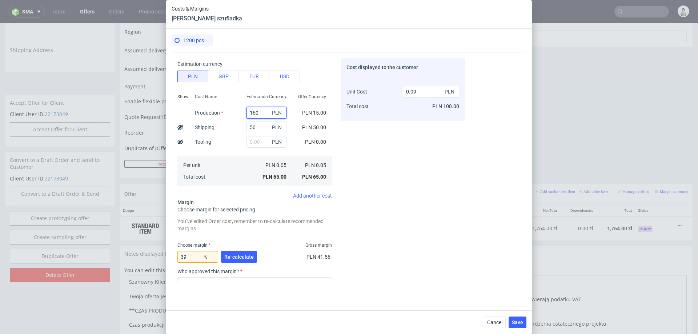
type input "1600"
type input "2.25"
type input "1600"
click at [381, 157] on div "Cost displayed to the customer Unit Cost Total cost 2.25 PLN PLN 2,700.00" at bounding box center [403, 169] width 124 height 223
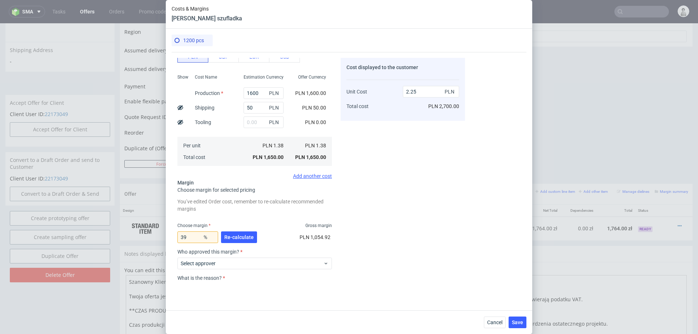
scroll to position [64, 0]
click at [244, 234] on span "Re-calculate" at bounding box center [238, 235] width 29 height 5
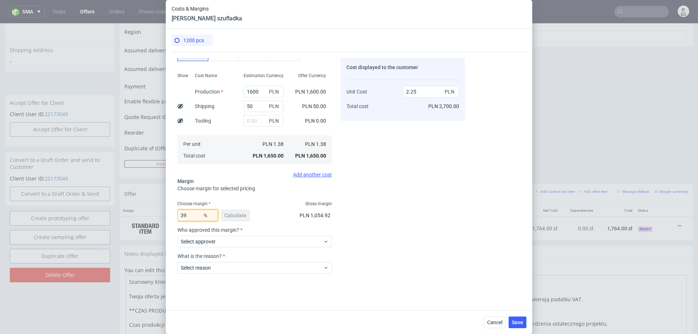
click at [197, 217] on input "39" at bounding box center [197, 215] width 41 height 12
type input "30"
type input "1.96"
click at [384, 244] on div "Cost displayed to the customer Unit Cost Total cost 1.96 PLN PLN 2,352.00" at bounding box center [403, 169] width 124 height 223
click at [195, 216] on input "30" at bounding box center [197, 215] width 41 height 12
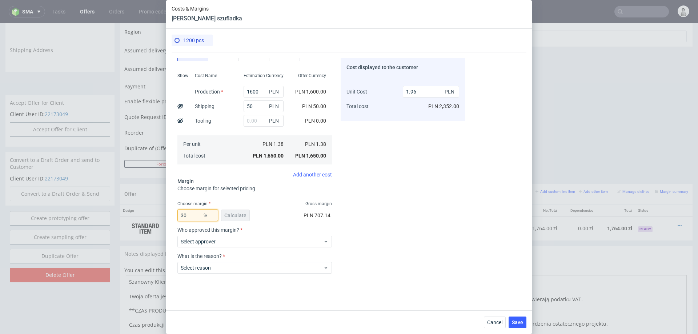
click at [195, 216] on input "30" at bounding box center [197, 215] width 41 height 12
type input "1"
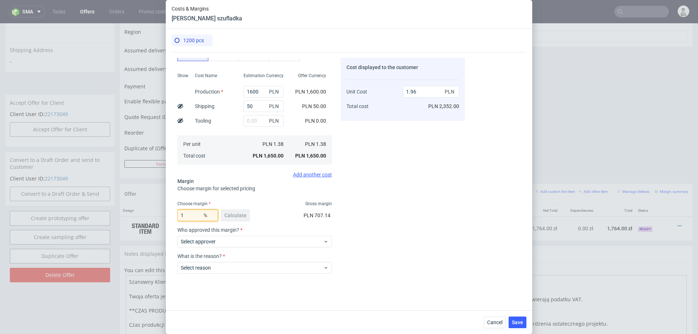
type input "1.39"
type input "135"
type input "1.58"
type input "1350"
type input "-0.11"
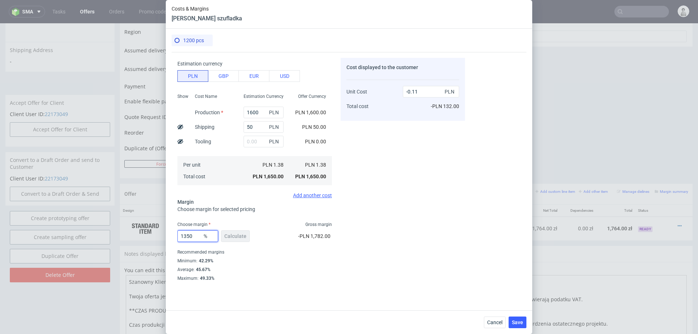
scroll to position [43, 0]
type input "1350"
click at [258, 114] on input "1600" at bounding box center [264, 113] width 40 height 12
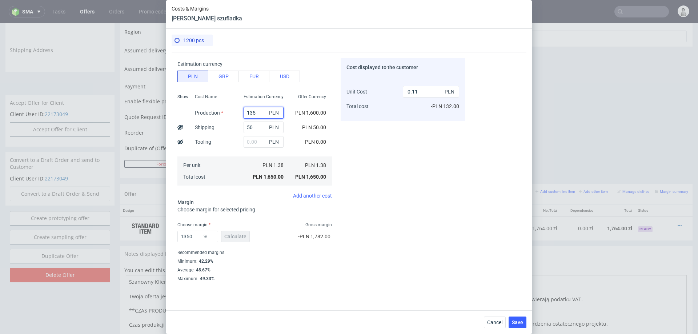
type input "1350"
type input "-0.09"
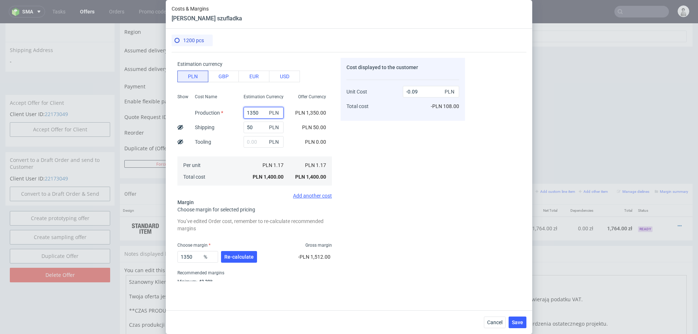
type input "1350"
click at [407, 138] on div "Cost displayed to the customer Unit Cost Total cost -0.09 PLN -PLN 108.00" at bounding box center [403, 169] width 124 height 223
click at [225, 258] on span "Re-calculate" at bounding box center [238, 256] width 29 height 5
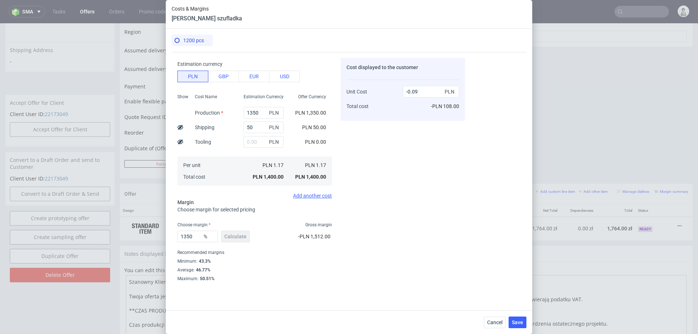
click at [191, 249] on div "Recommended margins" at bounding box center [254, 252] width 154 height 9
click at [195, 235] on input "1350" at bounding box center [197, 236] width 41 height 12
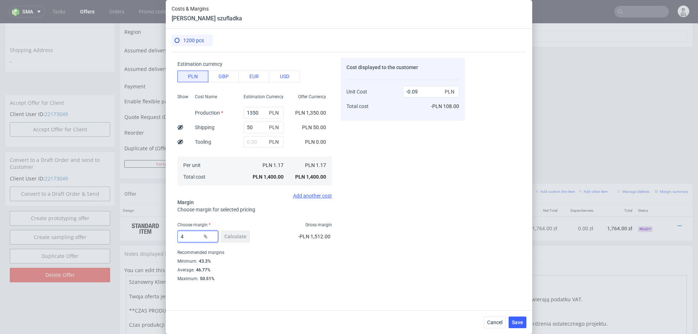
type input "44"
type input "2.08"
click at [394, 222] on div "Cost displayed to the customer Unit Cost Total cost 2.08 PLN PLN 2,496.00" at bounding box center [403, 169] width 124 height 223
click at [195, 232] on input "44" at bounding box center [197, 236] width 41 height 12
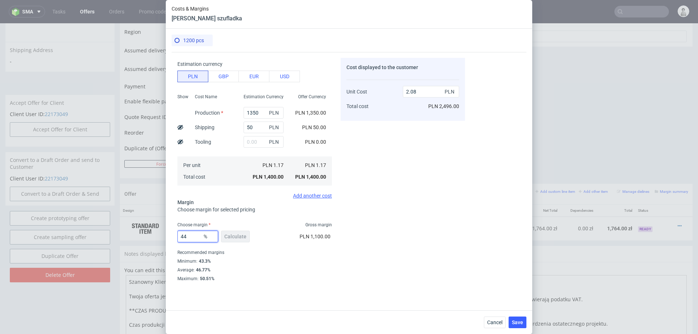
click at [195, 232] on input "44" at bounding box center [197, 236] width 41 height 12
type input "20"
type input "1.46"
type input "20"
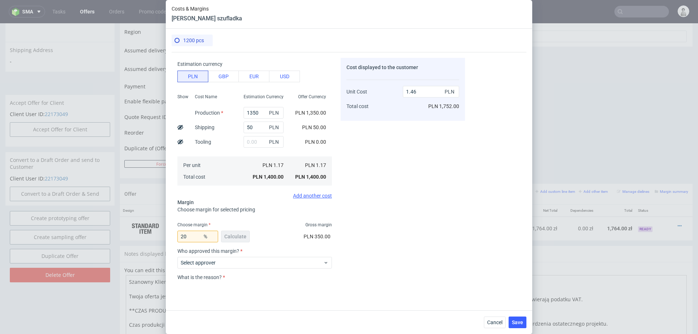
click at [426, 265] on div "Cost displayed to the customer Unit Cost Total cost 1.46 PLN PLN 1,752.00" at bounding box center [403, 169] width 124 height 223
click at [252, 111] on input "1350" at bounding box center [264, 113] width 40 height 12
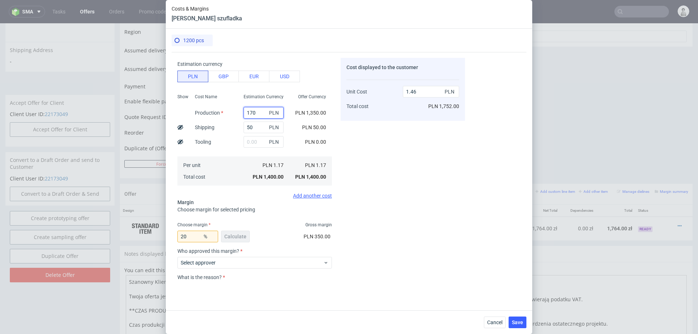
type input "1700"
type input "1.82"
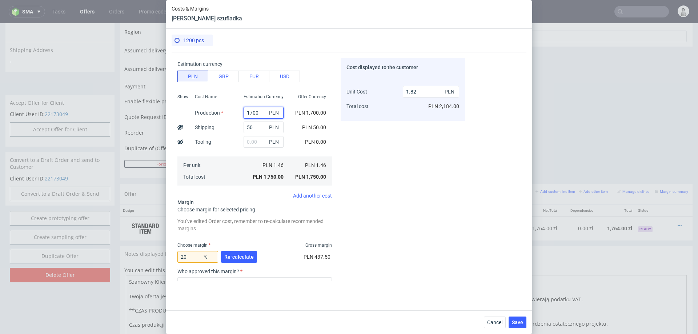
scroll to position [68, 0]
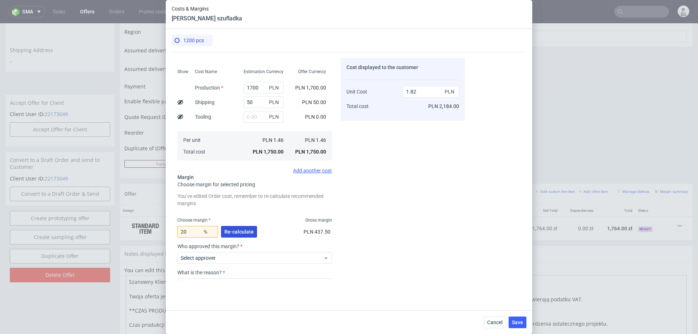
click at [232, 230] on span "Re-calculate" at bounding box center [238, 231] width 29 height 5
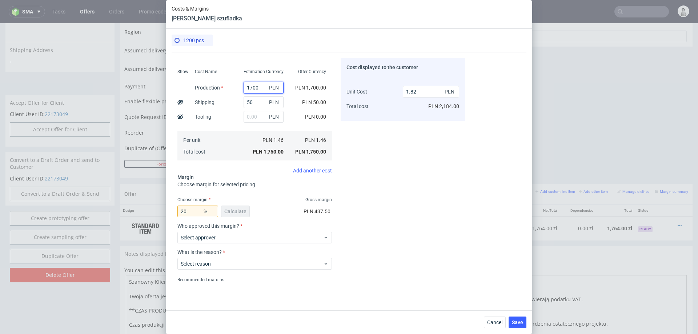
click at [253, 88] on input "1700" at bounding box center [264, 88] width 40 height 12
type input "1800"
type input "1.93"
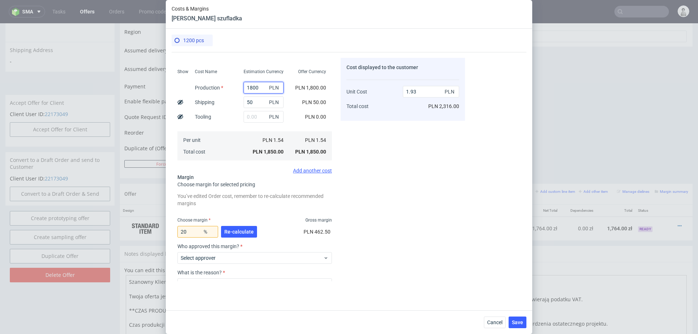
type input "1800"
click at [192, 232] on input "20" at bounding box center [197, 232] width 41 height 12
type input "24"
type input "2.03"
type input "26"
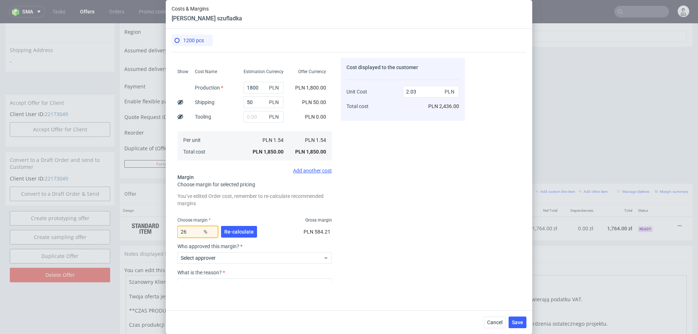
type input "2.08"
type input "27"
type input "2.11"
type input "27"
click at [382, 220] on div "Cost displayed to the customer Unit Cost Total cost 2.11 PLN PLN 2,532.00" at bounding box center [403, 169] width 124 height 223
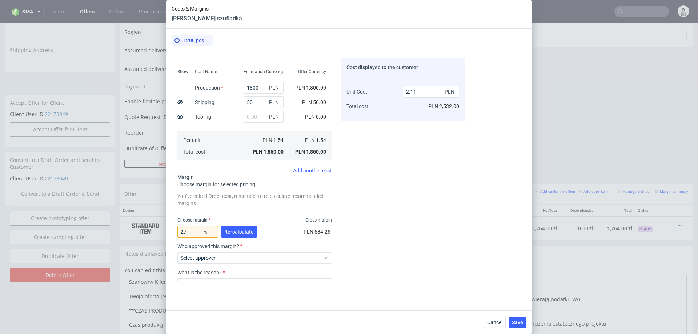
click at [381, 220] on div "Cost displayed to the customer Unit Cost Total cost 2.11 PLN PLN 2,532.00" at bounding box center [403, 169] width 124 height 223
click at [252, 88] on input "1800" at bounding box center [264, 88] width 40 height 12
type input "1900"
type input "2.22"
type input "1900"
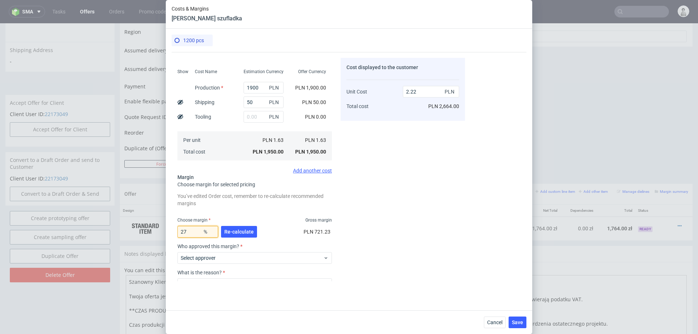
click at [194, 233] on input "27" at bounding box center [197, 232] width 41 height 12
type input "25"
type input "2.17"
type input "25"
click at [253, 85] on input "1900" at bounding box center [264, 88] width 40 height 12
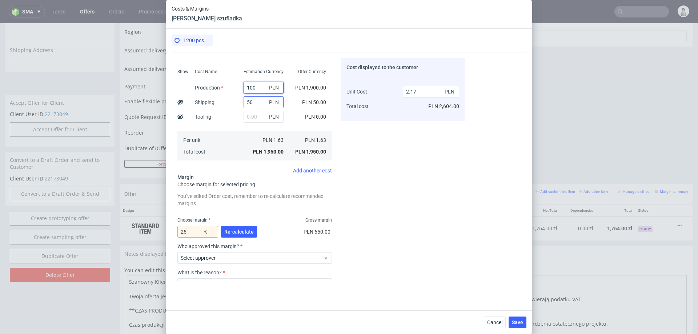
type input "1700"
type input "1.94"
type input "1700"
click at [398, 153] on div "Cost displayed to the customer Unit Cost Total cost 1.94 PLN PLN 2,328.00" at bounding box center [403, 169] width 124 height 223
click at [196, 233] on input "25" at bounding box center [197, 232] width 41 height 12
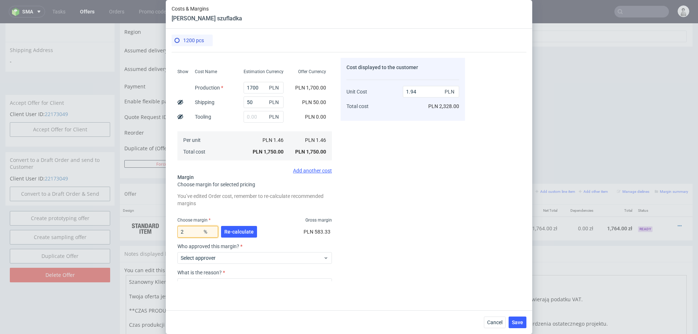
type input "27"
type input "2"
type input "28"
type input "2.02"
type input "29"
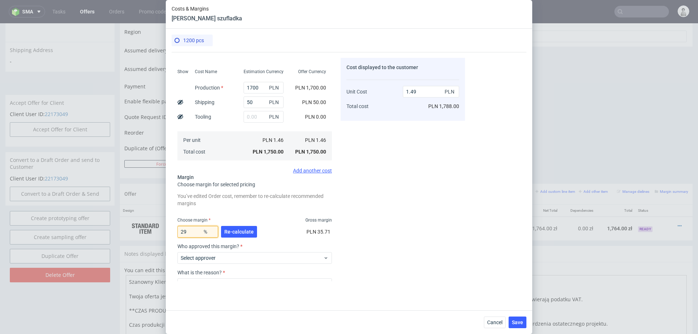
type input "2.05"
type input "2"
type input "30"
type input "2.08"
type input "33"
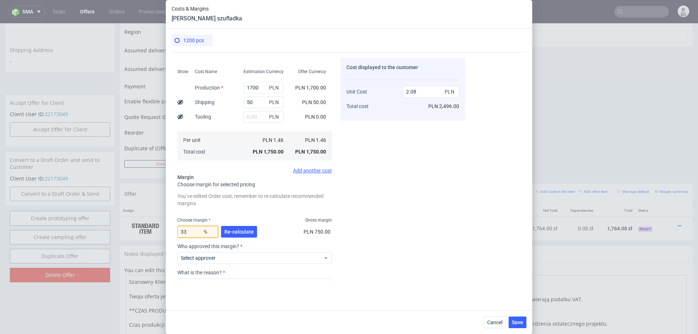
type input "2.17"
type input "32"
type input "2.14"
type input "31"
type input "2.11"
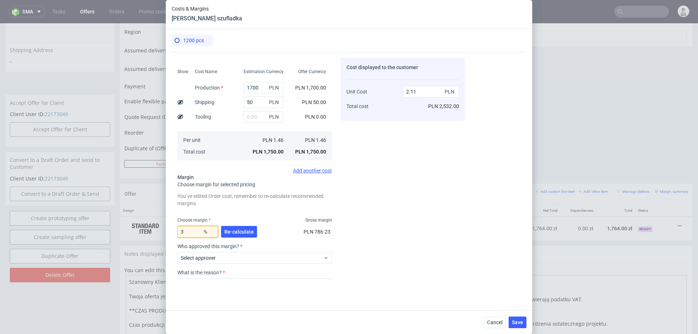
type input "33"
type input "2.17"
type input "33"
click at [406, 217] on div "Cost displayed to the customer Unit Cost Total cost 2.17 PLN PLN 2,604.00" at bounding box center [403, 169] width 124 height 223
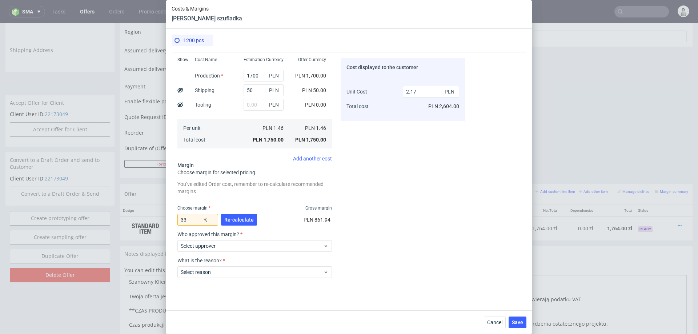
scroll to position [81, 0]
click at [253, 74] on input "1700" at bounding box center [264, 75] width 40 height 12
type input "1800"
type input "2.3"
type input "1800"
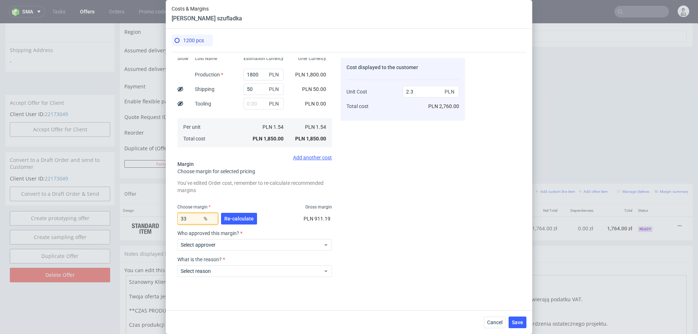
click at [189, 218] on input "33" at bounding box center [197, 219] width 41 height 12
type input "32"
type input "2.27"
type input "32"
click at [358, 245] on div "Cost displayed to the customer Unit Cost Total cost 2.27 PLN PLN 2,724.00" at bounding box center [403, 169] width 124 height 223
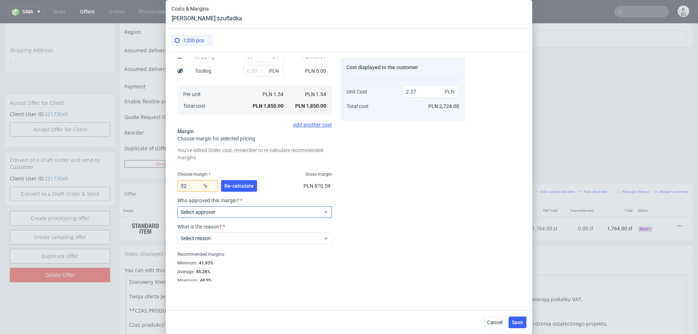
scroll to position [114, 0]
click at [238, 213] on span "Select approver" at bounding box center [252, 211] width 142 height 7
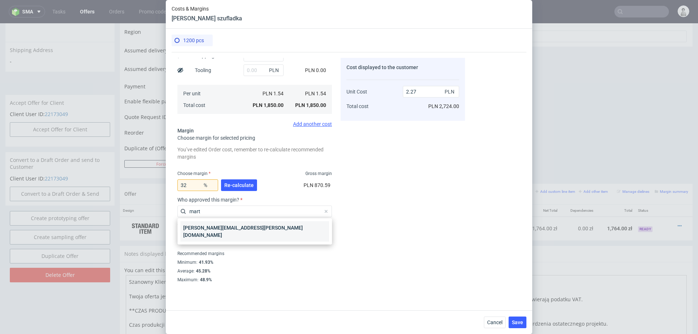
type input "mart"
click at [232, 230] on div "marta.kozlowska@packhelp.com" at bounding box center [254, 231] width 149 height 20
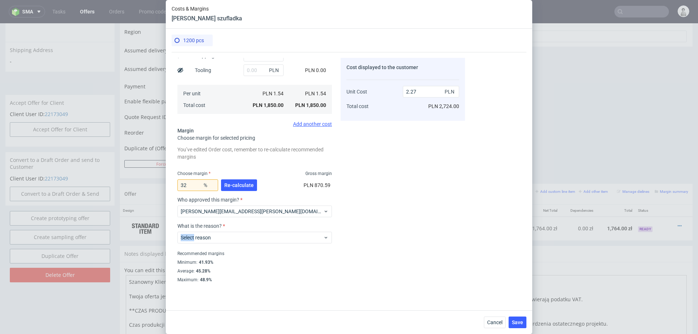
click at [232, 230] on div "Select reason" at bounding box center [254, 236] width 154 height 15
click at [231, 238] on span "Select reason" at bounding box center [252, 237] width 142 height 7
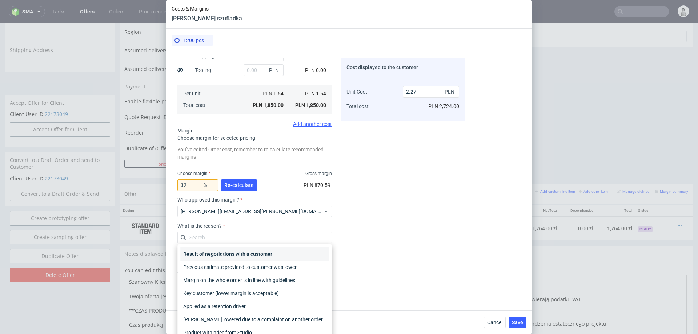
click at [233, 249] on div "Result of negotiations with a customer" at bounding box center [254, 253] width 149 height 13
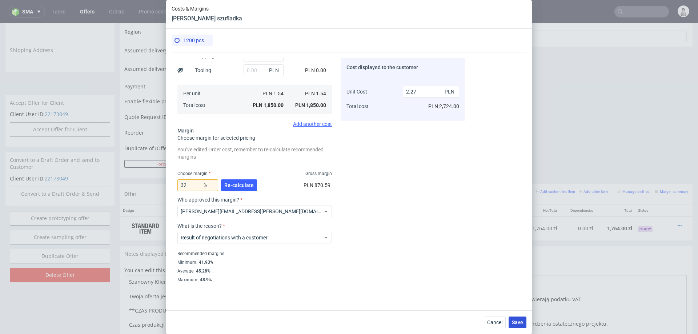
click at [516, 315] on button "Save" at bounding box center [518, 322] width 18 height 12
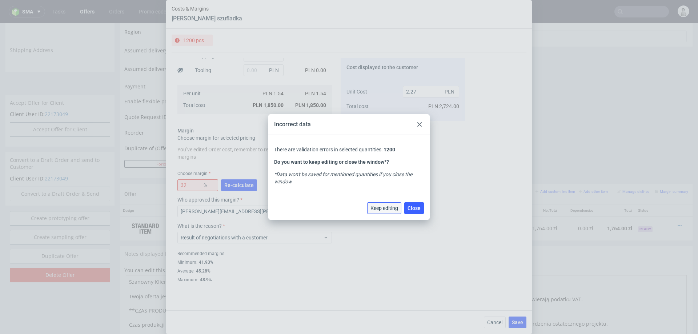
click at [381, 202] on button "Keep editing" at bounding box center [384, 208] width 34 height 12
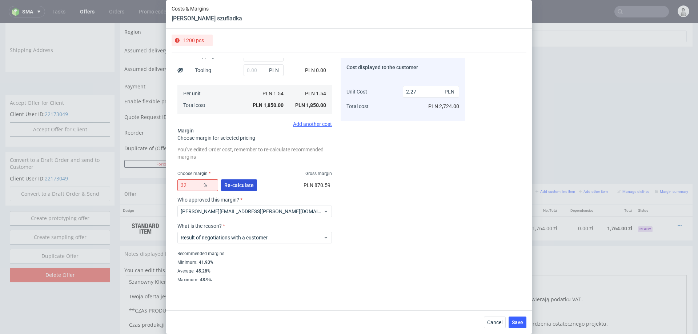
click at [246, 183] on span "Re-calculate" at bounding box center [238, 184] width 29 height 5
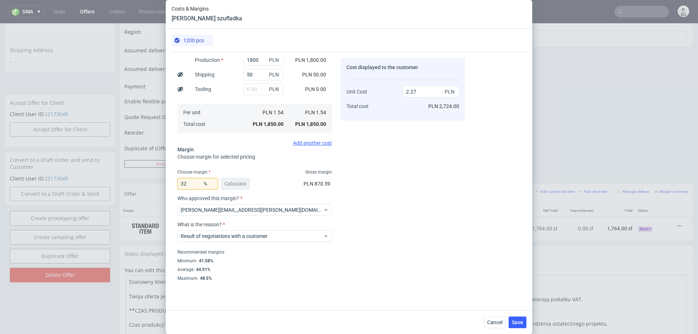
scroll to position [95, 0]
click at [518, 315] on span "Save" at bounding box center [517, 322] width 11 height 5
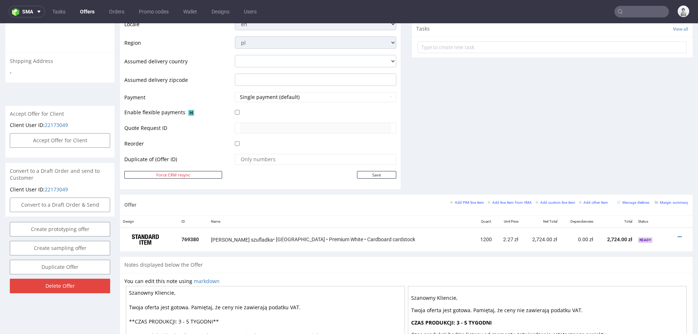
scroll to position [262, 0]
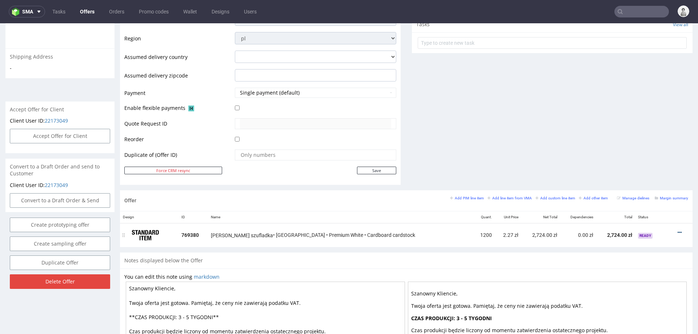
click at [678, 230] on icon at bounding box center [680, 232] width 4 height 5
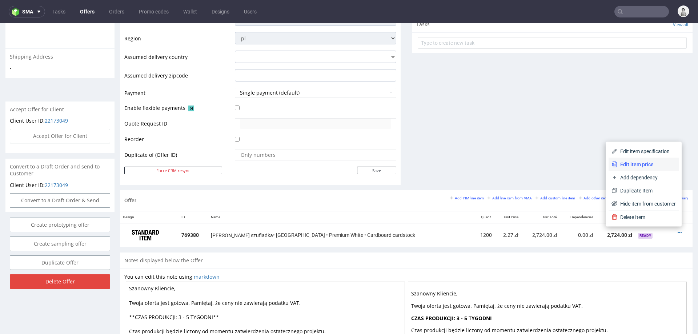
click at [634, 163] on span "Edit item price" at bounding box center [646, 164] width 59 height 7
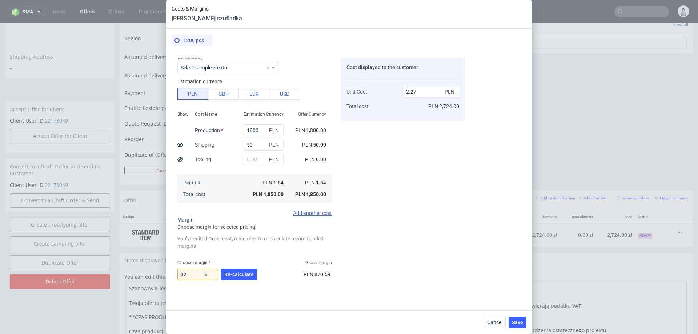
scroll to position [33, 0]
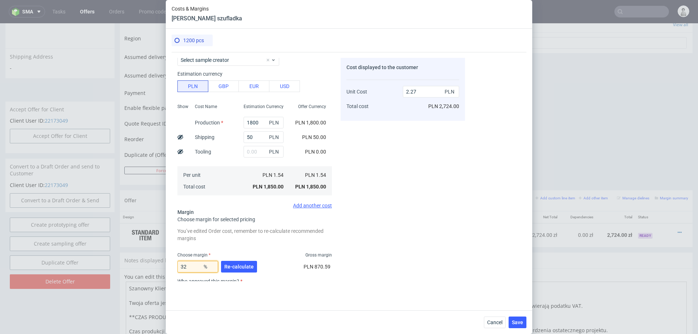
click at [188, 266] on input "32" at bounding box center [197, 267] width 41 height 12
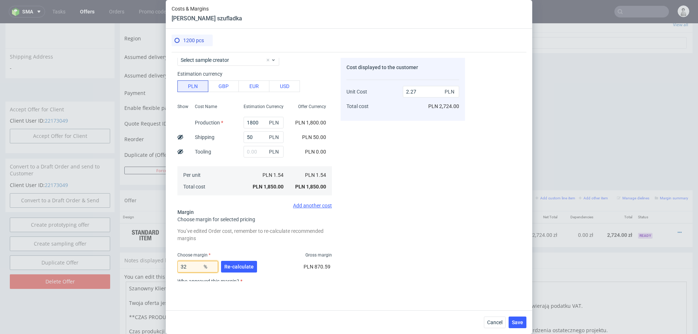
click at [188, 266] on input "32" at bounding box center [197, 267] width 41 height 12
type input "25"
type input "2.05"
type input "22"
type input "1.97"
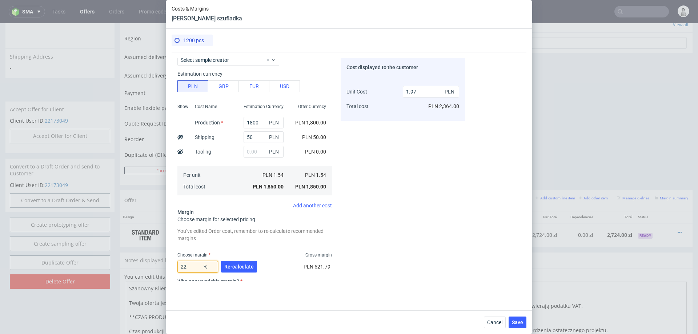
type input "22"
click at [399, 229] on div "Cost displayed to the customer Unit Cost Total cost 1.97 PLN PLN 2,364.00" at bounding box center [403, 169] width 124 height 223
click at [253, 123] on input "1800" at bounding box center [264, 123] width 40 height 12
type input "1700"
type input "1.87"
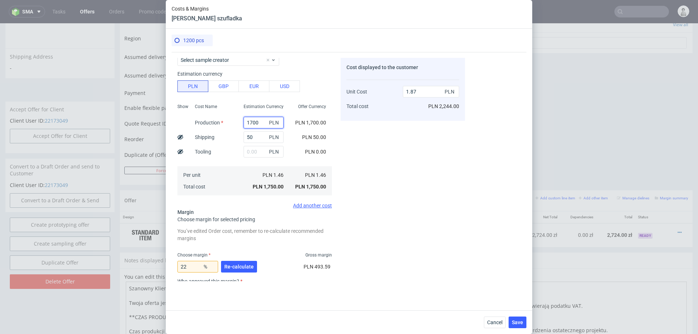
type input "1700"
click at [195, 266] on input "22" at bounding box center [197, 267] width 41 height 12
type input "23"
type input "1.89"
type input "24"
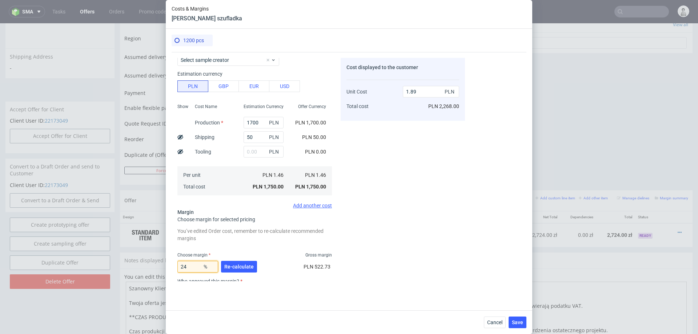
type input "1.92"
type input "24"
click at [461, 202] on div "Cost displayed to the customer Unit Cost Total cost 1.92 PLN PLN 2,304.00" at bounding box center [403, 169] width 124 height 223
click at [515, 315] on span "Save" at bounding box center [517, 322] width 11 height 5
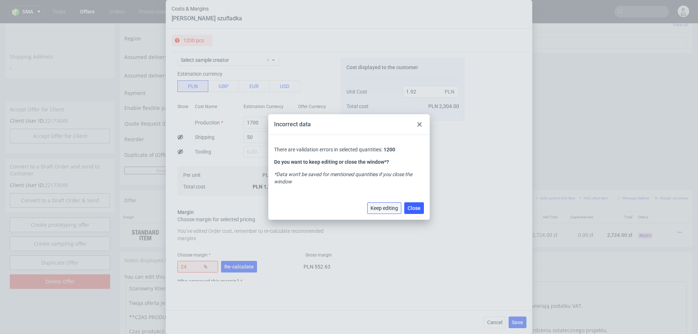
click at [382, 208] on span "Keep editing" at bounding box center [384, 207] width 28 height 5
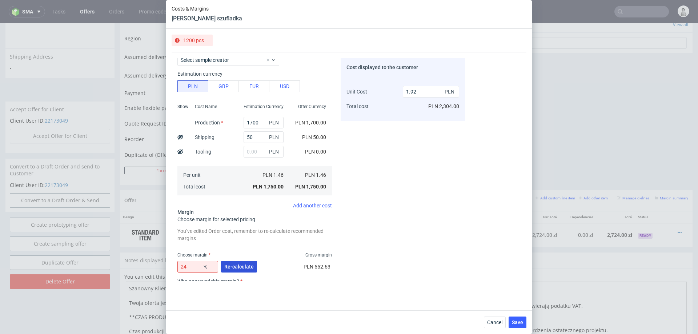
click at [246, 267] on span "Re-calculate" at bounding box center [238, 266] width 29 height 5
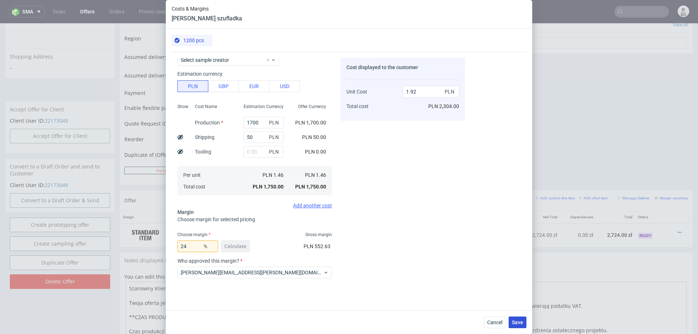
click at [518, 315] on span "Save" at bounding box center [517, 322] width 11 height 5
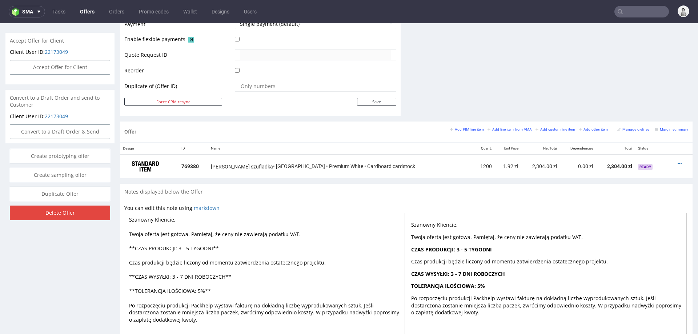
scroll to position [340, 0]
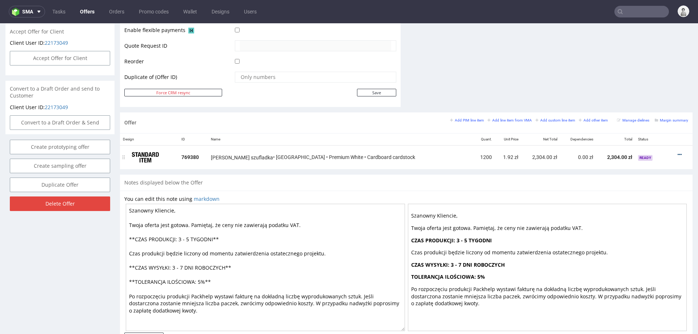
click at [678, 152] on icon at bounding box center [680, 154] width 4 height 5
click at [653, 85] on span "Edit item price" at bounding box center [646, 86] width 59 height 7
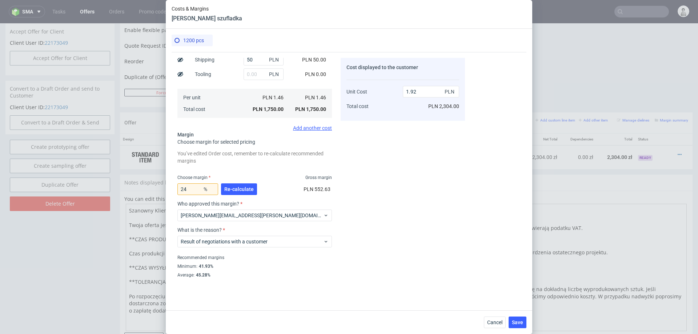
scroll to position [115, 0]
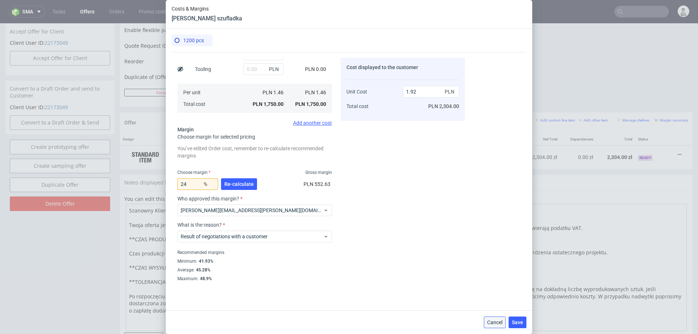
click at [489, 315] on span "Cancel" at bounding box center [494, 322] width 15 height 5
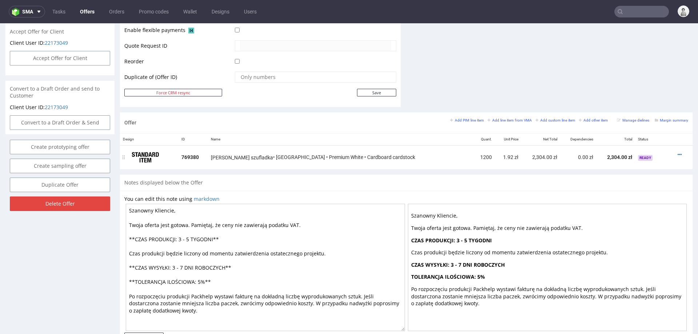
click at [678, 152] on icon at bounding box center [680, 154] width 4 height 5
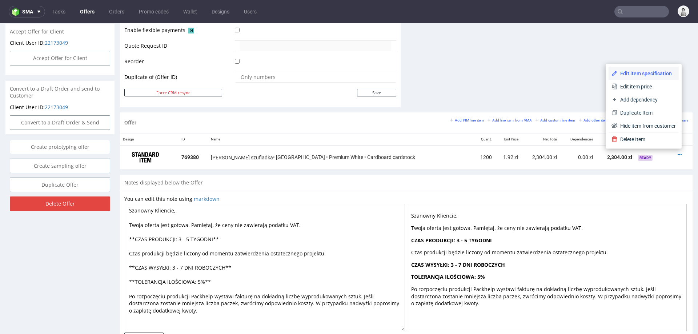
click at [642, 72] on span "Edit item specification" at bounding box center [646, 73] width 59 height 7
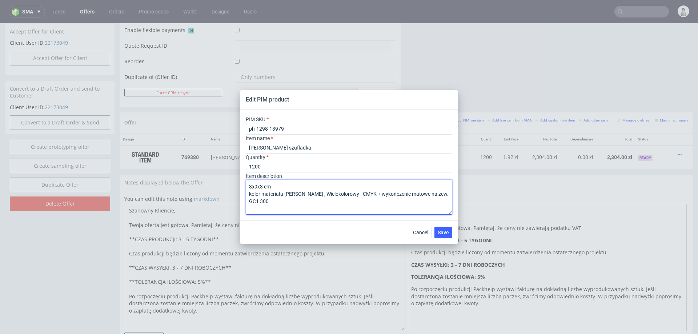
click at [300, 186] on textarea "3x9x3 cm kolor materiału biały , Wielokolorowy - CMYK + wykończenie matowe na z…" at bounding box center [349, 197] width 206 height 35
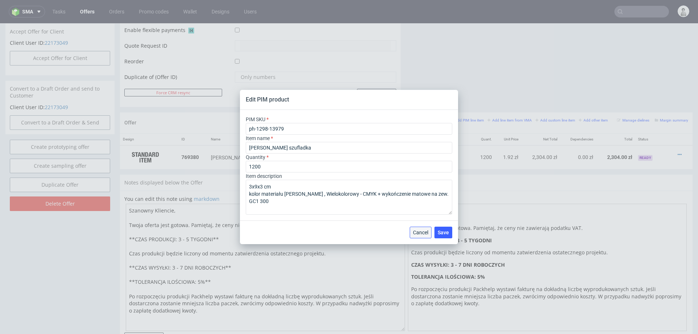
click at [418, 230] on span "Cancel" at bounding box center [420, 232] width 15 height 5
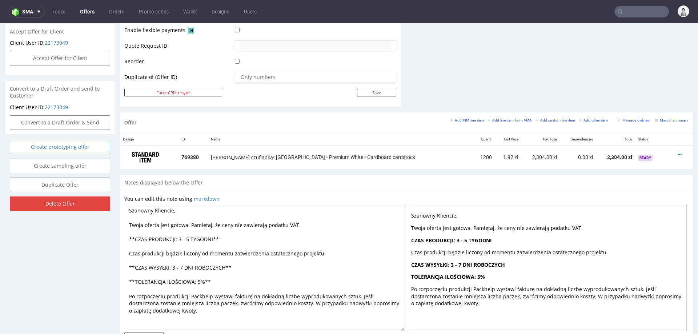
click at [87, 140] on link "Create prototyping offer" at bounding box center [60, 147] width 100 height 15
click at [52, 116] on link "Yes" at bounding box center [49, 119] width 21 height 11
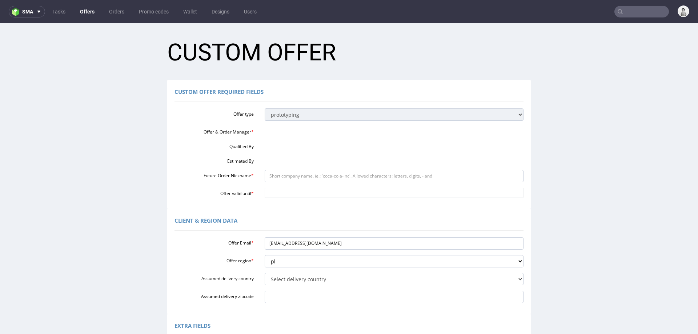
scroll to position [0, 0]
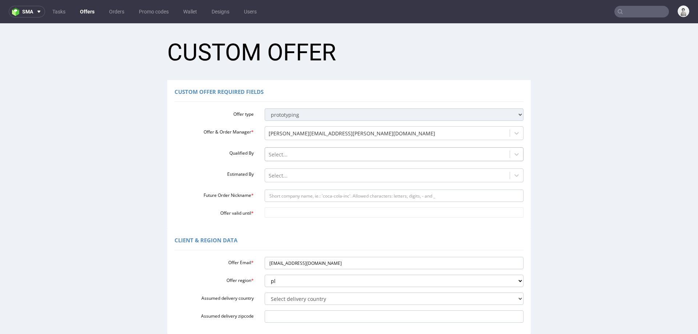
click at [302, 152] on div at bounding box center [388, 154] width 238 height 9
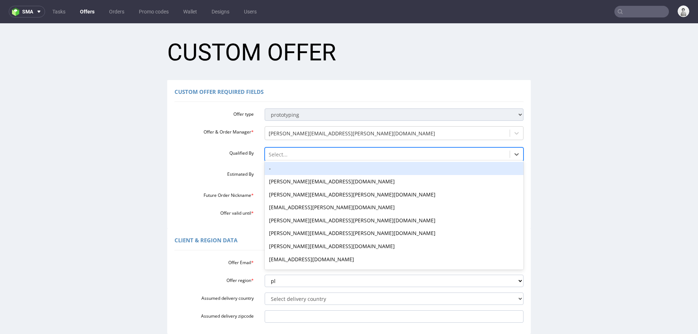
click at [293, 168] on div "-" at bounding box center [394, 168] width 259 height 13
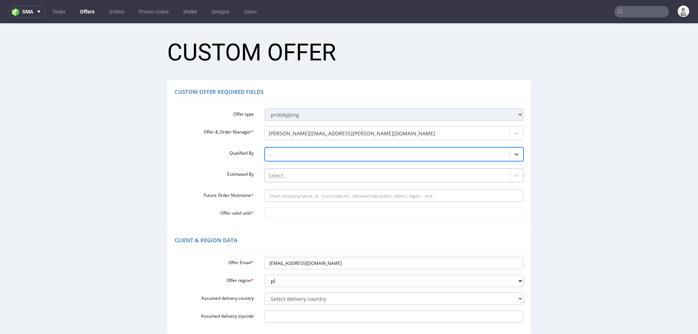
click at [290, 178] on div at bounding box center [388, 175] width 238 height 9
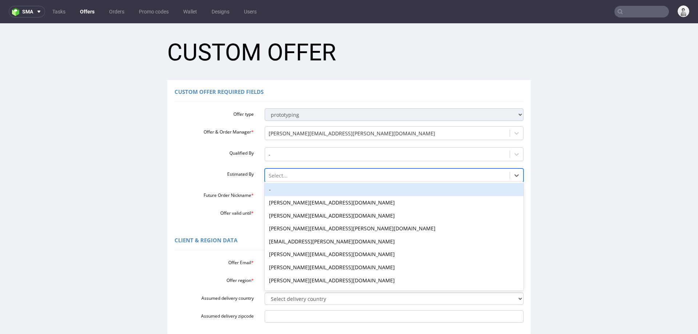
click at [286, 191] on div "-" at bounding box center [394, 189] width 259 height 13
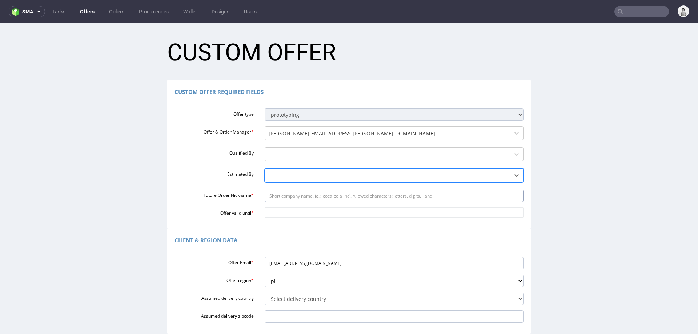
click at [286, 191] on input "Future Order Nickname *" at bounding box center [394, 195] width 259 height 12
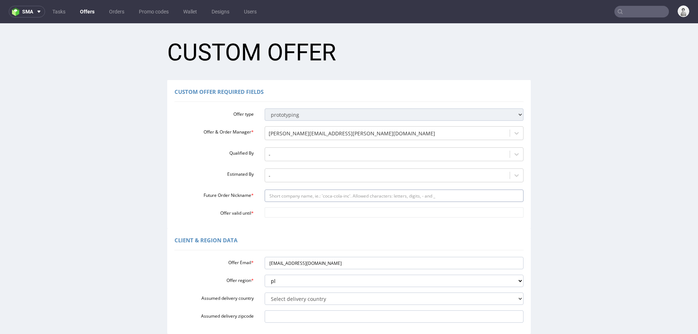
paste input "ph-1298-13979"
type input "ph-1298-13979"
paste input "szczecinskijakubbiznesgmailcom"
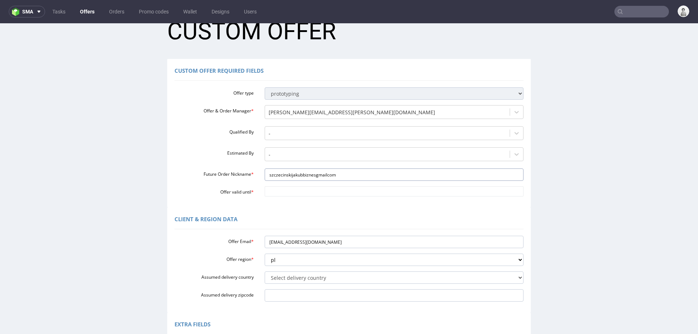
scroll to position [23, 0]
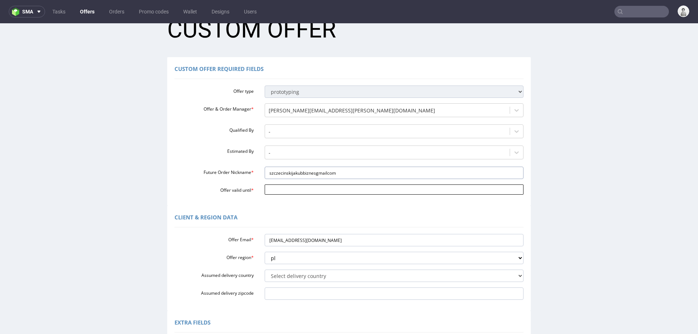
type input "szczecinskijakubbiznesgmailcom"
click at [319, 189] on input "Offer valid until *" at bounding box center [394, 189] width 259 height 10
click at [298, 137] on td "10" at bounding box center [300, 135] width 11 height 11
type input "2025-09-10"
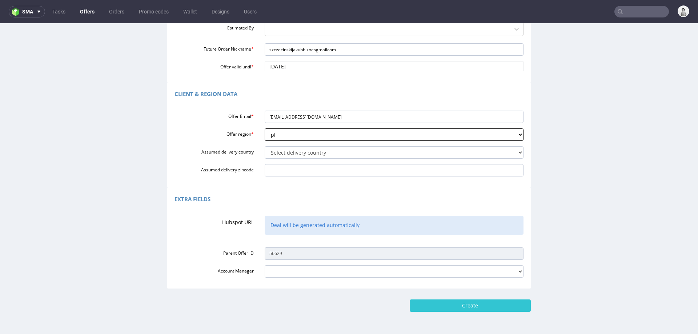
scroll to position [154, 0]
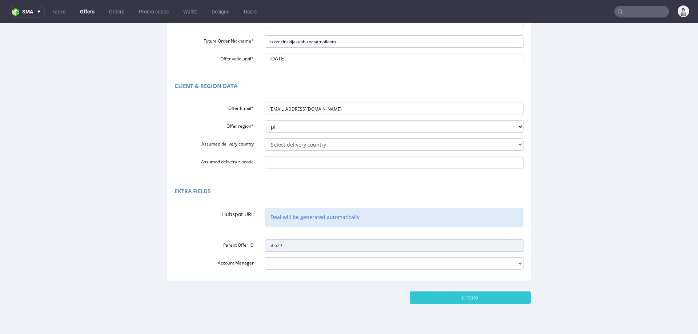
click at [430, 287] on form "Custom Offer Custom Offer Required Fields Offer type standard prototyping sampl…" at bounding box center [348, 91] width 683 height 425
click at [430, 298] on input "Create" at bounding box center [470, 297] width 121 height 12
type input "Please wait..."
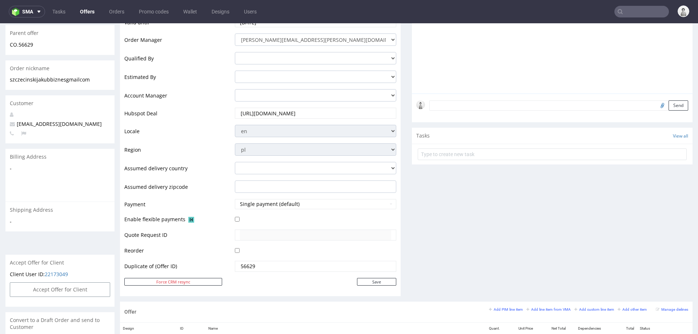
scroll to position [176, 0]
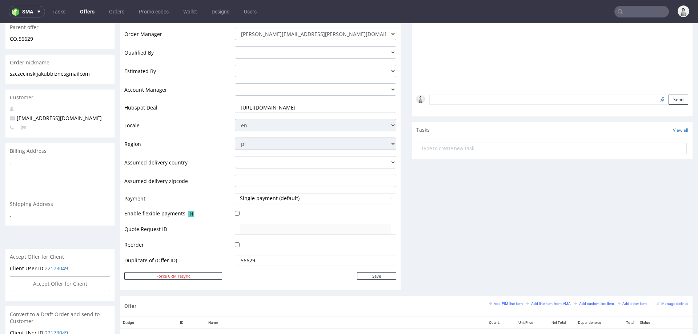
click at [318, 104] on input "https://app.hubspot.com/contacts/25600958/deal/300551486683" at bounding box center [315, 107] width 151 height 10
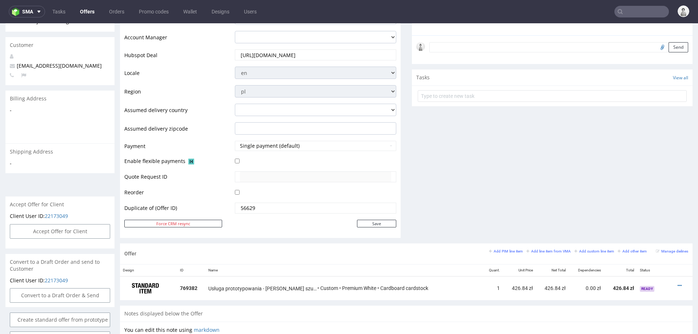
scroll to position [237, 0]
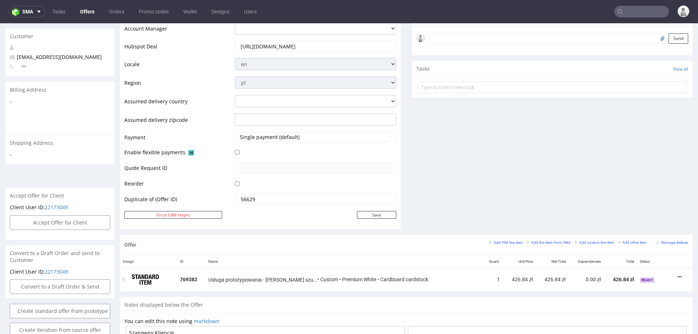
click at [678, 274] on icon at bounding box center [680, 276] width 4 height 5
click at [625, 203] on li "Edit prototyping cost" at bounding box center [644, 208] width 70 height 13
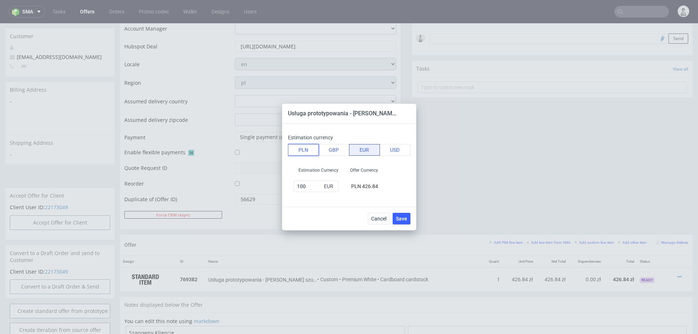
click at [303, 151] on button "PLN" at bounding box center [303, 150] width 31 height 12
click at [302, 182] on input "100" at bounding box center [316, 186] width 45 height 12
type input "200"
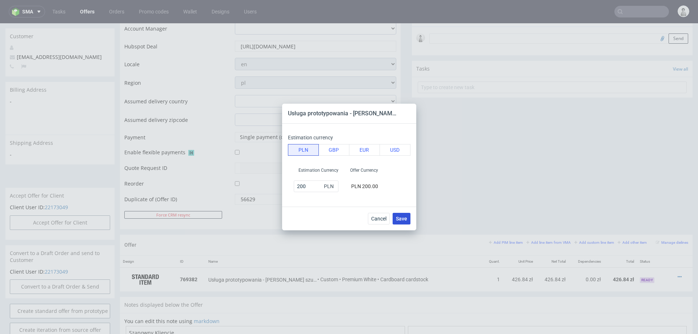
click at [405, 218] on span "Save" at bounding box center [401, 218] width 11 height 5
click at [405, 218] on circle at bounding box center [401, 218] width 8 height 8
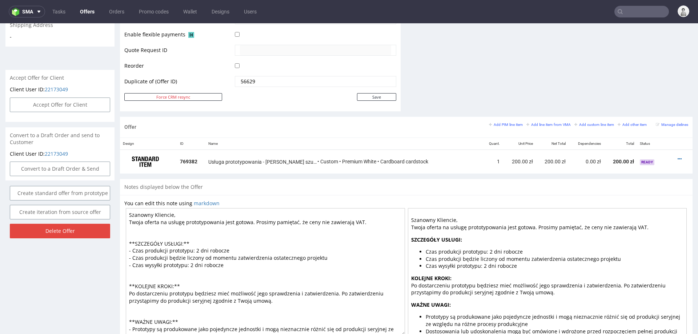
scroll to position [370, 0]
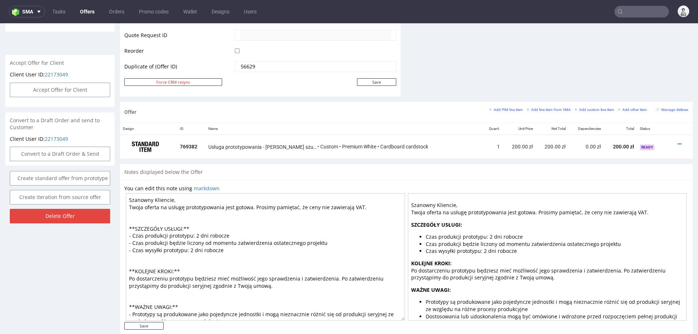
click at [198, 233] on textarea "Szanowny Kliencie, Twoja oferta na usługę prototypowania jest gotowa. Prosimy p…" at bounding box center [265, 256] width 279 height 127
type textarea "Szanowny Kliencie, Twoja oferta na usługę prototypowania jest gotowa. Prosimy p…"
click at [142, 315] on input "Save" at bounding box center [143, 326] width 39 height 8
type input "In progress..."
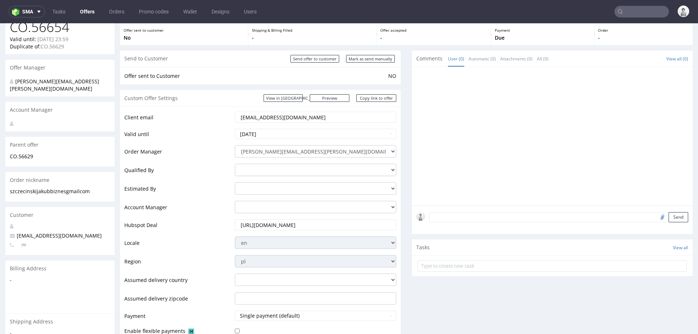
scroll to position [52, 0]
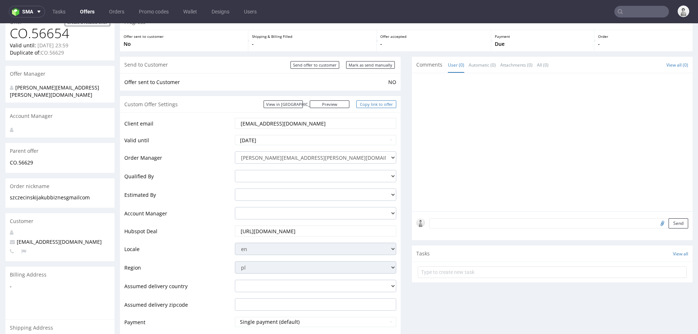
click at [369, 106] on link "Copy link to offer" at bounding box center [376, 104] width 40 height 8
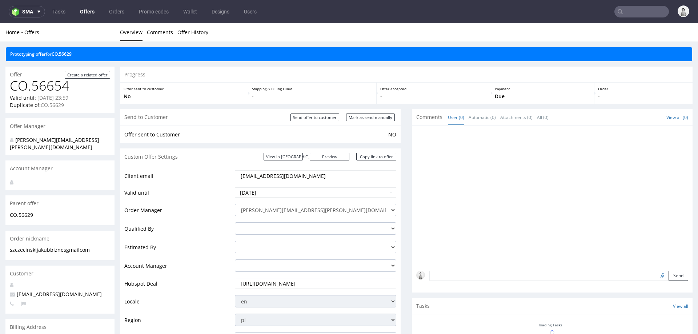
scroll to position [270, 0]
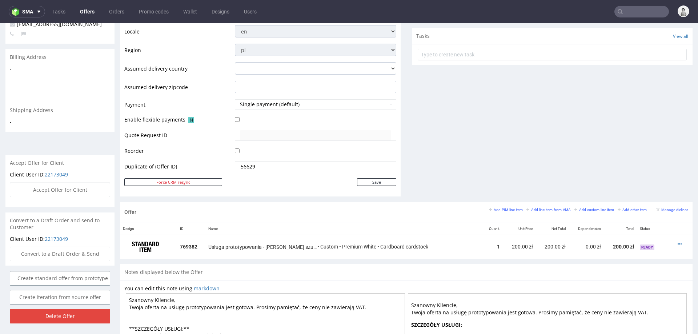
type input "[EMAIL_ADDRESS][DOMAIN_NAME]"
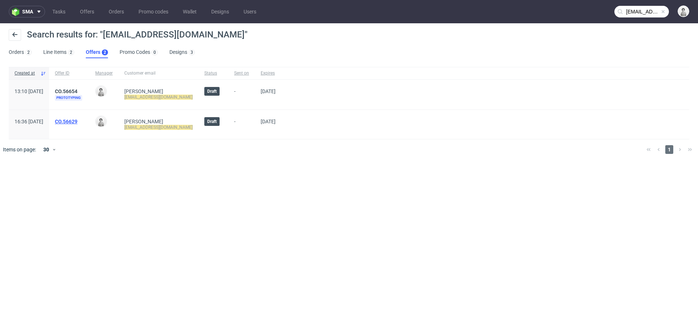
click at [77, 119] on link "CO.56629" at bounding box center [66, 122] width 23 height 6
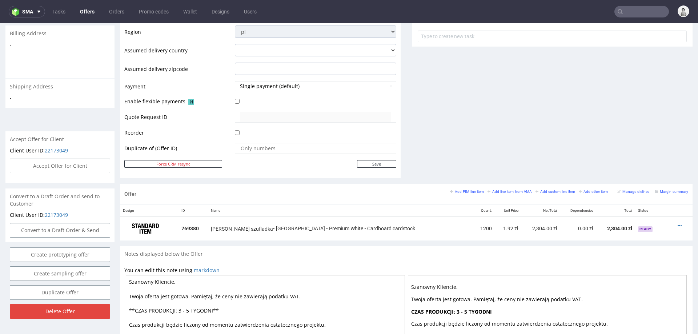
scroll to position [278, 0]
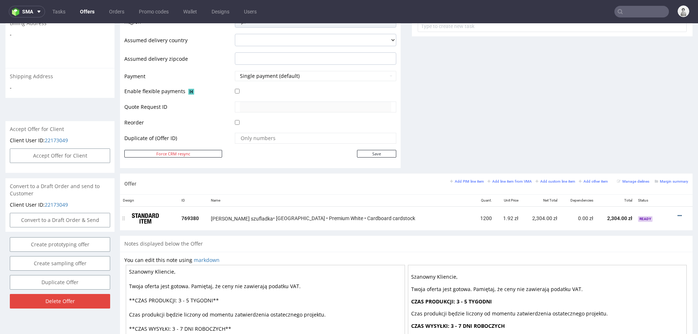
click at [678, 213] on icon at bounding box center [680, 215] width 4 height 5
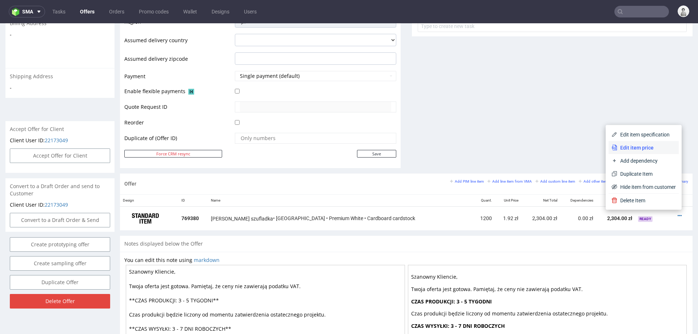
click at [659, 148] on span "Edit item price" at bounding box center [646, 147] width 59 height 7
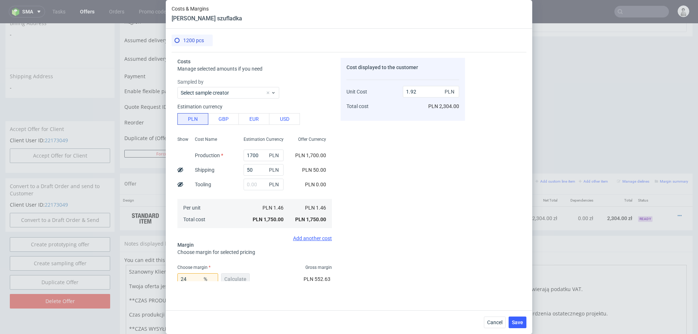
scroll to position [36, 0]
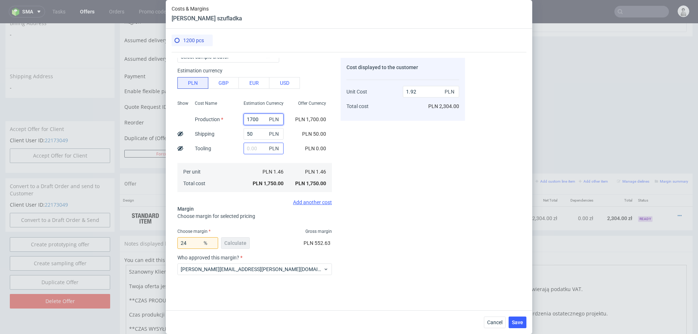
click at [253, 120] on input "1700" at bounding box center [264, 119] width 40 height 12
type input "1600"
type input "1.81"
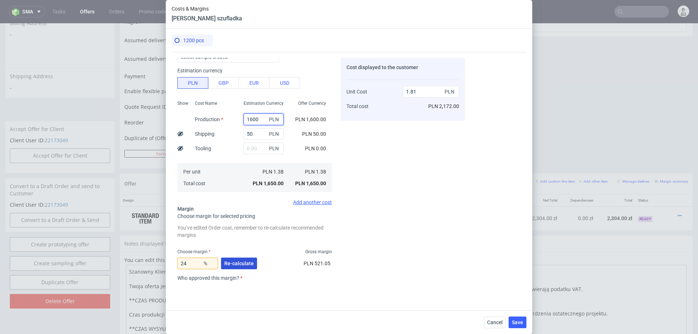
type input "1600"
click at [234, 261] on span "Re-calculate" at bounding box center [238, 263] width 29 height 5
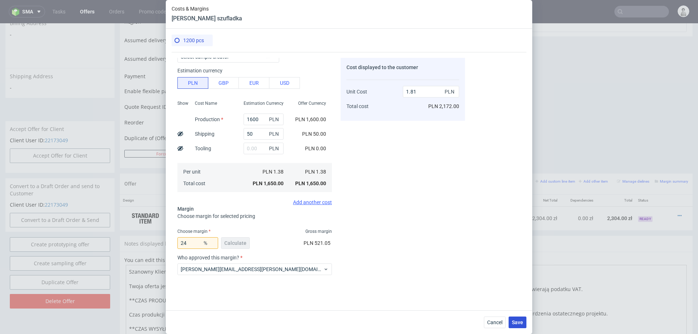
click at [521, 315] on span "Save" at bounding box center [517, 322] width 11 height 5
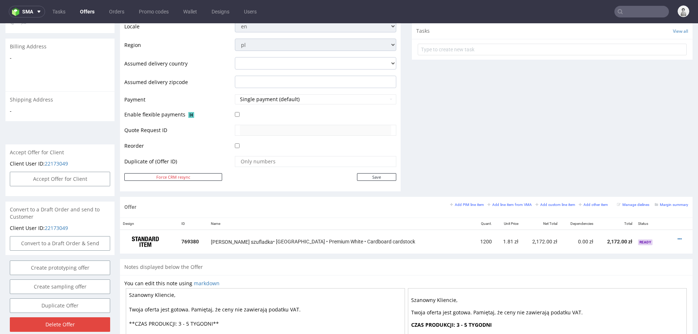
scroll to position [300, 0]
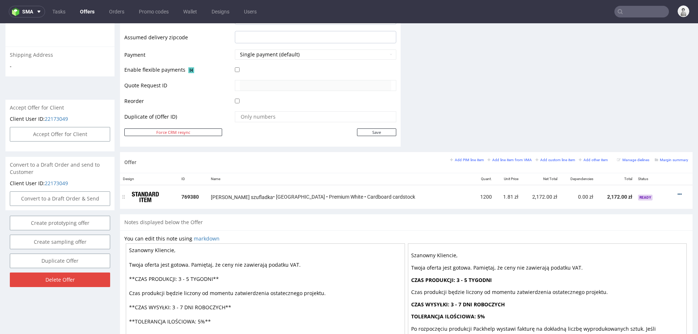
click at [678, 193] on icon at bounding box center [680, 194] width 4 height 5
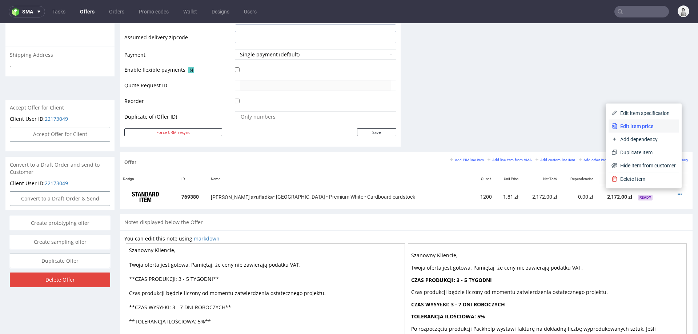
click at [648, 124] on span "Edit item price" at bounding box center [646, 126] width 59 height 7
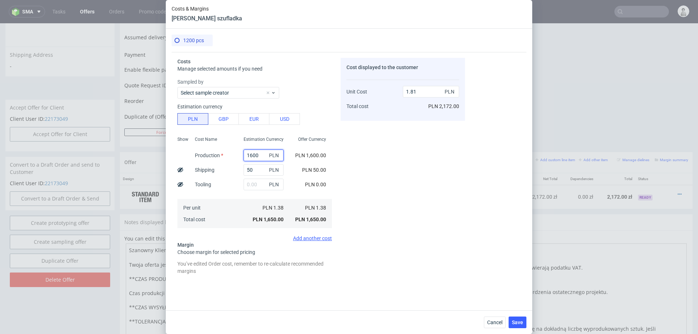
click at [262, 157] on input "1600" at bounding box center [264, 155] width 40 height 12
type input "1650"
type input "1.86"
type input "16"
type input "0.07"
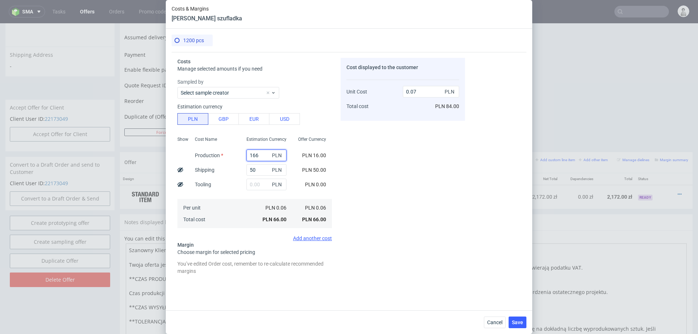
type input "1660"
type input "1.87"
type input "166"
type input "0.24"
type input "1670"
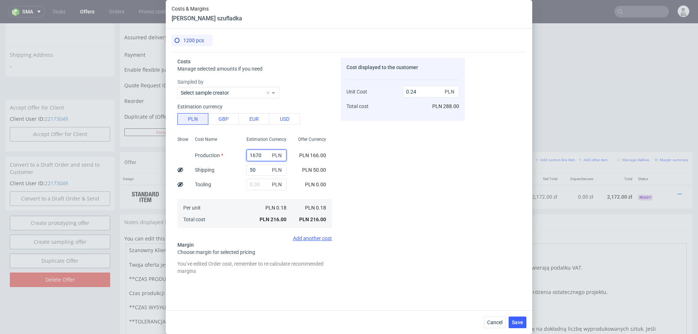
type input "1.88"
type input "1665"
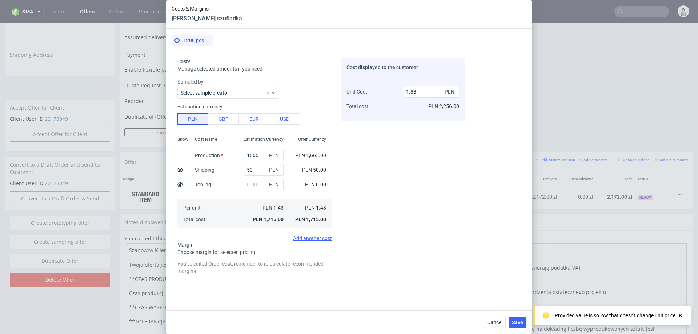
click at [401, 218] on div "Cost displayed to the customer Unit Cost Total cost 1.88 PLN PLN 2,256.00" at bounding box center [403, 169] width 124 height 223
click at [518, 315] on span "Save" at bounding box center [517, 322] width 11 height 5
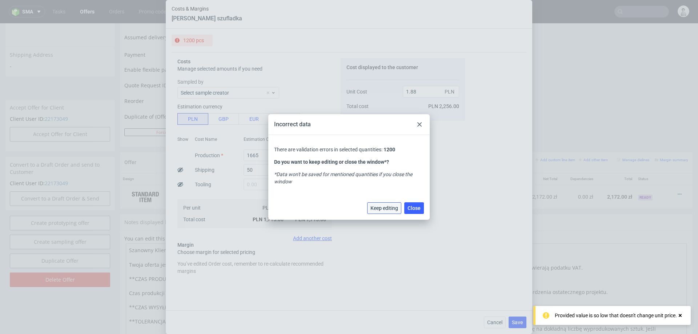
click at [373, 205] on span "Keep editing" at bounding box center [384, 207] width 28 height 5
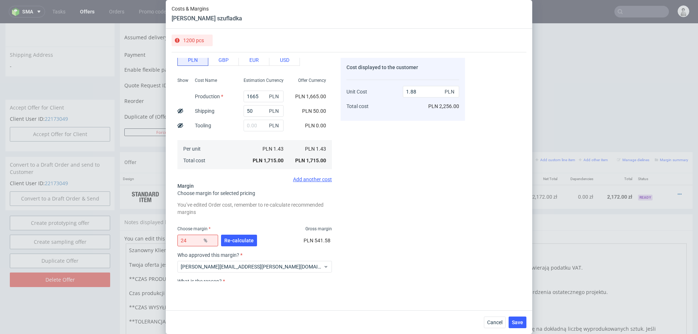
scroll to position [115, 0]
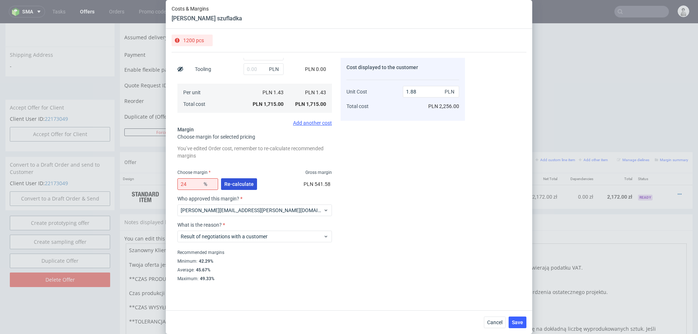
click at [242, 186] on span "Re-calculate" at bounding box center [238, 183] width 29 height 5
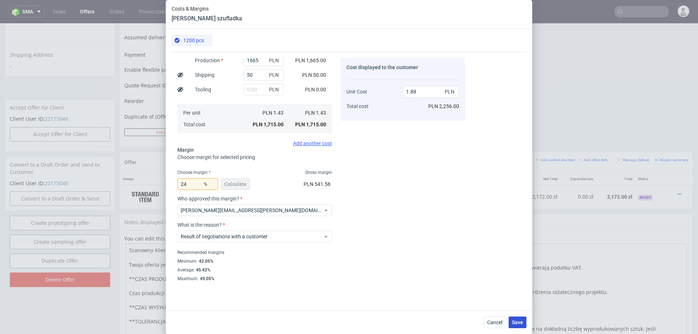
click at [519, 315] on span "Save" at bounding box center [517, 322] width 11 height 5
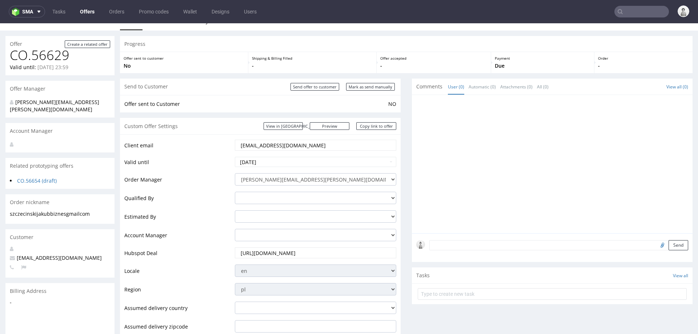
scroll to position [0, 0]
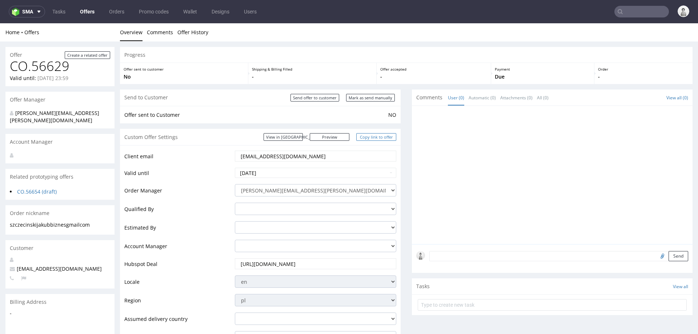
click at [374, 134] on link "Copy link to offer" at bounding box center [376, 137] width 40 height 8
click at [364, 136] on link "Copy link to offer" at bounding box center [376, 137] width 40 height 8
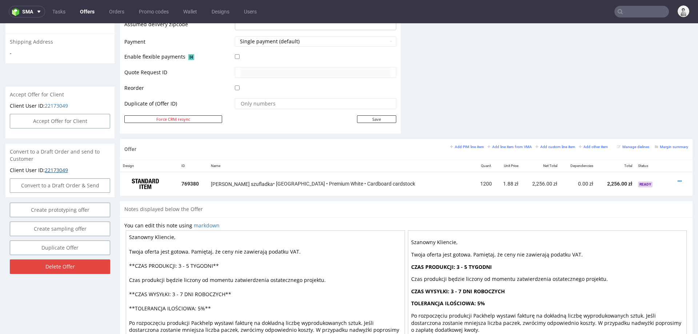
scroll to position [241, 0]
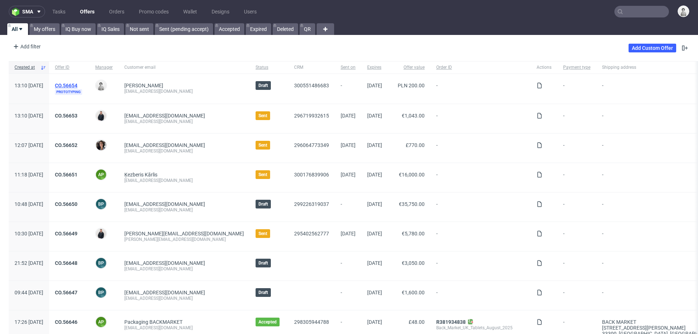
click at [77, 83] on link "CO.56654" at bounding box center [66, 86] width 23 height 6
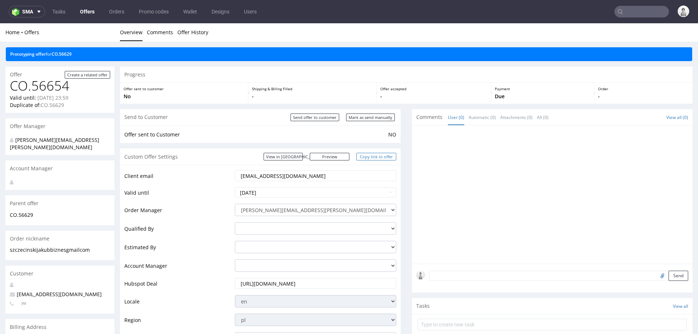
click at [361, 156] on link "Copy link to offer" at bounding box center [376, 157] width 40 height 8
click at [359, 118] on input "Mark as send manually" at bounding box center [370, 117] width 49 height 8
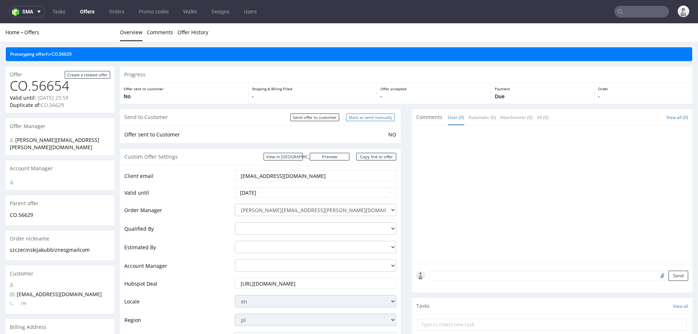
type input "In progress..."
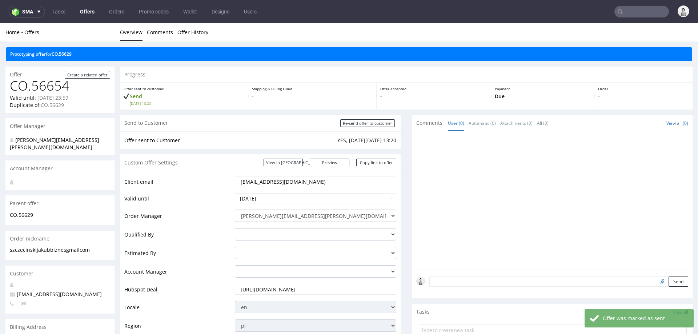
click at [226, 250] on td "Estimated By" at bounding box center [178, 255] width 109 height 19
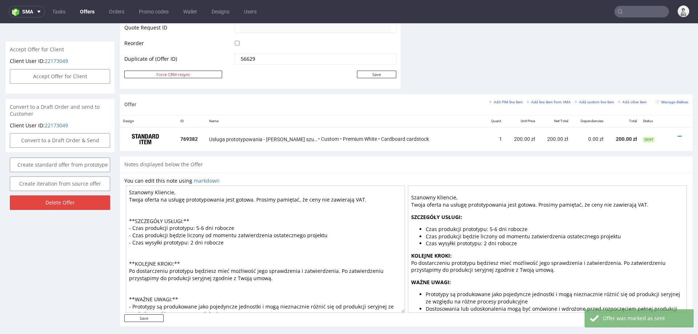
scroll to position [396, 0]
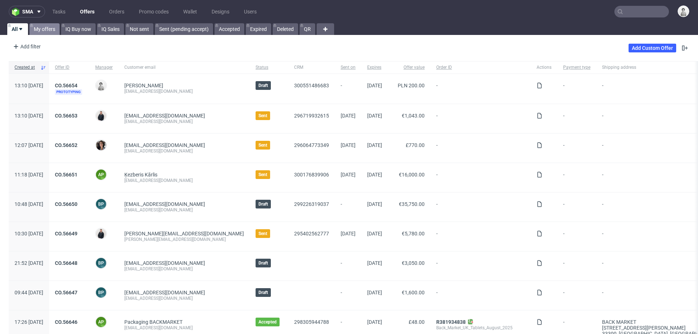
click at [43, 24] on link "My offers" at bounding box center [44, 29] width 30 height 12
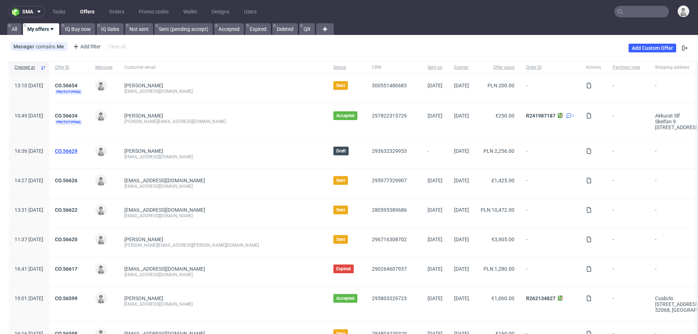
click at [77, 149] on link "CO.56629" at bounding box center [66, 151] width 23 height 6
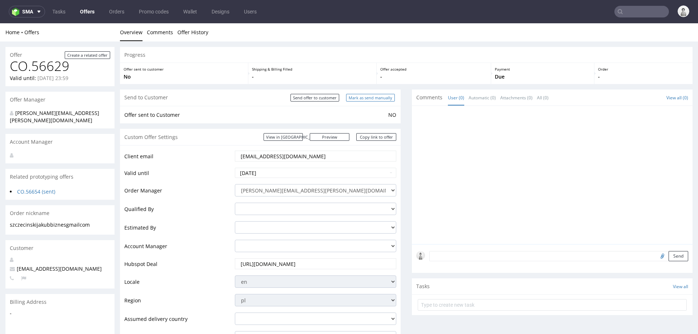
click at [361, 96] on input "Mark as send manually" at bounding box center [370, 98] width 49 height 8
type input "In progress..."
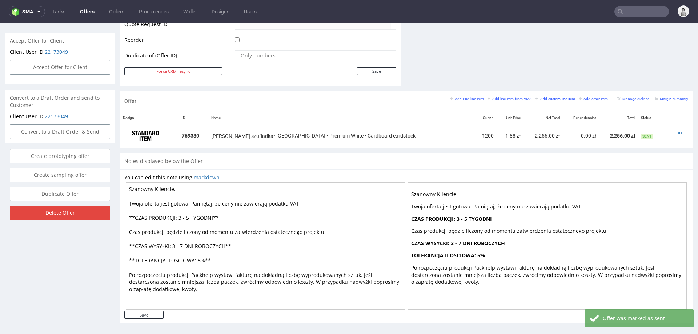
scroll to position [376, 0]
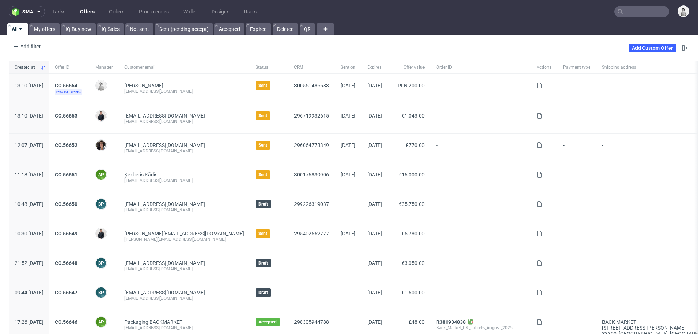
click at [154, 91] on div "[EMAIL_ADDRESS][DOMAIN_NAME]" at bounding box center [184, 91] width 120 height 6
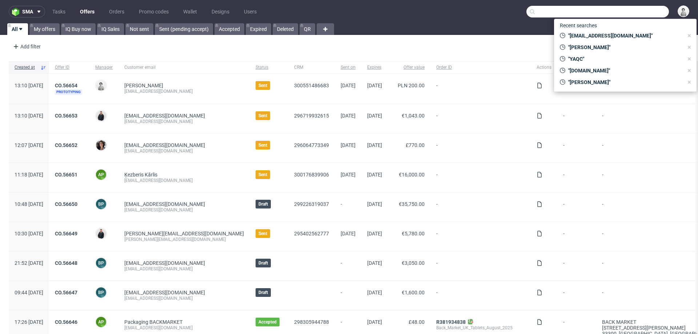
drag, startPoint x: 146, startPoint y: 92, endPoint x: 220, endPoint y: 92, distance: 74.2
click at [465, 14] on input "text" at bounding box center [597, 12] width 142 height 12
paste input "https://zapakuj.to/packhelp-plus/quotes/kJm6bT6D5sg4qkX4d0hzaQ"
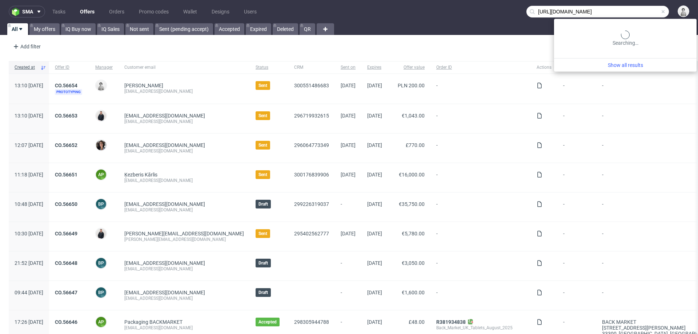
scroll to position [0, 32]
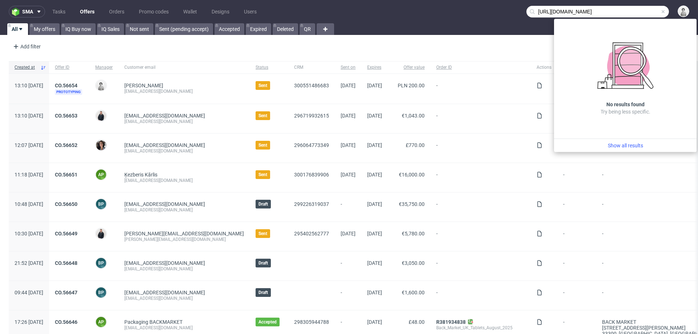
type input "https://zapakuj.to/packhelp-plus/quotes/kJm6bT6D5sg4qkX4d0hzaQ"
click at [465, 37] on div "No results found Try being less specific." at bounding box center [625, 79] width 142 height 120
click at [465, 80] on div "-" at bounding box center [480, 89] width 100 height 30
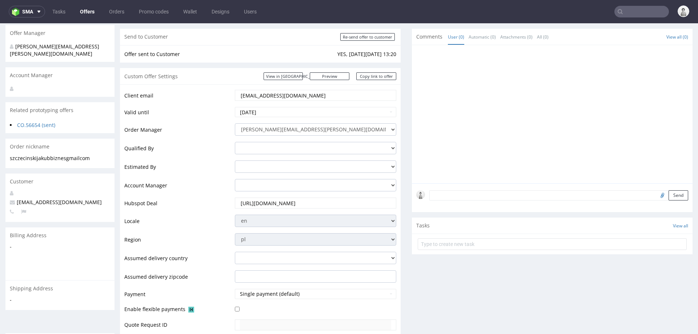
scroll to position [369, 0]
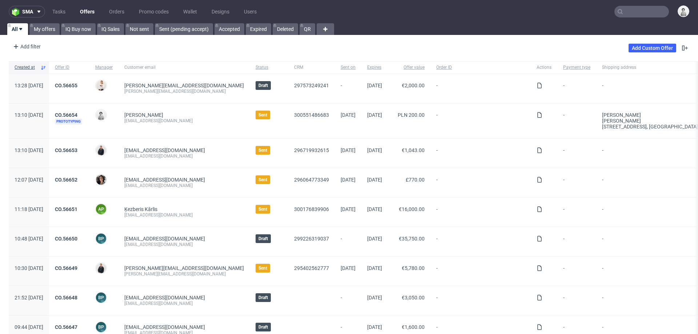
click at [638, 12] on input "text" at bounding box center [641, 12] width 55 height 12
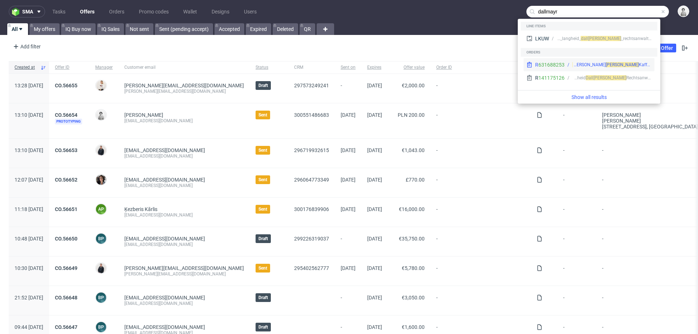
type input "dallmayr"
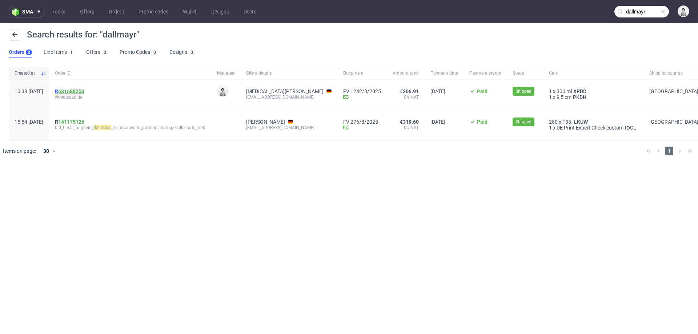
click at [84, 89] on link "631688253" at bounding box center [71, 91] width 26 height 6
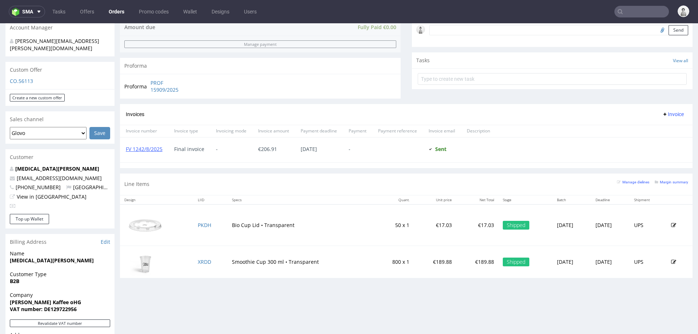
scroll to position [232, 0]
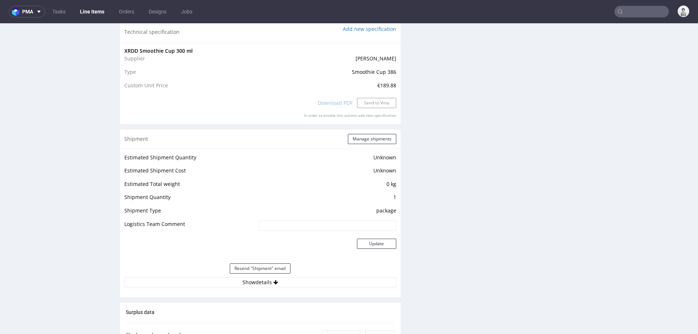
scroll to position [696, 0]
click at [243, 280] on button "Show details" at bounding box center [260, 282] width 272 height 10
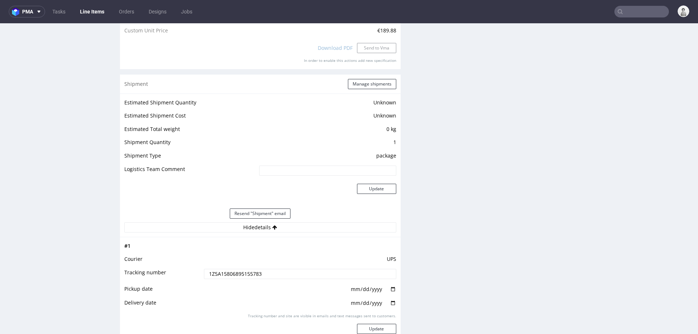
scroll to position [762, 0]
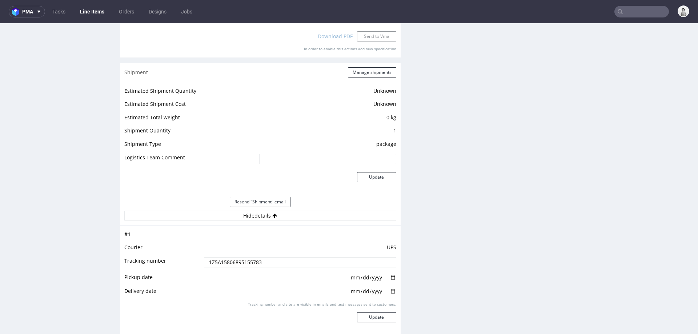
click at [230, 262] on input "1Z5A15806895155783" at bounding box center [300, 262] width 192 height 10
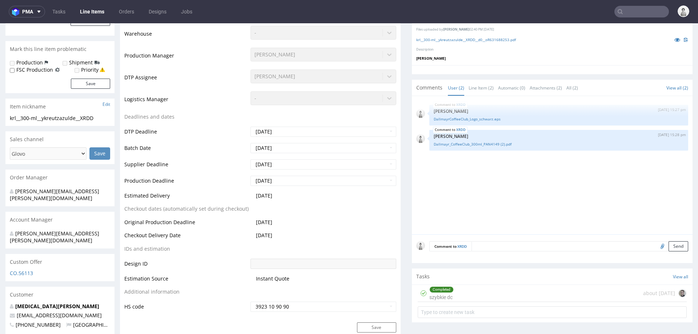
scroll to position [194, 0]
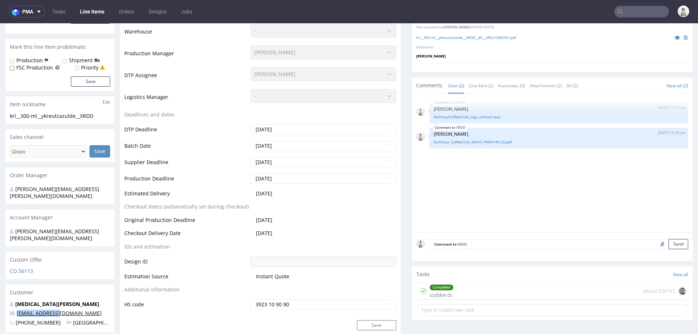
drag, startPoint x: 59, startPoint y: 298, endPoint x: 17, endPoint y: 299, distance: 42.5
click at [17, 309] on p "ykreutz@azul.de" at bounding box center [60, 312] width 100 height 7
copy link "ykreutz@azul.de"
click at [629, 8] on input "text" at bounding box center [641, 12] width 55 height 12
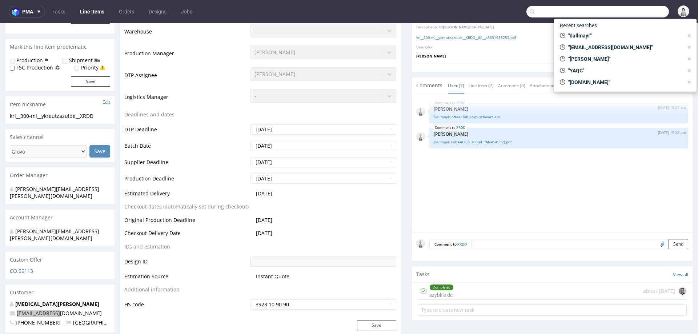
paste input "ykreutz@azul.de"
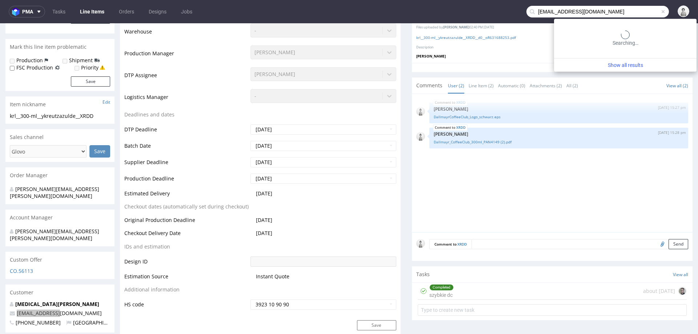
type input "ykreutz@azul.de"
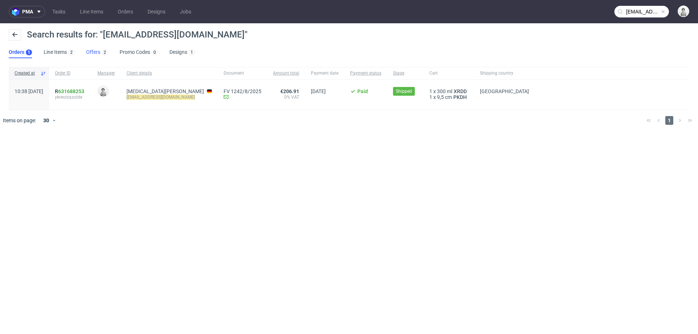
click at [91, 52] on link "Offers 2" at bounding box center [97, 53] width 22 height 12
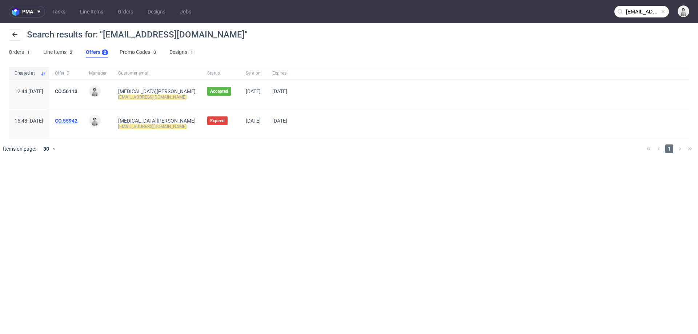
click at [77, 119] on link "CO.55942" at bounding box center [66, 121] width 23 height 6
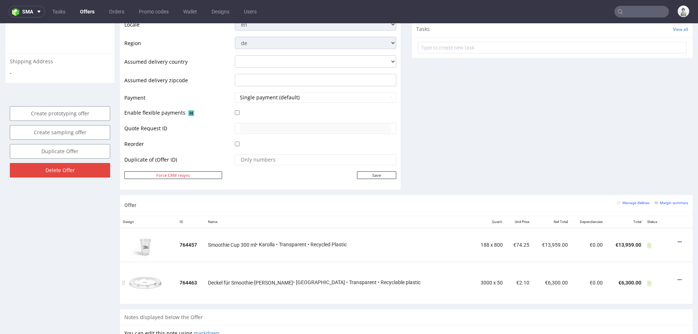
scroll to position [280, 0]
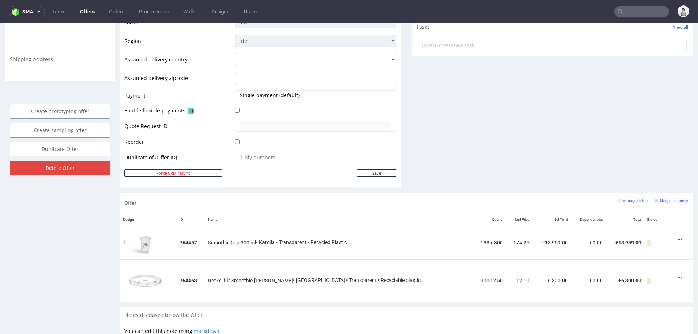
click at [678, 237] on icon at bounding box center [680, 239] width 4 height 5
click at [622, 222] on span "View cost details" at bounding box center [648, 224] width 55 height 7
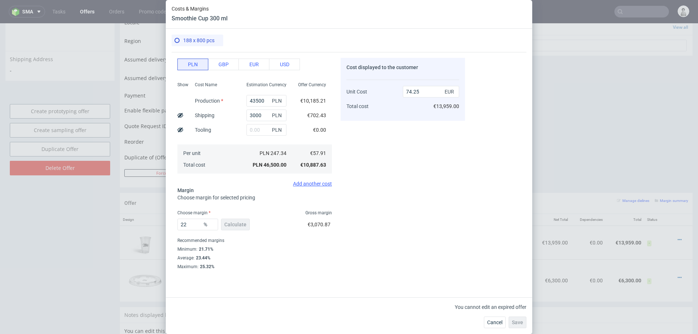
scroll to position [56, 0]
click at [489, 322] on span "Cancel" at bounding box center [494, 322] width 15 height 5
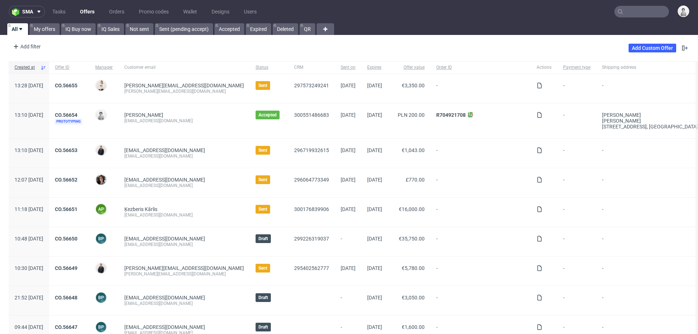
click at [634, 14] on input "text" at bounding box center [641, 12] width 55 height 12
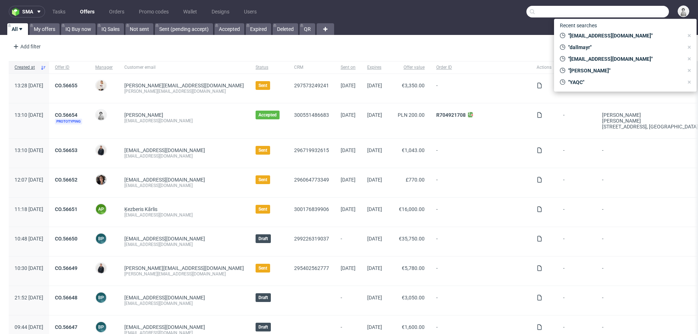
click at [643, 11] on input "text" at bounding box center [597, 12] width 142 height 12
paste input "<[EMAIL_ADDRESS][DOMAIN_NAME]"
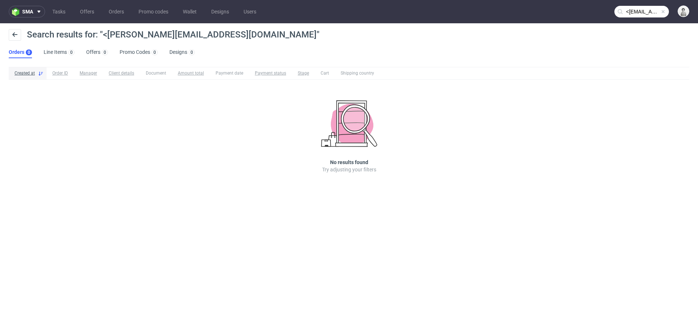
click at [642, 9] on input "<[EMAIL_ADDRESS][DOMAIN_NAME]" at bounding box center [641, 12] width 55 height 12
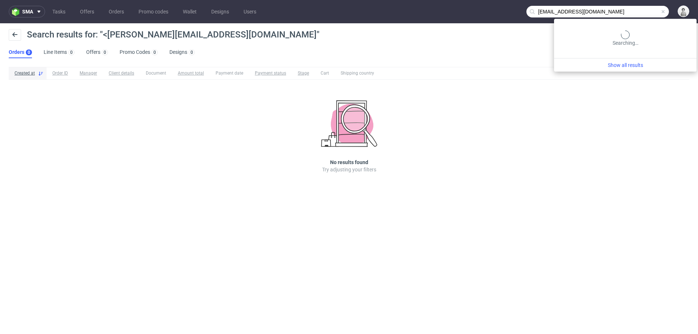
type input "[EMAIL_ADDRESS][DOMAIN_NAME]"
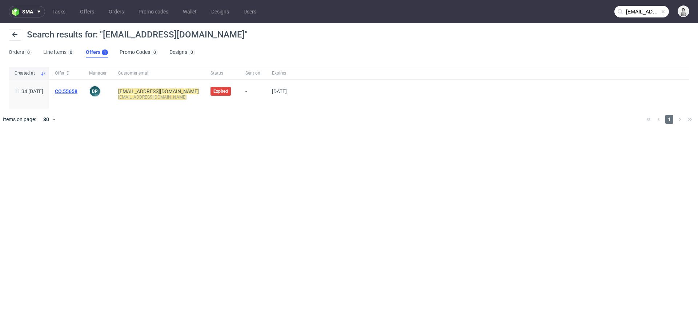
click at [77, 89] on link "CO.55658" at bounding box center [66, 91] width 23 height 6
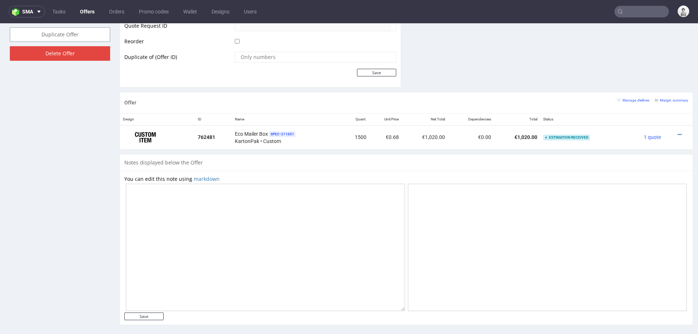
scroll to position [384, 0]
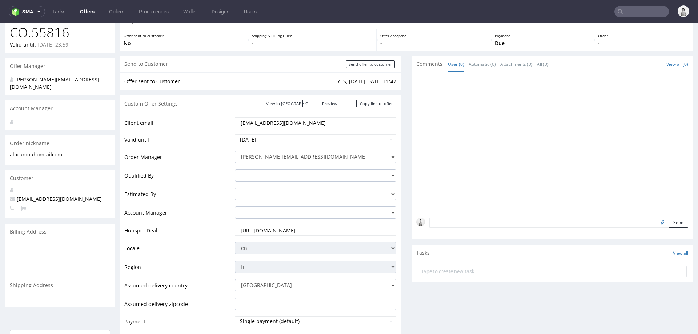
scroll to position [47, 0]
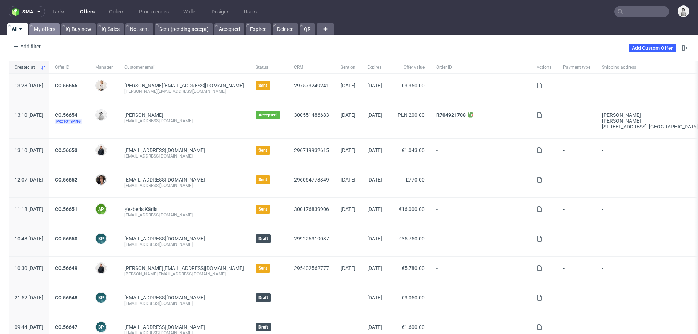
click at [42, 29] on link "My offers" at bounding box center [44, 29] width 30 height 12
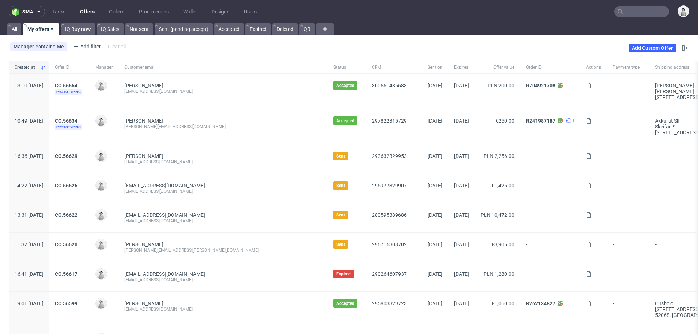
click at [635, 12] on input "text" at bounding box center [641, 12] width 55 height 12
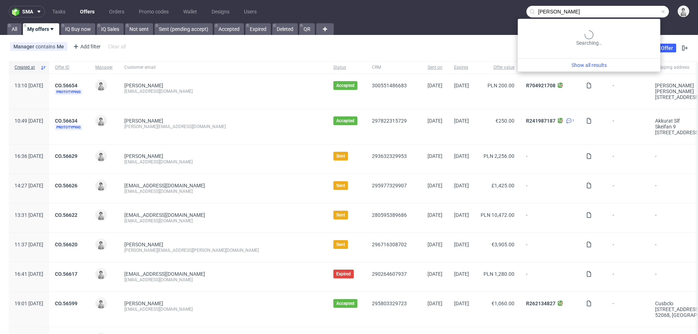
type input "[PERSON_NAME]"
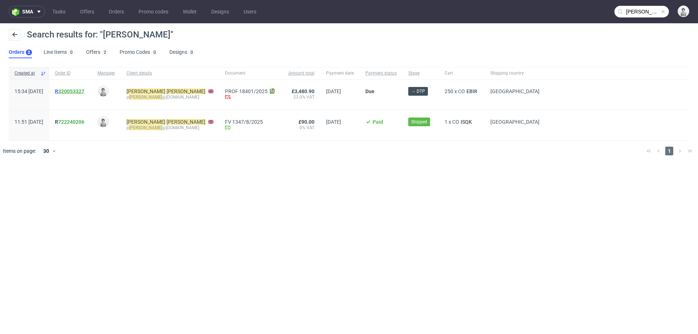
click at [84, 90] on link "320053327" at bounding box center [71, 91] width 26 height 6
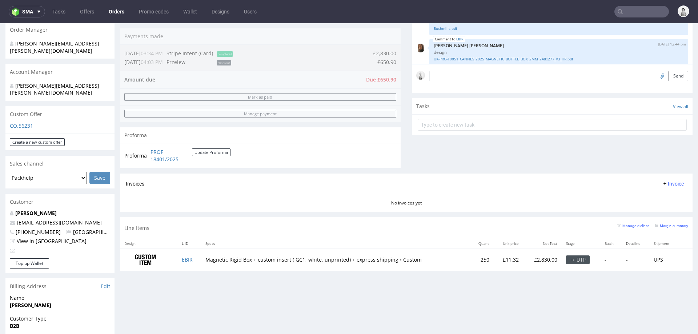
scroll to position [181, 0]
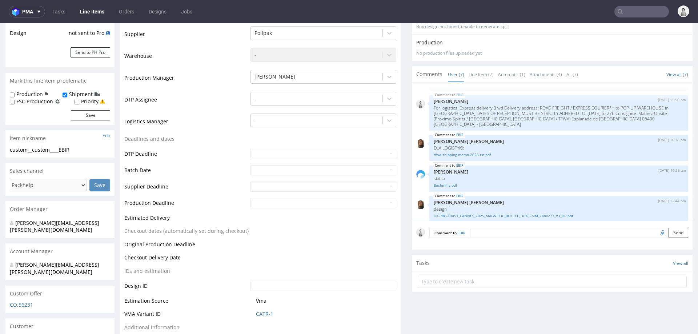
scroll to position [145, 0]
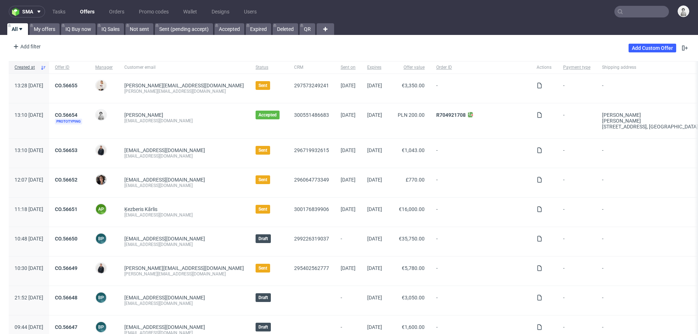
click at [626, 12] on input "text" at bounding box center [641, 12] width 55 height 12
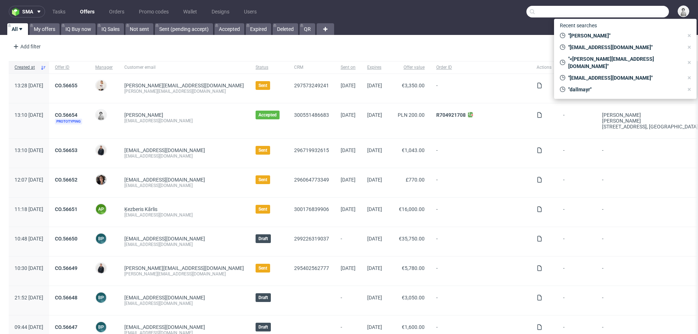
paste input "a.candamio@yoycosmetics.com"
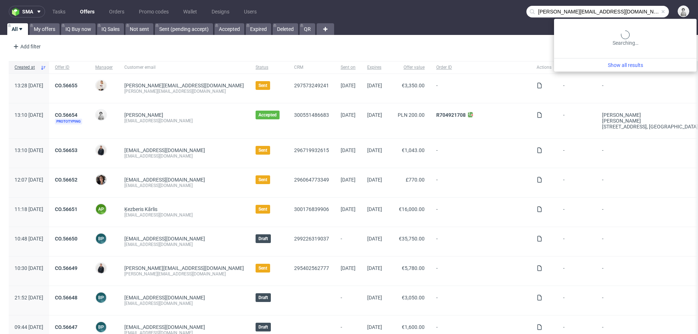
type input "a.candamio@yoycosmetics.com"
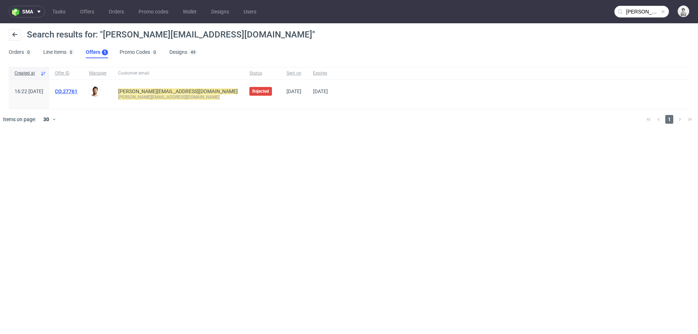
click at [77, 92] on link "CO.27761" at bounding box center [66, 91] width 23 height 6
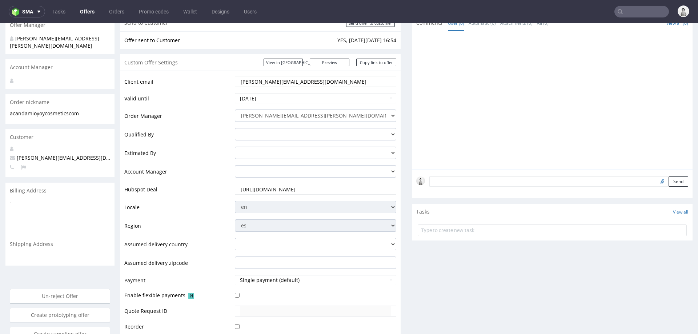
scroll to position [436, 0]
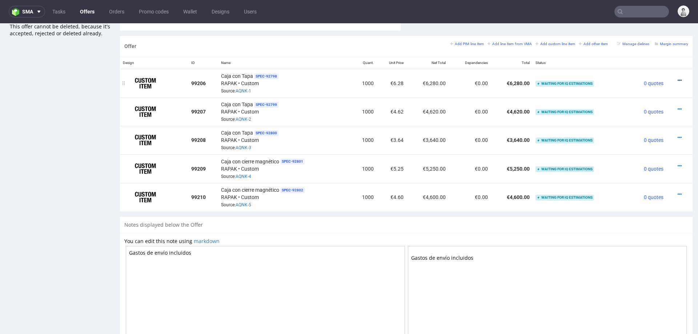
click at [678, 78] on icon at bounding box center [680, 80] width 4 height 5
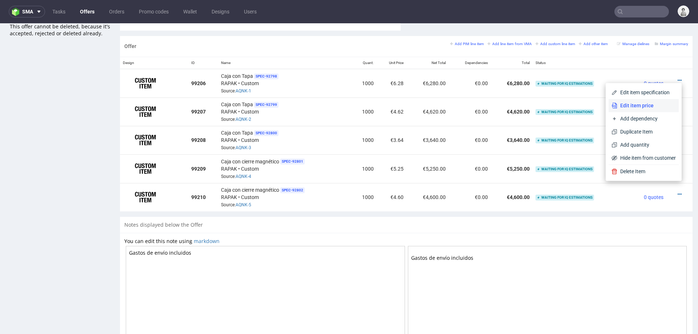
click at [649, 103] on span "Edit item price" at bounding box center [646, 105] width 59 height 7
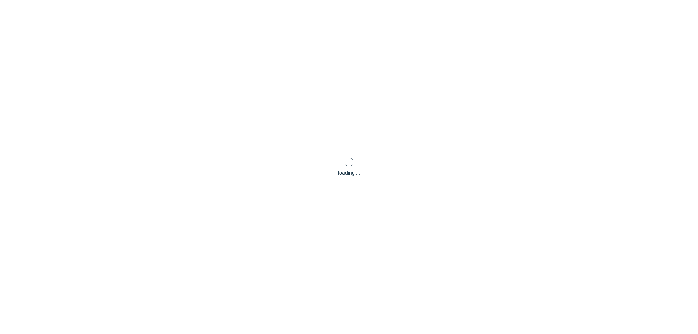
scroll to position [0, 0]
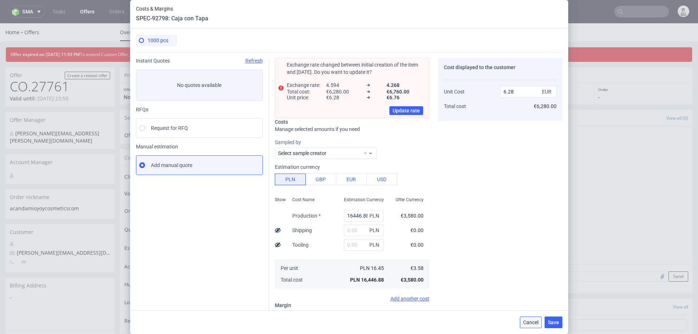
click at [530, 320] on span "Cancel" at bounding box center [530, 322] width 15 height 5
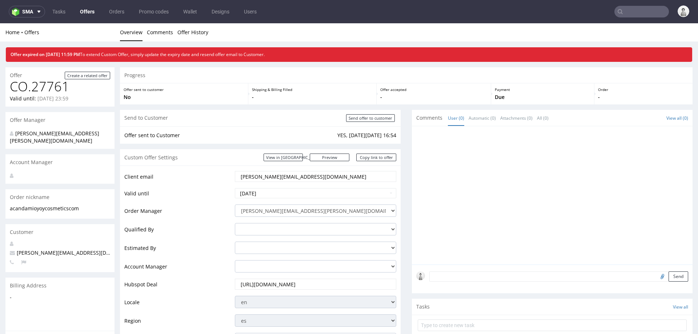
click at [279, 175] on input "[PERSON_NAME][EMAIL_ADDRESS][DOMAIN_NAME]" at bounding box center [315, 176] width 151 height 10
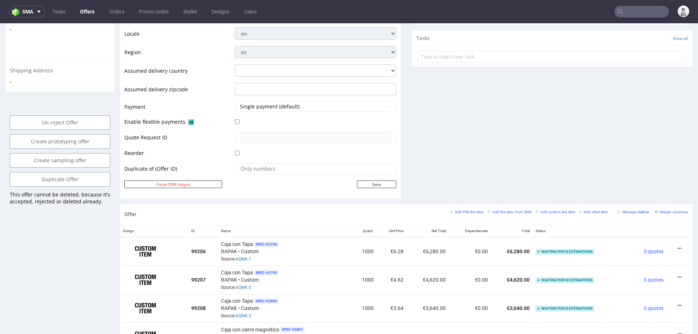
scroll to position [268, 0]
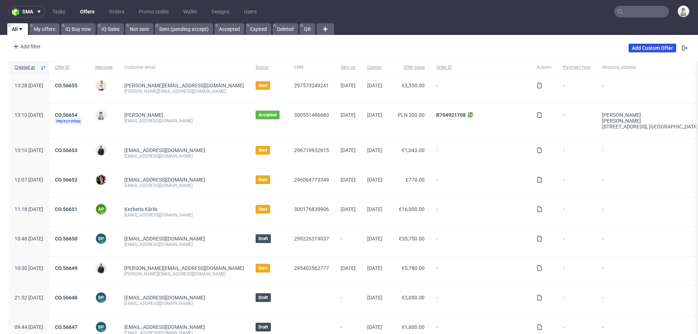
click at [637, 49] on link "Add Custom Offer" at bounding box center [653, 48] width 48 height 9
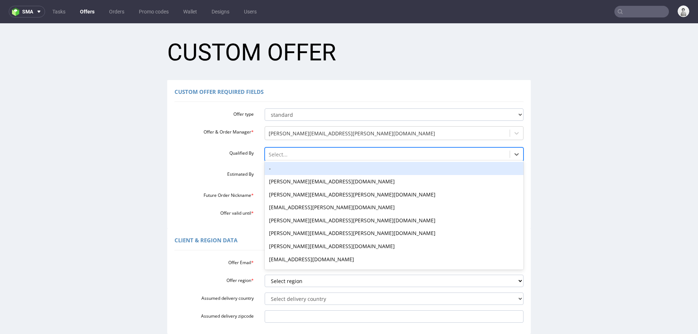
click at [342, 151] on div at bounding box center [388, 154] width 238 height 9
click at [328, 166] on div "-" at bounding box center [394, 168] width 259 height 13
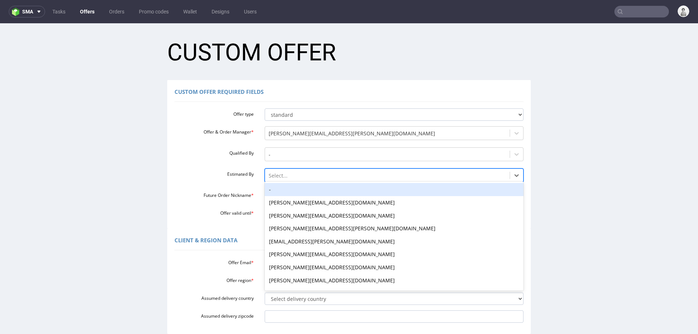
click at [325, 177] on div at bounding box center [388, 175] width 238 height 9
click at [323, 188] on div "-" at bounding box center [394, 189] width 259 height 13
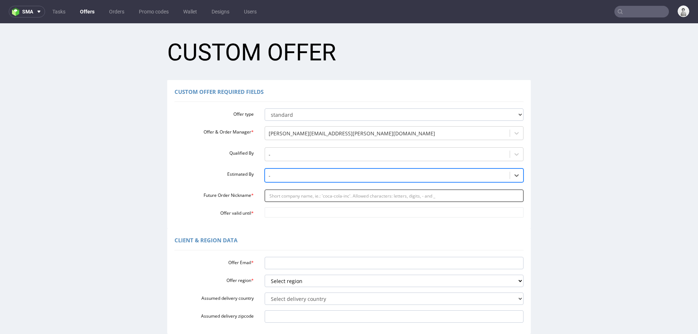
click at [322, 192] on input "Future Order Nickname *" at bounding box center [394, 195] width 259 height 12
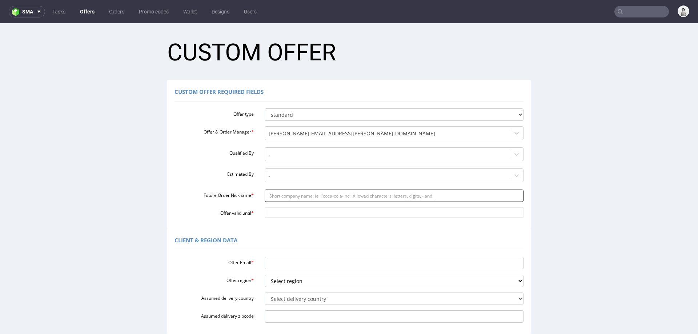
paste input "acandamioyoycosmeticscom"
type input "acandamioyoycosmeticscom"
click at [308, 213] on input "Offer valid until *" at bounding box center [394, 212] width 259 height 10
click at [305, 204] on td "8" at bounding box center [300, 201] width 11 height 11
type input "[DATE]"
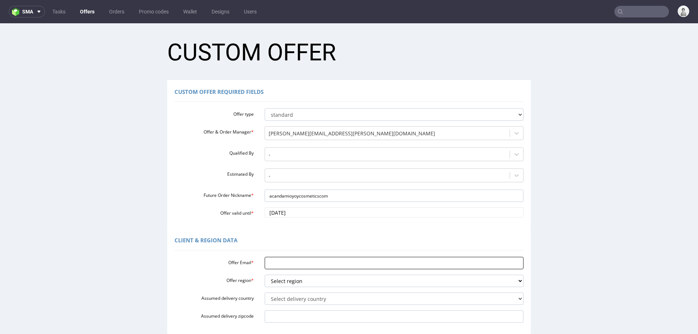
click at [292, 260] on input "Offer Email *" at bounding box center [394, 263] width 259 height 12
paste input "[PERSON_NAME][EMAIL_ADDRESS][DOMAIN_NAME]"
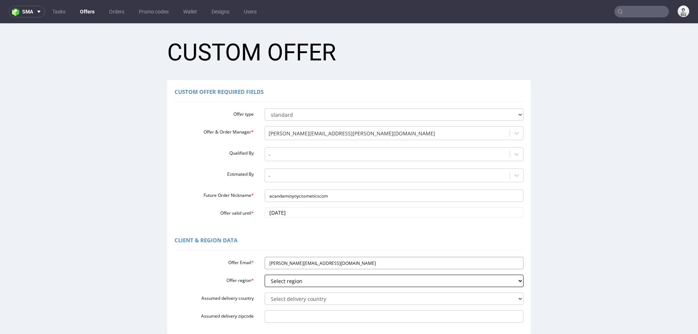
type input "[PERSON_NAME][EMAIL_ADDRESS][DOMAIN_NAME]"
click at [279, 280] on select "Select region eu gb de pl fr it es" at bounding box center [394, 280] width 259 height 12
select select "es"
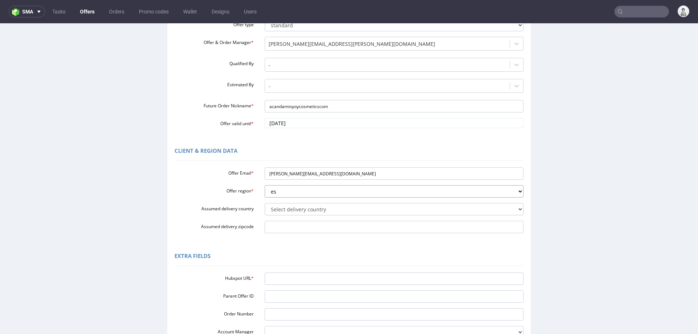
scroll to position [91, 0]
click at [281, 279] on input "Hubspot URL *" at bounding box center [394, 277] width 259 height 12
paste input "[URL][DOMAIN_NAME]"
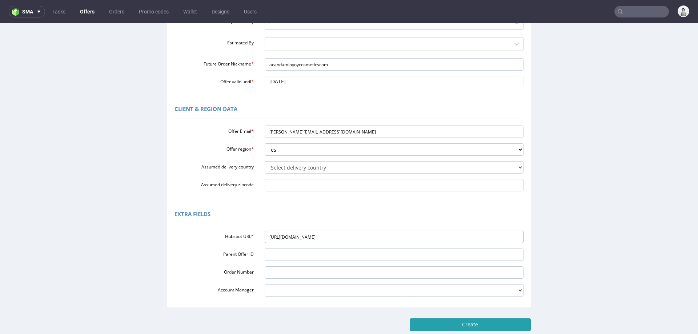
type input "[URL][DOMAIN_NAME]"
click at [506, 325] on input "Create" at bounding box center [470, 324] width 121 height 12
type input "Please wait..."
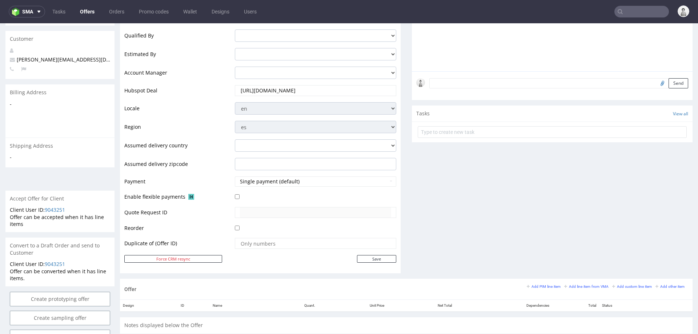
scroll to position [236, 0]
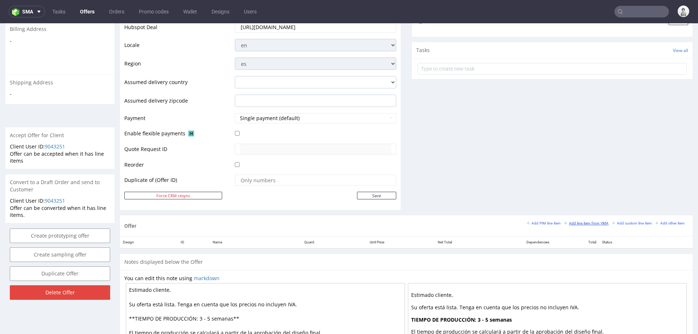
click at [580, 221] on small "Add line item from VMA" at bounding box center [586, 223] width 44 height 4
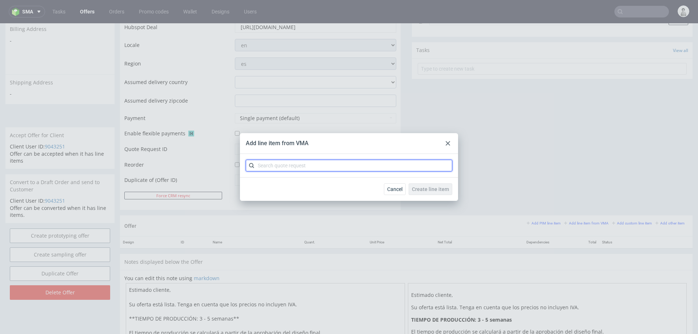
click at [380, 165] on input "text" at bounding box center [349, 166] width 206 height 12
type input "cbgb"
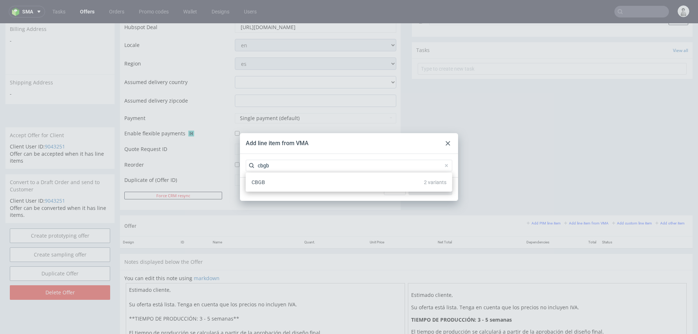
click at [375, 182] on div "CBGB 2 variants" at bounding box center [349, 182] width 201 height 13
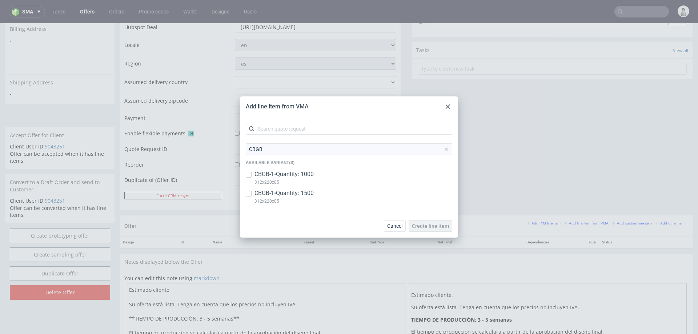
drag, startPoint x: 288, startPoint y: 195, endPoint x: 290, endPoint y: 184, distance: 11.4
click at [288, 194] on p "CBGB-1 • Quantity: 1500" at bounding box center [283, 193] width 59 height 8
checkbox input "true"
drag, startPoint x: 290, startPoint y: 170, endPoint x: 371, endPoint y: 196, distance: 85.0
click at [289, 170] on p "CBGB-1 • Quantity: 1000" at bounding box center [283, 174] width 59 height 8
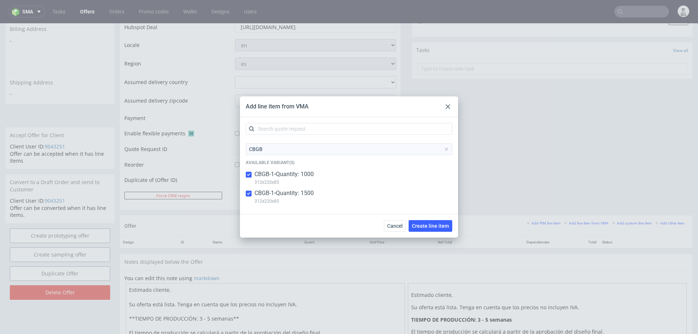
checkbox input "true"
click at [437, 224] on span "Create line item" at bounding box center [430, 225] width 37 height 5
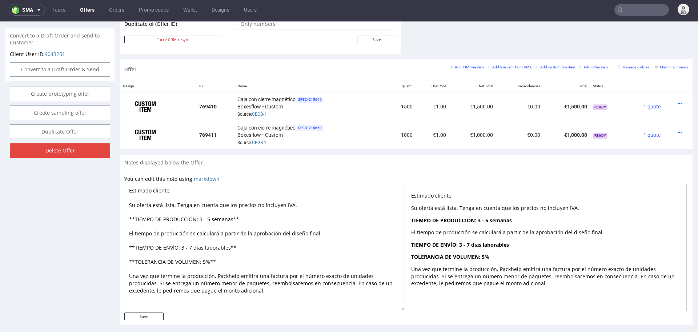
scroll to position [396, 0]
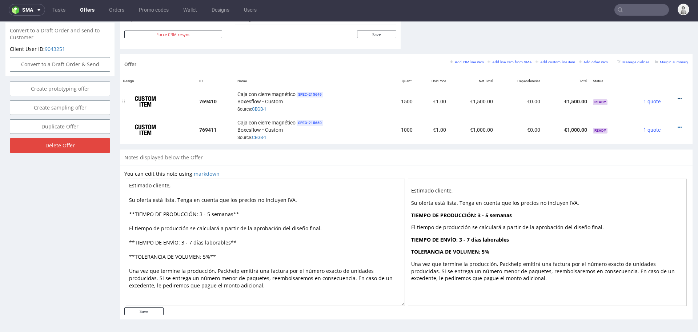
click at [678, 96] on icon at bounding box center [680, 98] width 4 height 5
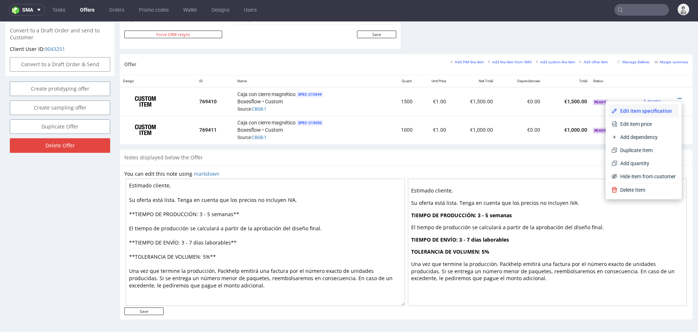
click at [643, 113] on span "Edit item specification" at bounding box center [646, 110] width 59 height 7
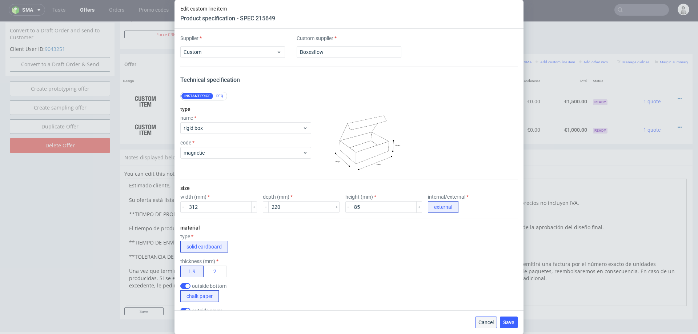
click at [486, 321] on span "Cancel" at bounding box center [485, 322] width 15 height 5
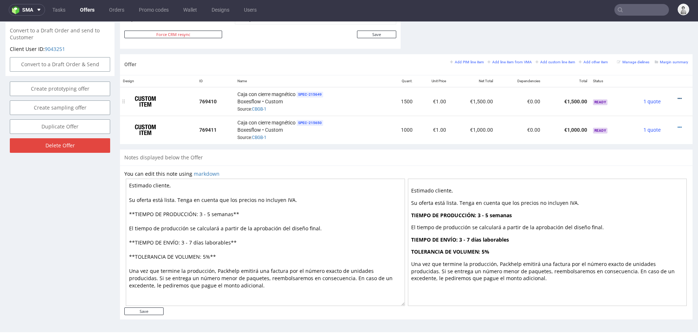
click at [678, 96] on icon at bounding box center [680, 98] width 4 height 5
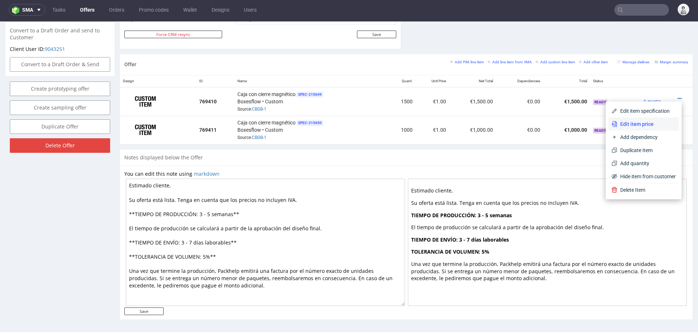
click at [654, 123] on span "Edit item price" at bounding box center [646, 123] width 59 height 7
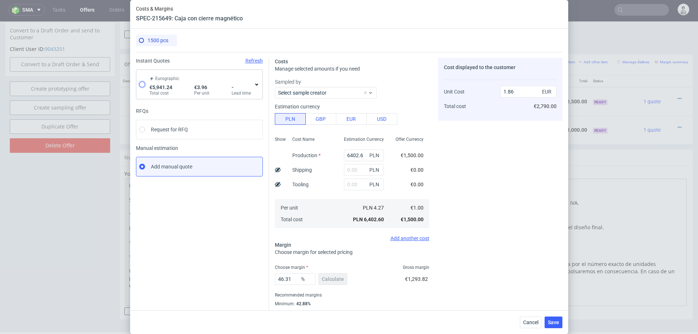
click at [141, 83] on input "radio" at bounding box center [142, 84] width 6 height 6
radio input "true"
radio input "false"
type input "5491.24"
type input "450"
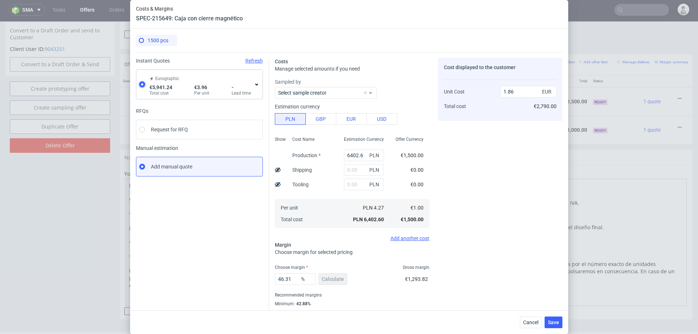
type input "3.96"
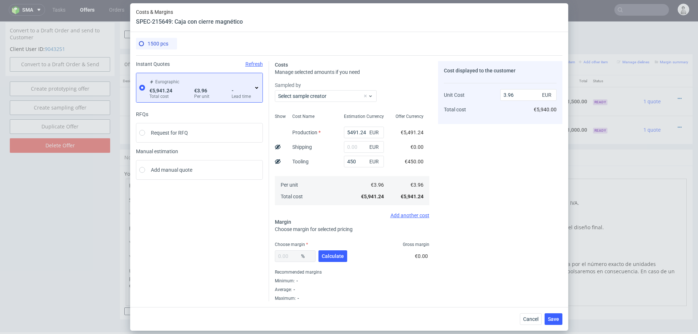
click at [256, 89] on icon at bounding box center [257, 88] width 6 height 6
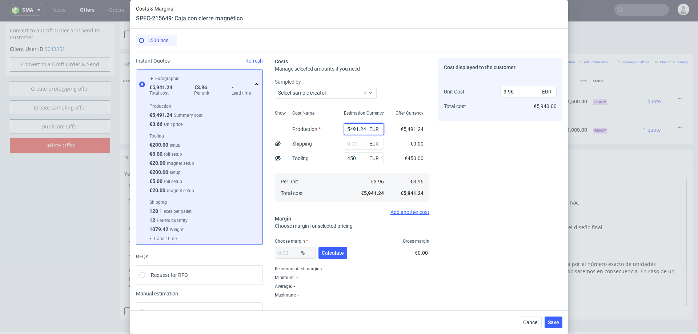
click at [358, 129] on input "5491.24" at bounding box center [364, 129] width 40 height 12
type input "9000"
type input "6.3"
type input "9000"
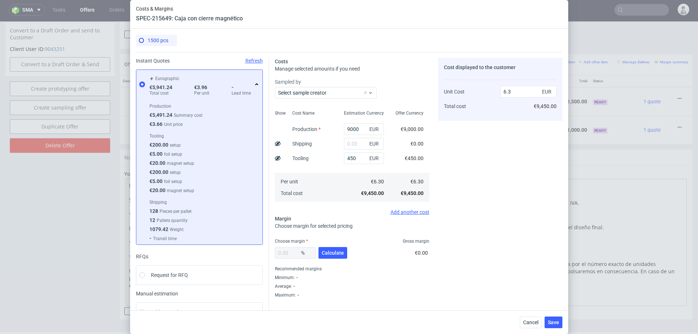
click at [330, 237] on fieldset "Costs Manage selected amounts if you need Sampled by Select sample creator Show…" at bounding box center [352, 178] width 154 height 240
click at [330, 255] on span "Calculate" at bounding box center [333, 252] width 22 height 5
type input "24.39"
type input "8.33"
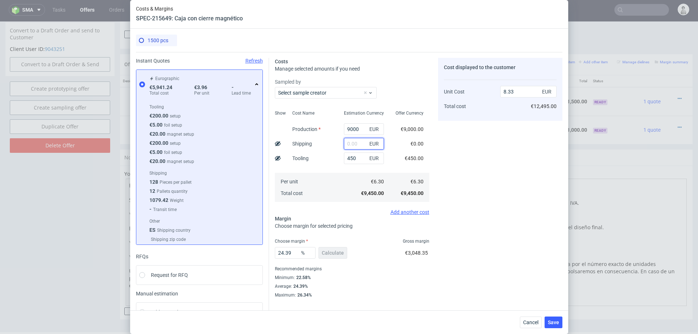
click at [355, 144] on input "text" at bounding box center [364, 144] width 40 height 12
type input "2100"
type input "10.18"
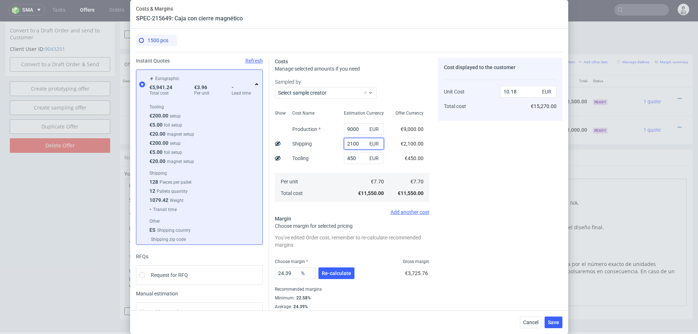
type input "2100"
click at [327, 169] on div "Cost Name Production Shipping Tooling Per unit Total cost" at bounding box center [312, 155] width 52 height 96
click at [332, 272] on span "Re-calculate" at bounding box center [336, 272] width 29 height 5
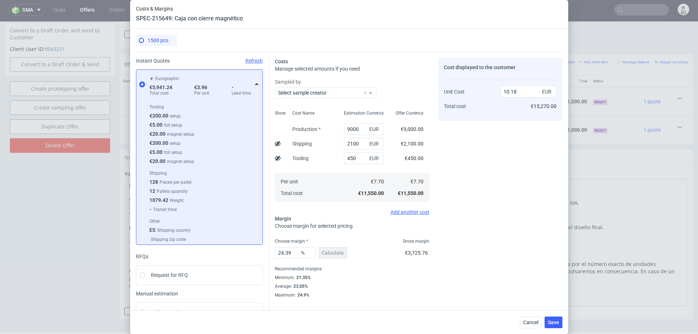
scroll to position [22, 0]
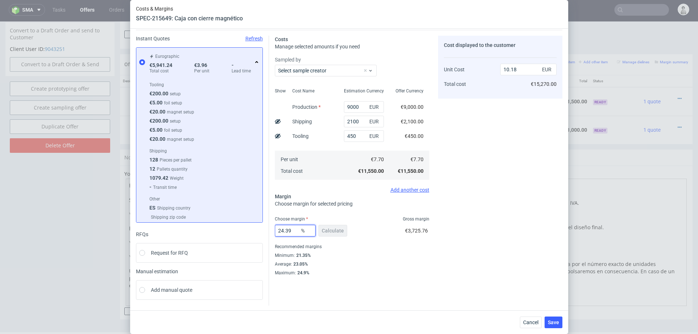
click at [290, 226] on input "24.39" at bounding box center [295, 231] width 41 height 12
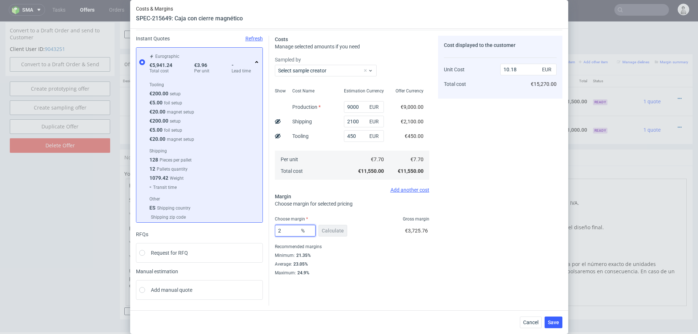
type input "22"
type input "9.87"
type input "22"
click at [382, 251] on div "Minimum : 21.35%" at bounding box center [352, 255] width 154 height 9
click at [430, 268] on div "Costs Manage selected amounts if you need Sampled by Select sample creator Show…" at bounding box center [415, 153] width 293 height 246
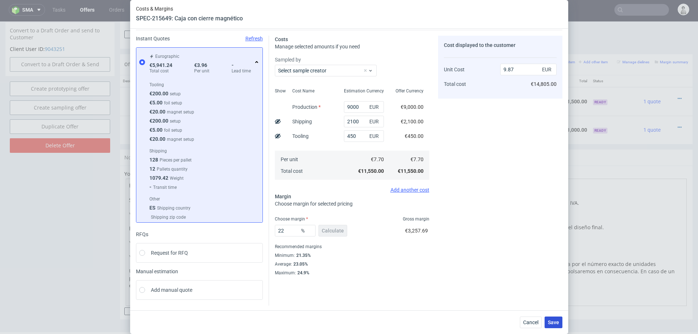
click at [556, 322] on span "Save" at bounding box center [553, 322] width 11 height 5
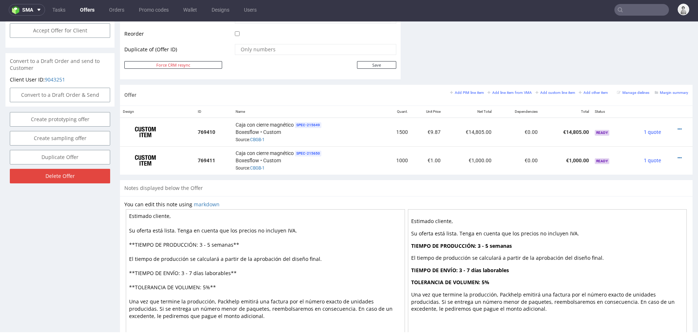
scroll to position [363, 0]
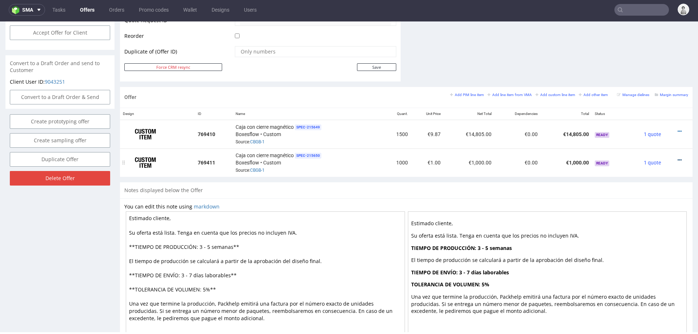
click at [678, 157] on icon at bounding box center [680, 159] width 4 height 5
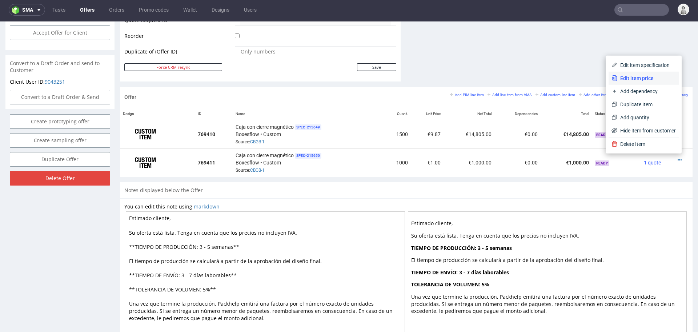
click at [647, 77] on span "Edit item price" at bounding box center [646, 78] width 59 height 7
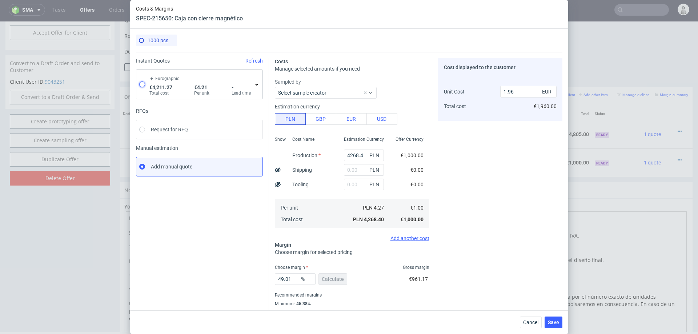
click at [144, 84] on input "radio" at bounding box center [142, 84] width 6 height 6
radio input "true"
radio input "false"
type input "3761.2700000000004"
type input "450"
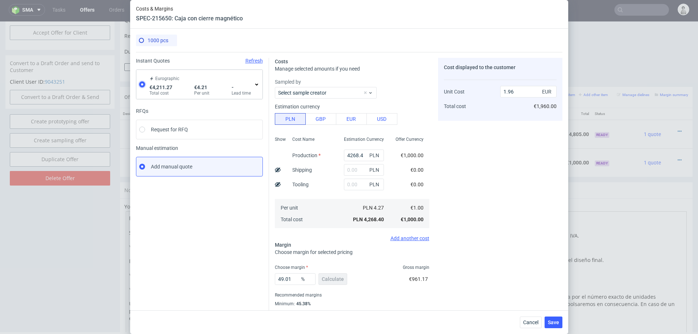
type input "4.21"
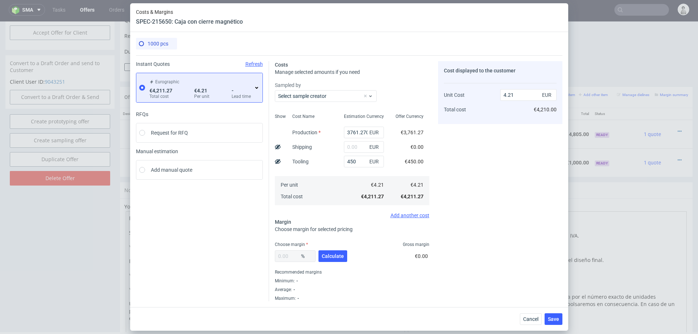
click at [256, 87] on use at bounding box center [256, 88] width 3 height 2
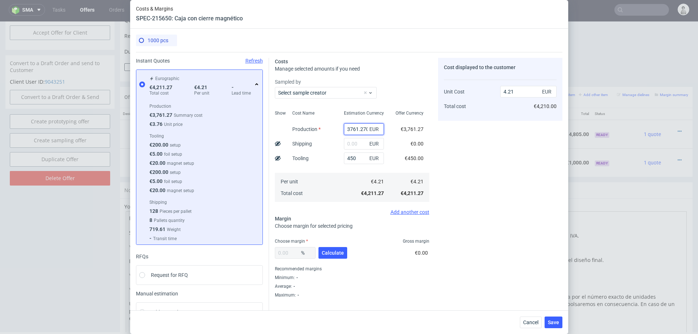
click at [349, 129] on input "3761.2700000000004" at bounding box center [364, 129] width 40 height 12
click at [362, 128] on input "3761.2700000000004" at bounding box center [364, 129] width 40 height 12
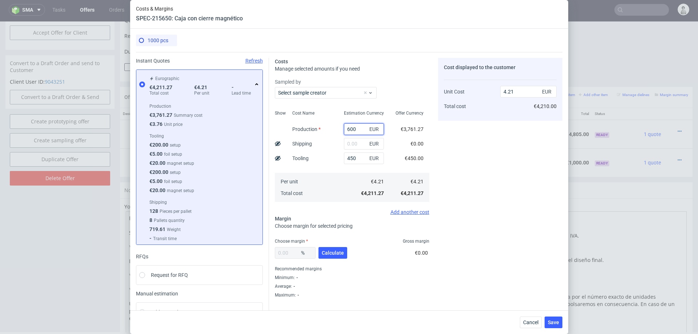
type input "6000"
type input "6.45"
type input "6000"
click at [326, 145] on div "Cost Name Production Shipping Tooling Per unit Total cost" at bounding box center [312, 155] width 52 height 96
click at [324, 257] on button "Calculate" at bounding box center [332, 253] width 29 height 12
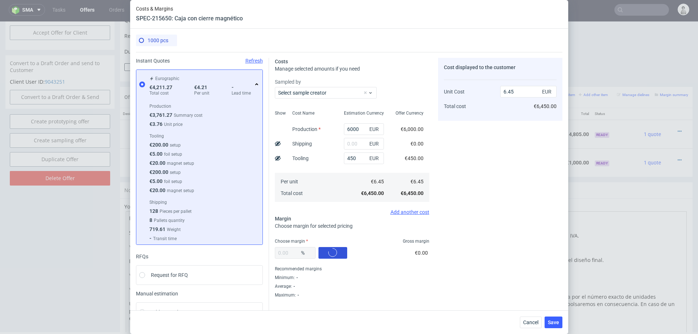
type input "26.93"
type input "8.83"
click at [293, 252] on input "26.93" at bounding box center [295, 253] width 41 height 12
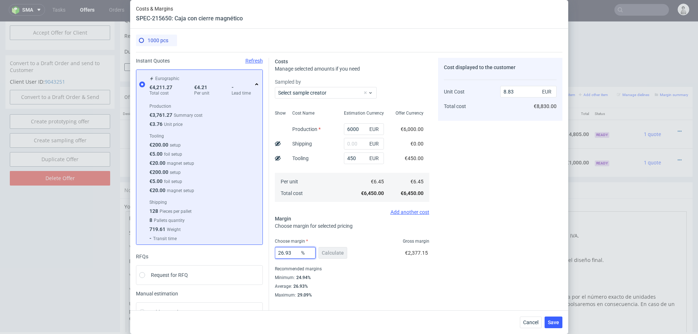
click at [293, 252] on input "26.93" at bounding box center [295, 253] width 41 height 12
click at [361, 142] on input "text" at bounding box center [364, 144] width 40 height 12
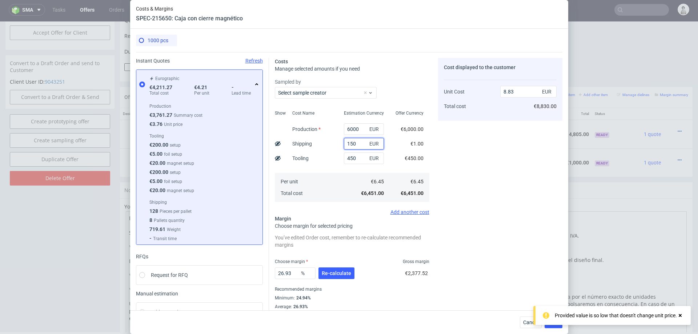
type input "1500"
type input "10.88"
type input "1500"
click at [332, 276] on button "Re-calculate" at bounding box center [336, 273] width 36 height 12
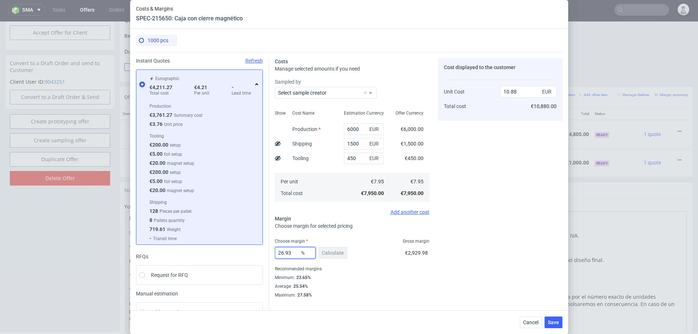
click at [291, 252] on input "26.93" at bounding box center [295, 253] width 41 height 12
type input "24"
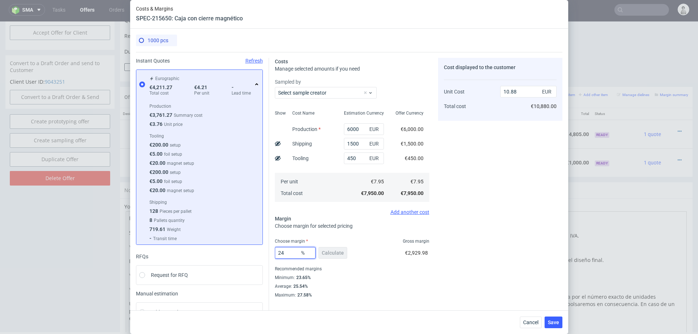
type input "10.46"
type input "24"
click at [424, 276] on div "Minimum : 23.65%" at bounding box center [352, 277] width 154 height 9
click at [554, 322] on span "Save" at bounding box center [553, 322] width 11 height 5
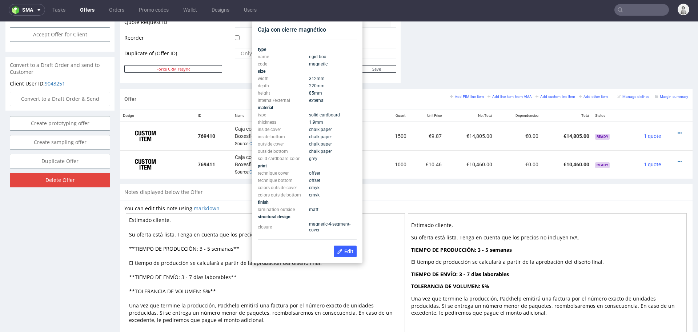
scroll to position [368, 0]
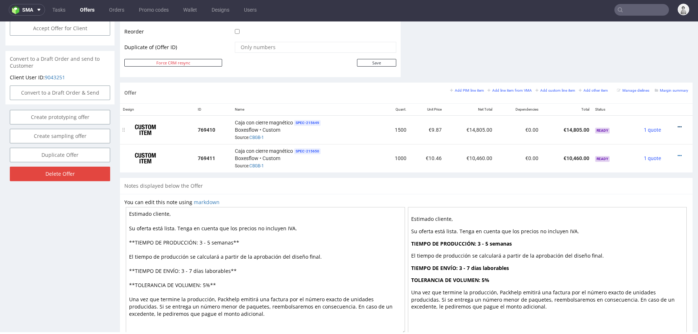
click icon
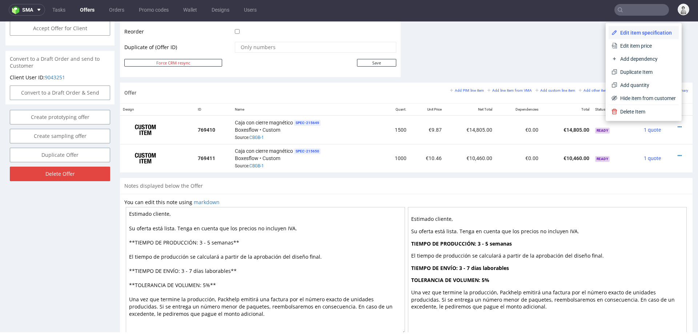
click at [642, 35] on span "Edit item specification" at bounding box center [646, 32] width 59 height 7
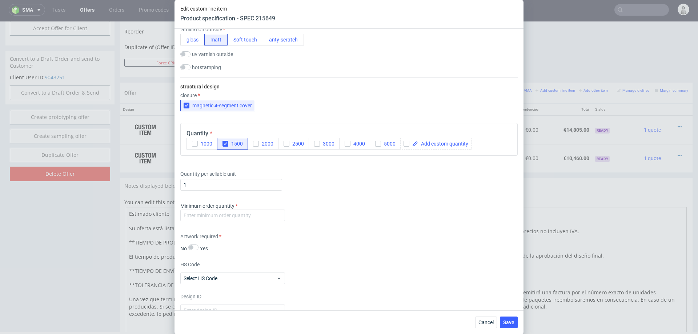
scroll to position [595, 0]
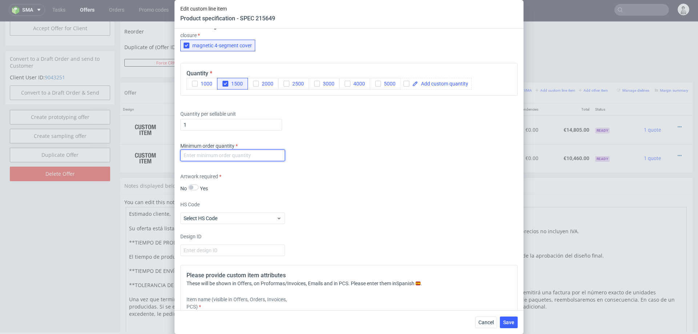
click at [250, 157] on input "number" at bounding box center [232, 155] width 105 height 12
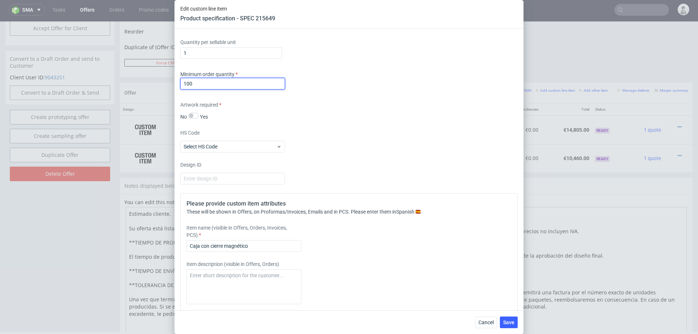
scroll to position [667, 0]
type input "100"
click at [253, 243] on input "Caja con cierre magnético" at bounding box center [243, 246] width 115 height 12
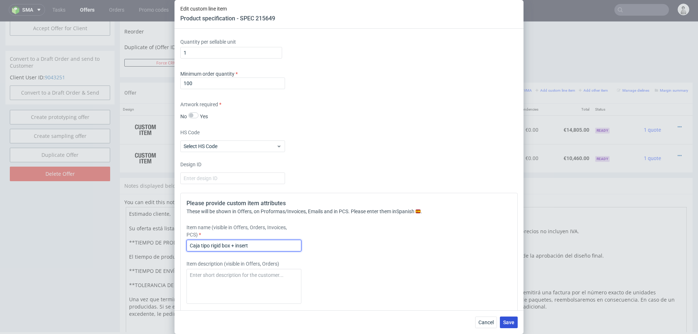
type input "Caja tipo rigid box + insert"
click at [508, 324] on span "Save" at bounding box center [508, 322] width 11 height 5
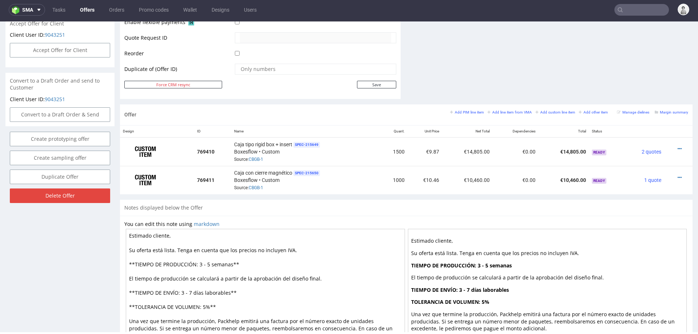
scroll to position [358, 0]
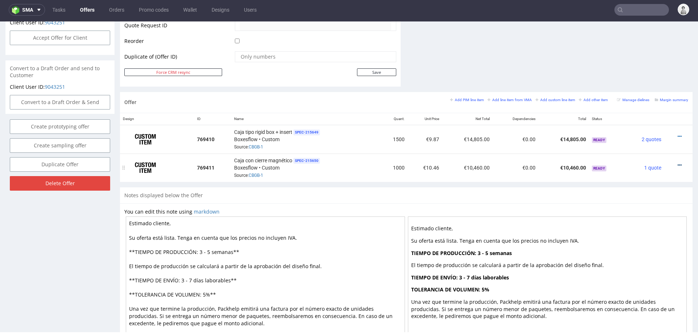
click icon
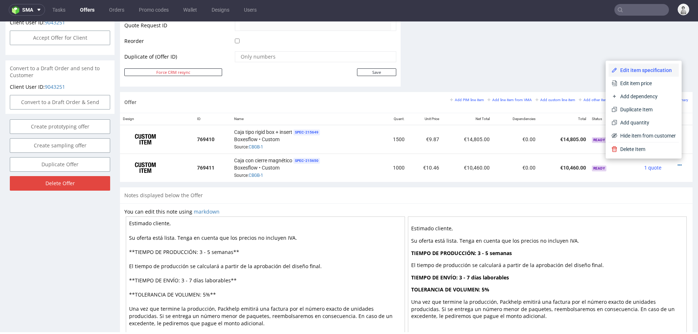
click at [631, 67] on span "Edit item specification" at bounding box center [646, 70] width 59 height 7
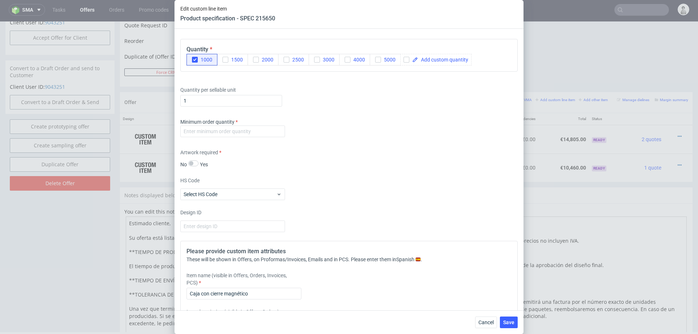
scroll to position [750, 0]
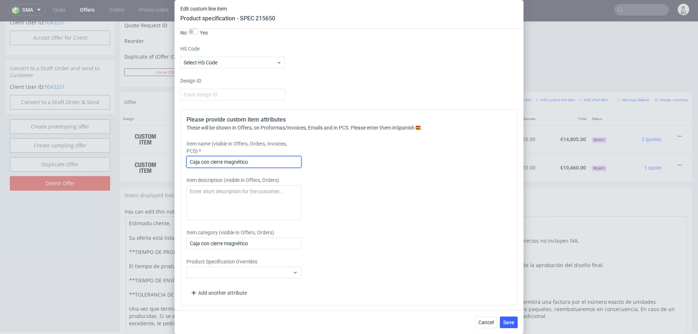
click at [244, 165] on input "Caja con cierre magnético" at bounding box center [243, 162] width 115 height 12
paste input "tipo rigid box + insert"
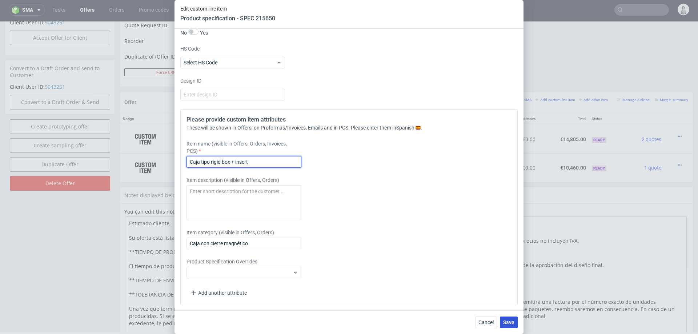
type input "Caja tipo rigid box + insert"
click at [510, 322] on span "Save" at bounding box center [508, 322] width 11 height 5
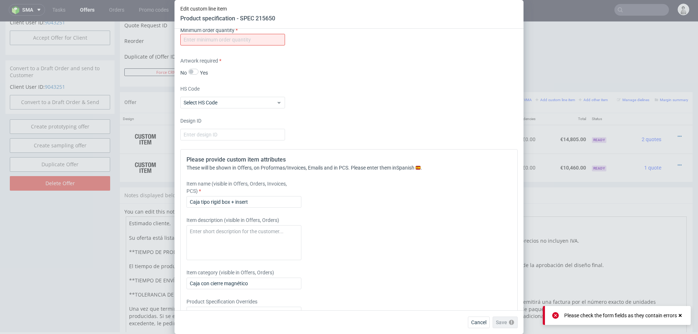
scroll to position [572, 0]
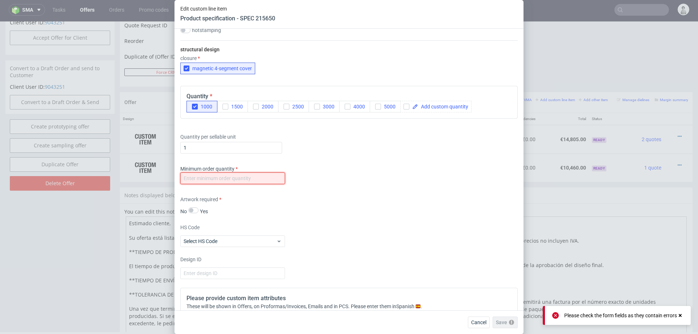
click at [253, 178] on input "number" at bounding box center [232, 178] width 105 height 12
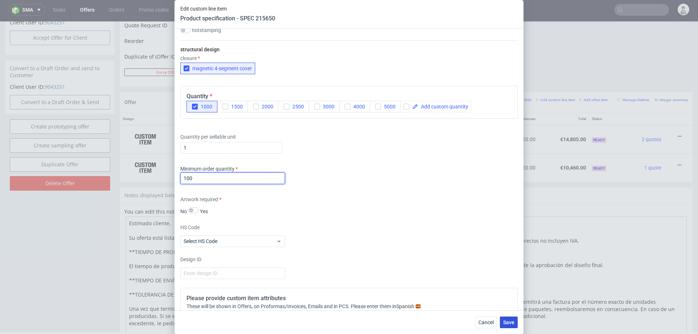
type input "100"
click at [512, 320] on span "Save" at bounding box center [508, 322] width 11 height 5
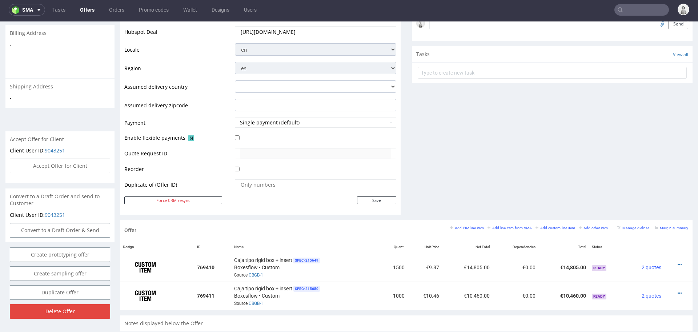
scroll to position [288, 0]
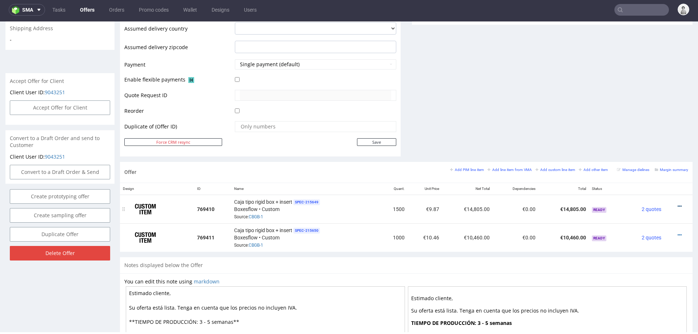
click icon
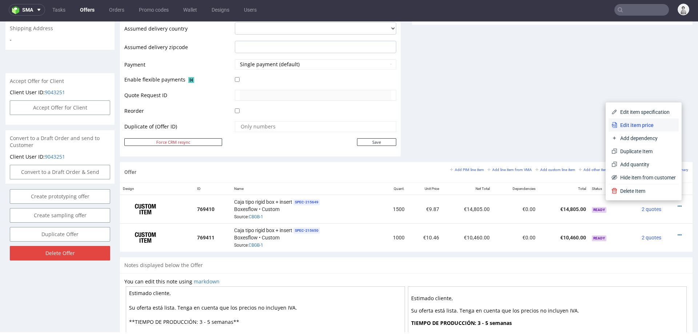
click at [650, 127] on span "Edit item price" at bounding box center [646, 124] width 59 height 7
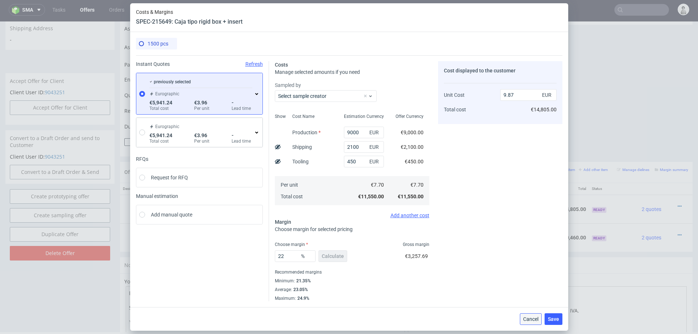
click at [532, 314] on button "Cancel" at bounding box center [531, 319] width 22 height 12
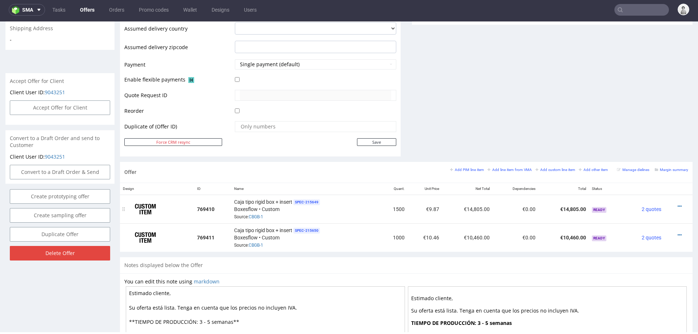
scroll to position [316, 0]
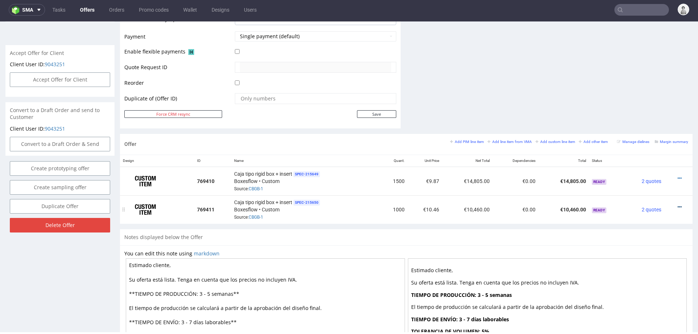
click icon
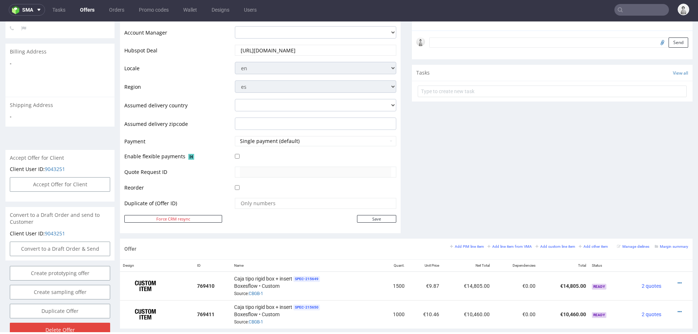
scroll to position [0, 0]
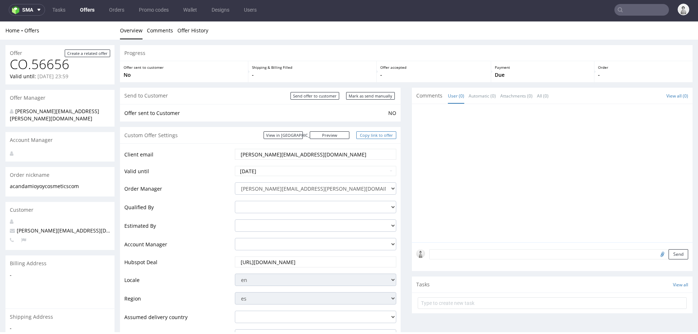
click at [367, 134] on link "Copy link to offer" at bounding box center [376, 135] width 40 height 8
click at [378, 95] on input "Mark as send manually" at bounding box center [370, 96] width 49 height 8
type input "In progress..."
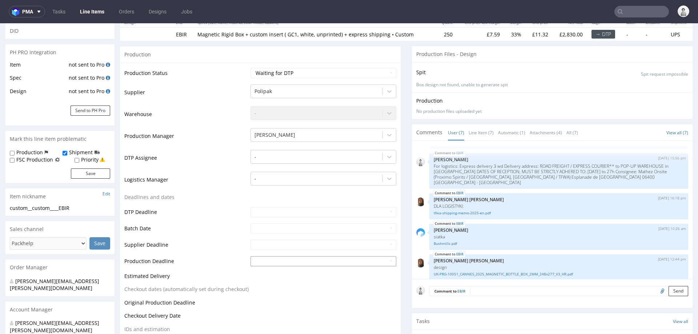
scroll to position [71, 0]
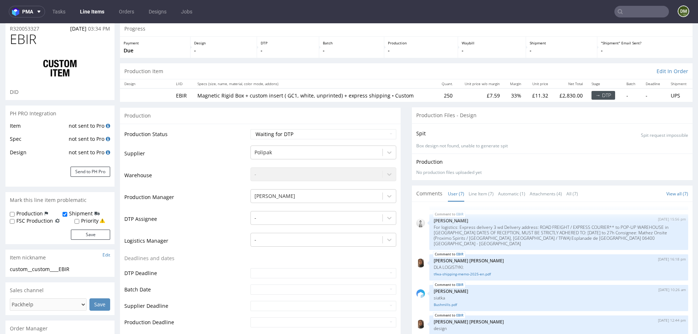
scroll to position [88, 0]
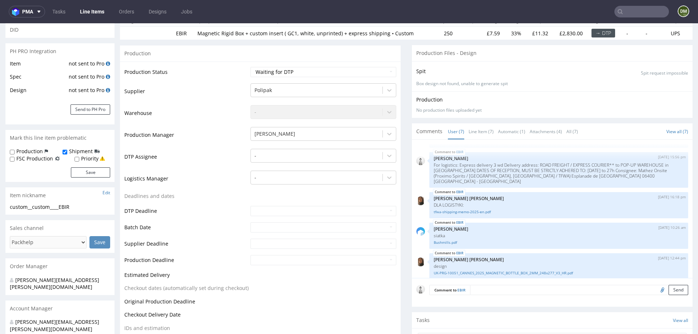
click at [536, 291] on form "Comment to EBIR Send" at bounding box center [558, 290] width 259 height 11
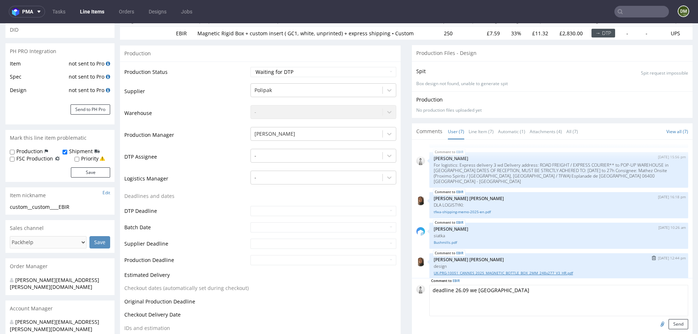
scroll to position [80, 0]
type textarea "deadline 26.09 we Francji"
click at [669, 323] on button "Send" at bounding box center [679, 324] width 20 height 10
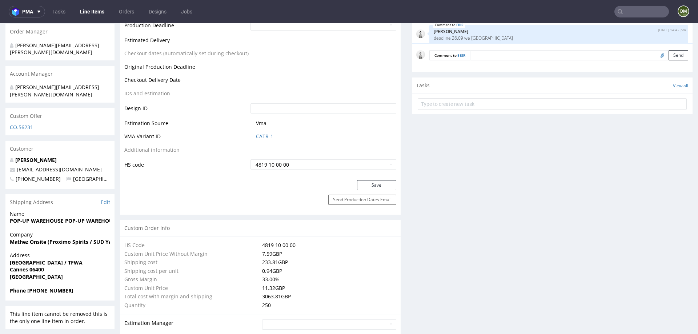
scroll to position [328, 0]
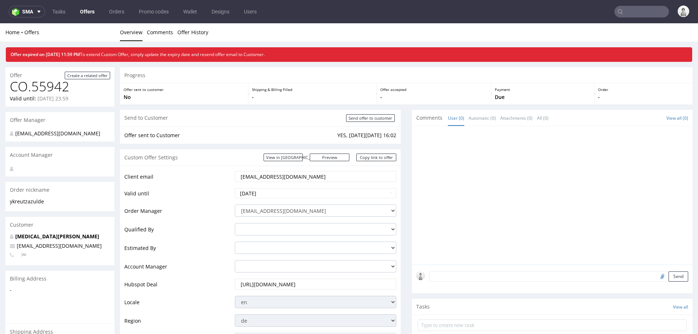
click at [269, 174] on input "[EMAIL_ADDRESS][DOMAIN_NAME]" at bounding box center [315, 176] width 151 height 10
click at [269, 174] on input "ykreutz@azul.de" at bounding box center [315, 176] width 151 height 10
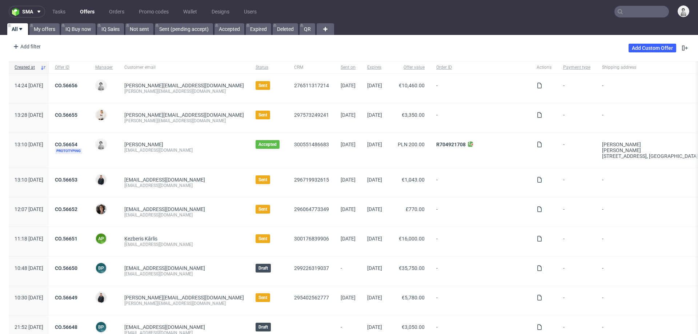
click at [465, 13] on input "text" at bounding box center [641, 12] width 55 height 12
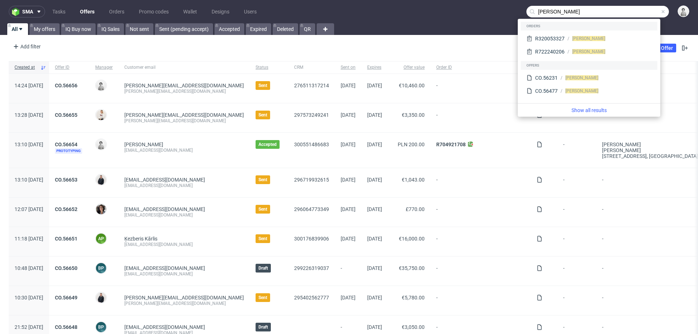
type input "[PERSON_NAME]"
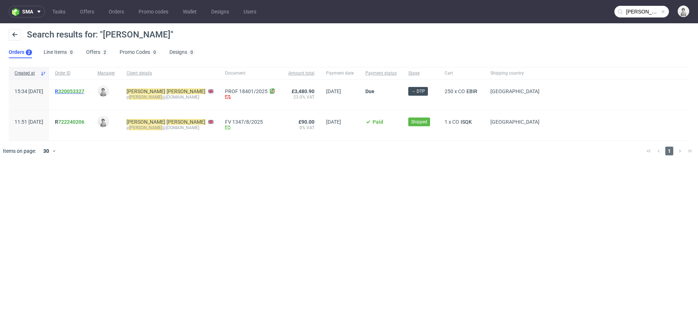
click at [84, 90] on link "320053327" at bounding box center [71, 91] width 26 height 6
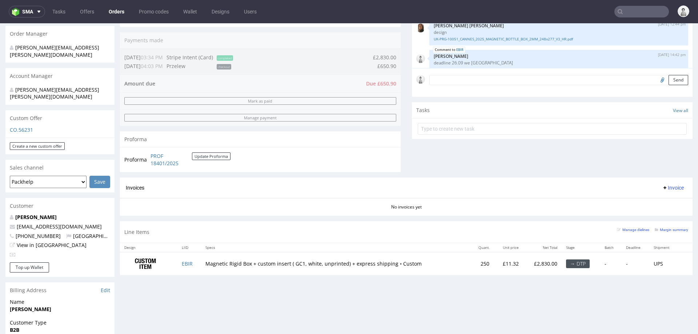
scroll to position [177, 0]
